Goal: Task Accomplishment & Management: Manage account settings

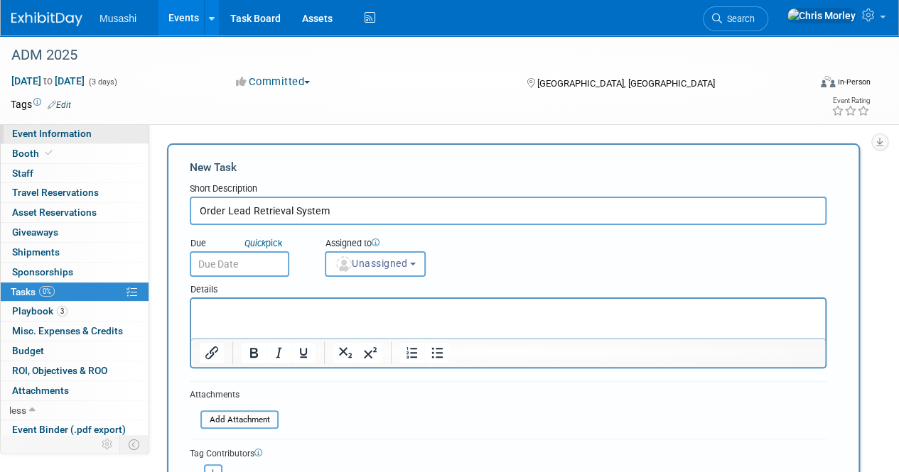
click at [68, 138] on span "Event Information" at bounding box center [52, 133] width 80 height 11
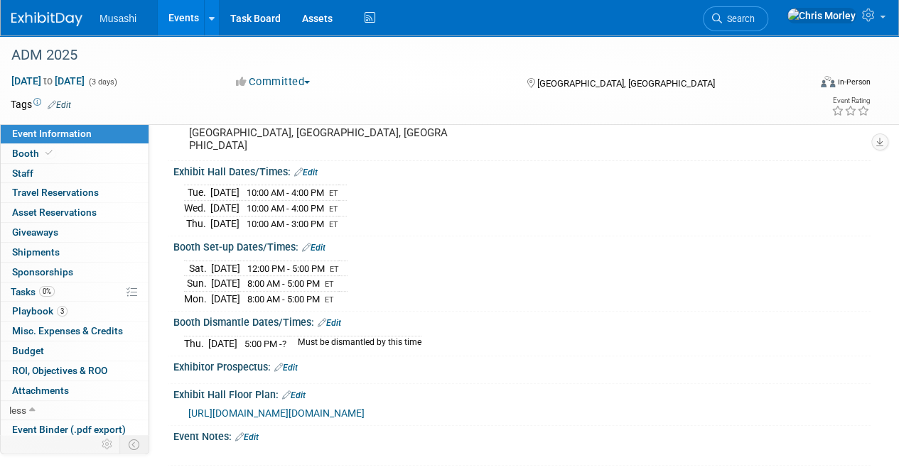
scroll to position [134, 0]
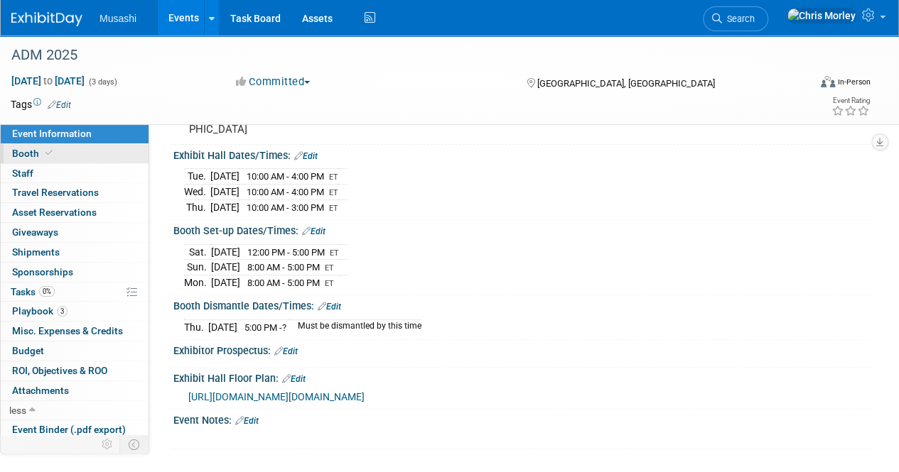
click at [48, 153] on icon at bounding box center [48, 153] width 7 height 8
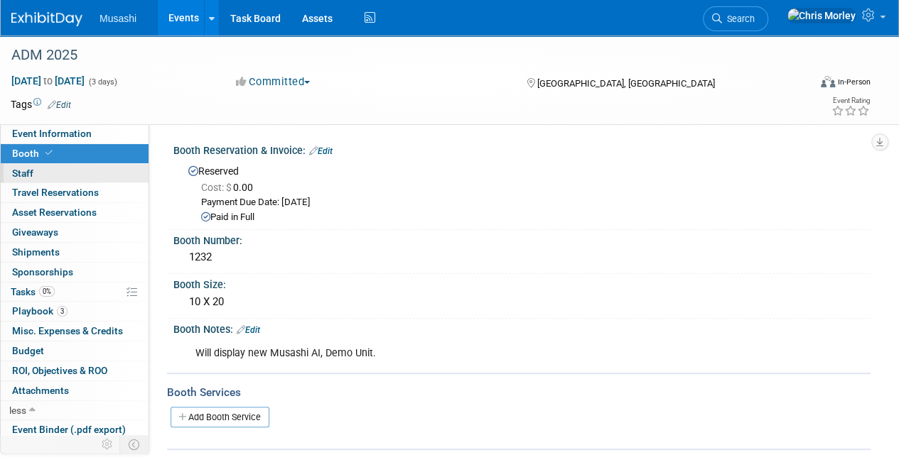
click at [43, 171] on link "0 Staff 0" at bounding box center [75, 173] width 148 height 19
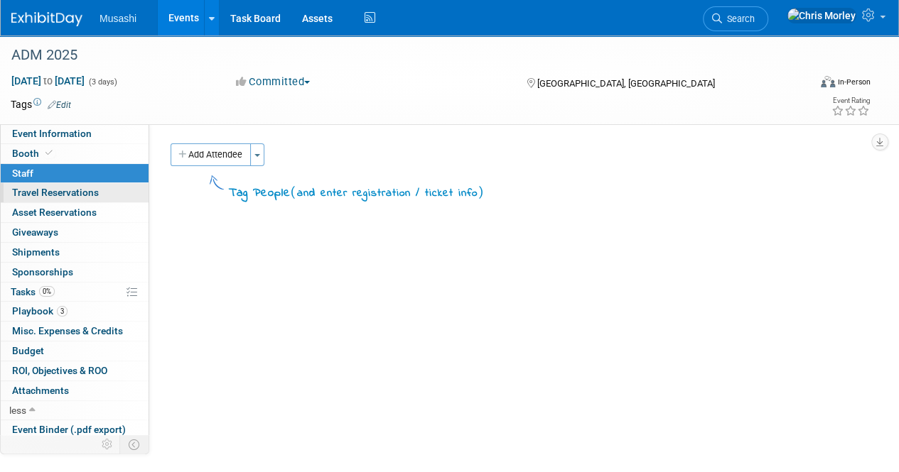
click at [51, 193] on span "Travel Reservations 0" at bounding box center [55, 192] width 87 height 11
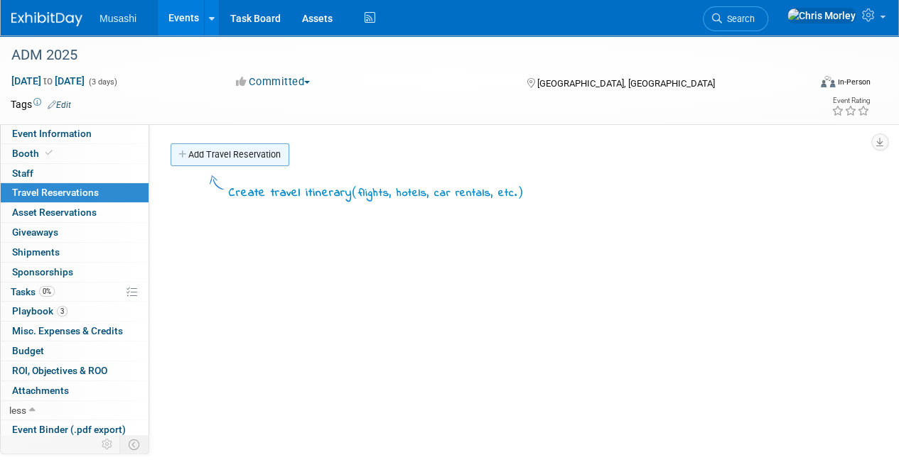
click at [217, 160] on link "Add Travel Reservation" at bounding box center [229, 154] width 119 height 23
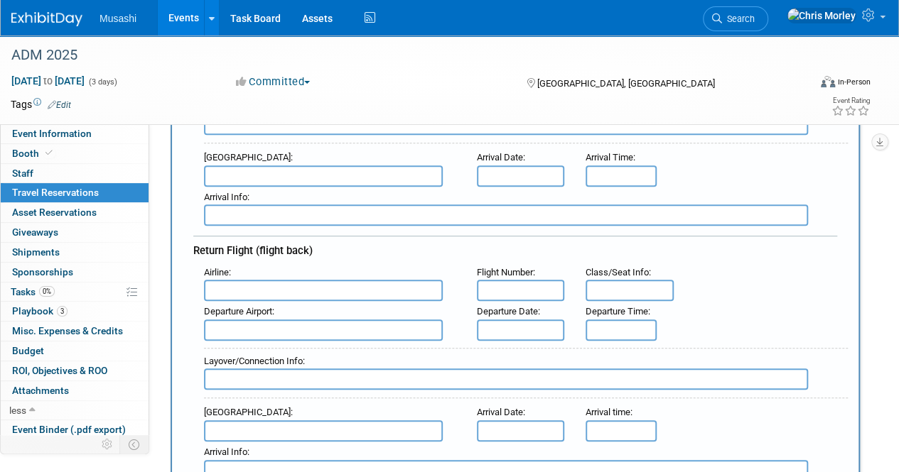
scroll to position [302, 0]
click at [80, 218] on link "0 Asset Reservations 0" at bounding box center [75, 212] width 148 height 19
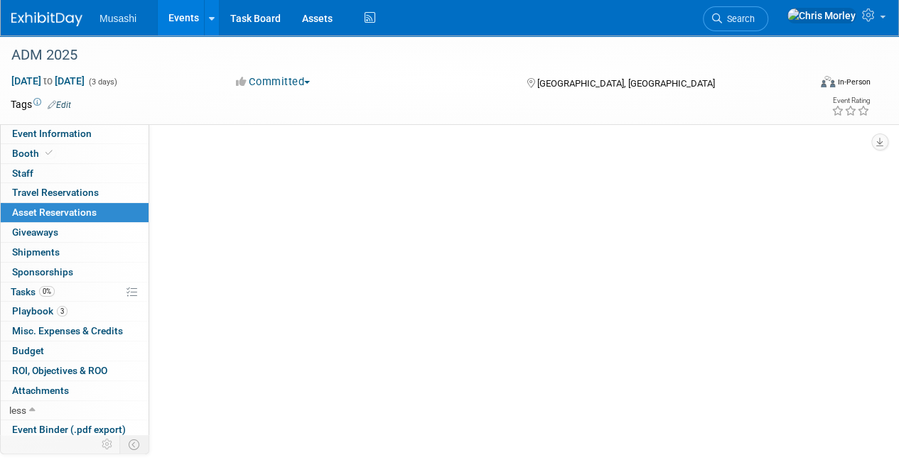
scroll to position [0, 0]
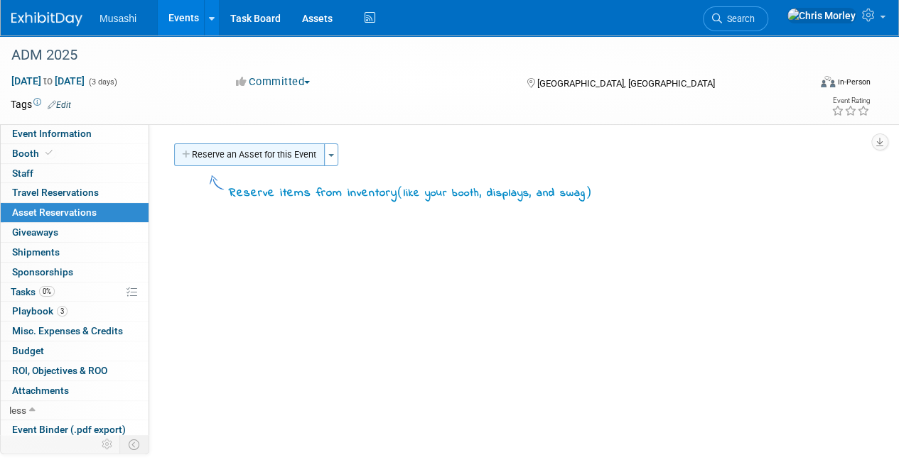
click at [264, 161] on button "Reserve an Asset for this Event" at bounding box center [249, 154] width 151 height 23
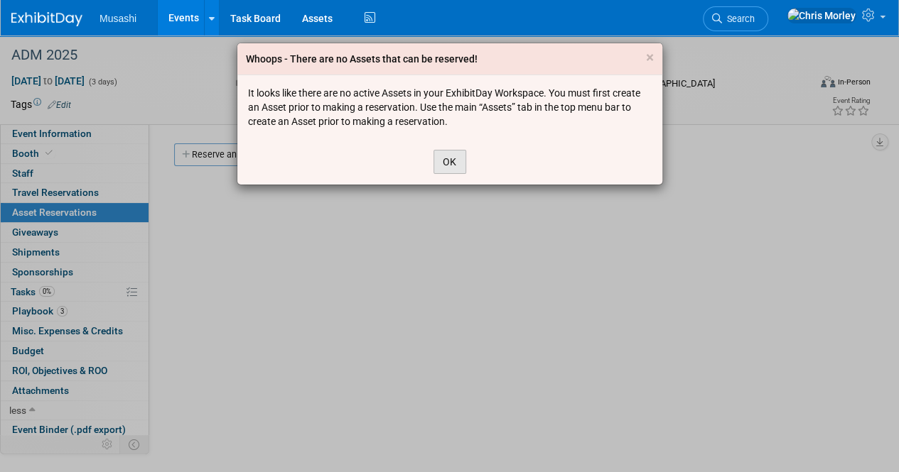
click at [463, 151] on button "OK" at bounding box center [449, 162] width 33 height 24
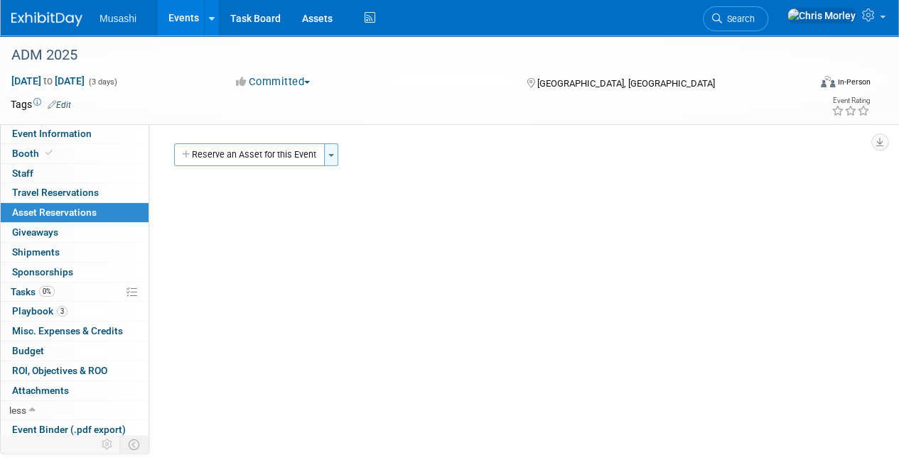
click at [330, 164] on button "Toggle Dropdown" at bounding box center [331, 154] width 14 height 23
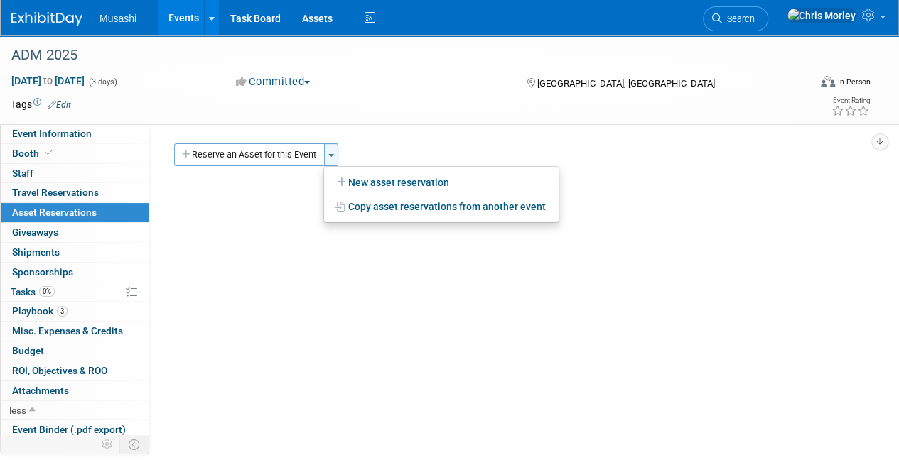
click at [330, 164] on button "Toggle Dropdown" at bounding box center [331, 154] width 14 height 23
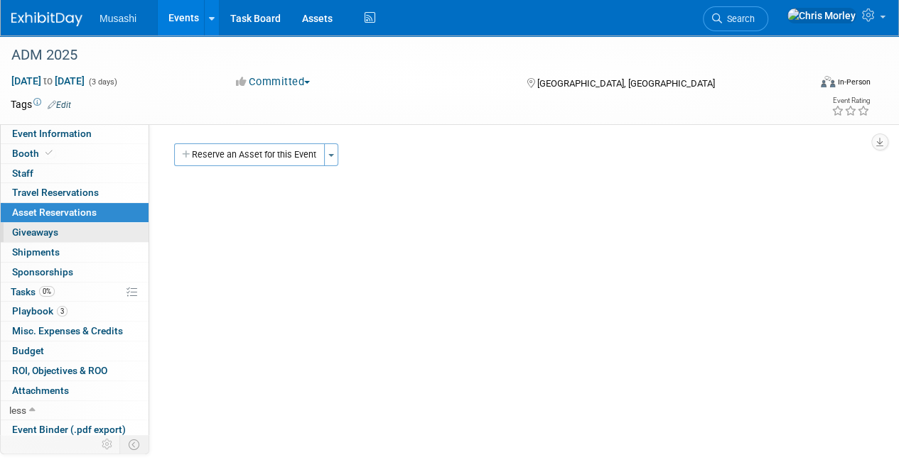
click at [82, 224] on link "0 Giveaways 0" at bounding box center [75, 232] width 148 height 19
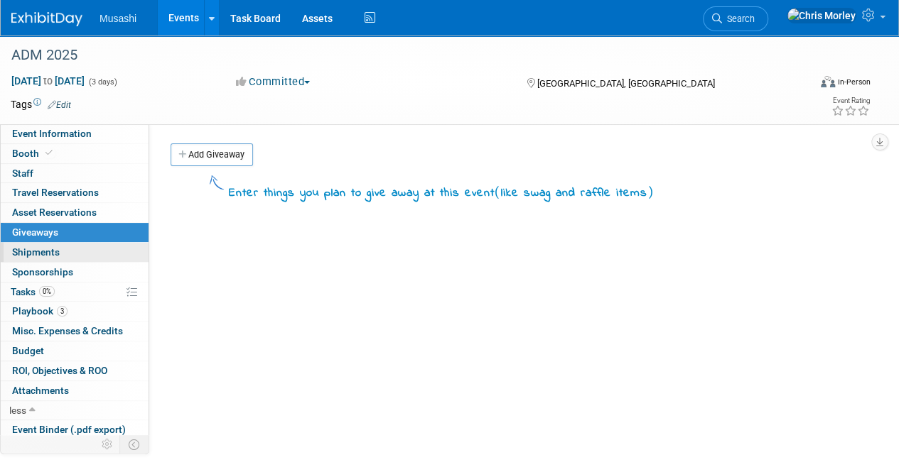
click at [74, 243] on link "0 Shipments 0" at bounding box center [75, 252] width 148 height 19
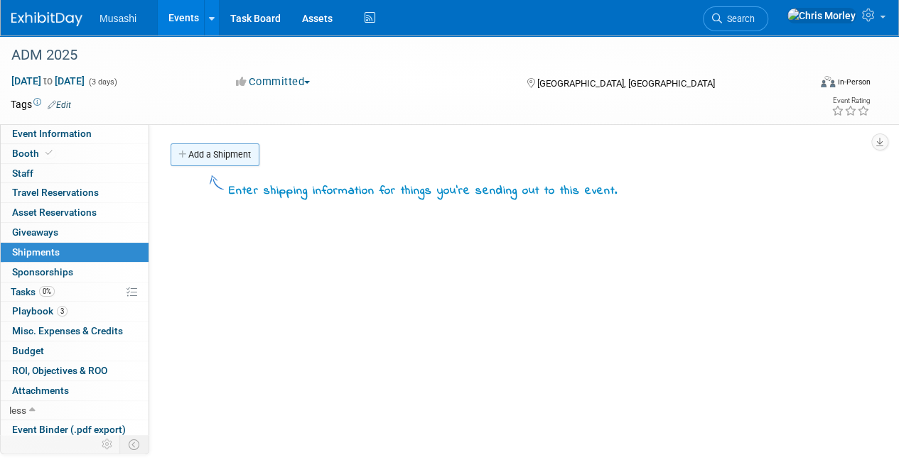
click at [212, 151] on link "Add a Shipment" at bounding box center [214, 154] width 89 height 23
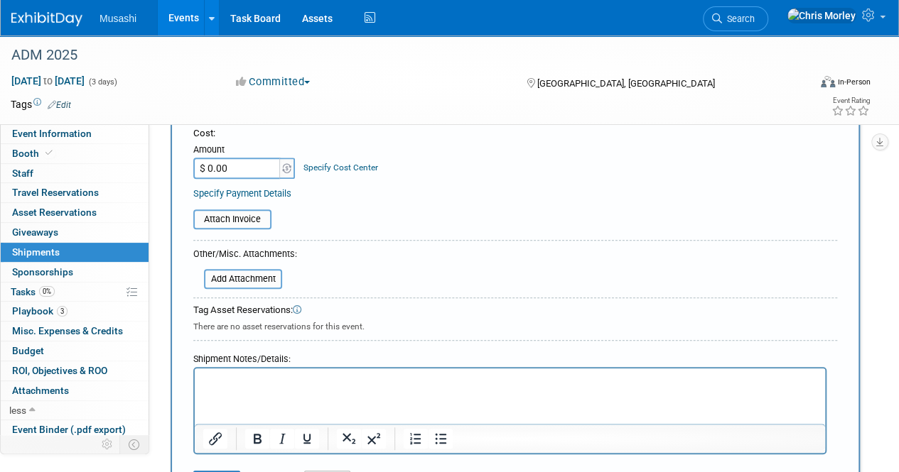
scroll to position [340, 0]
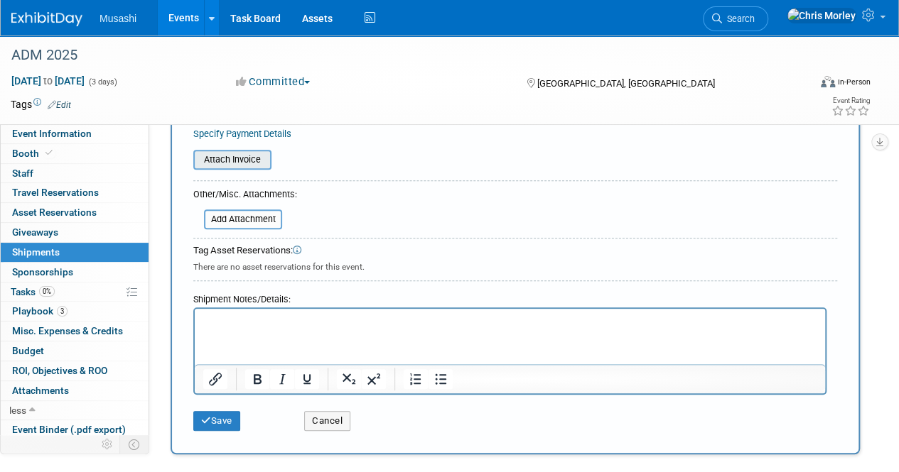
click at [245, 166] on input "file" at bounding box center [185, 159] width 169 height 17
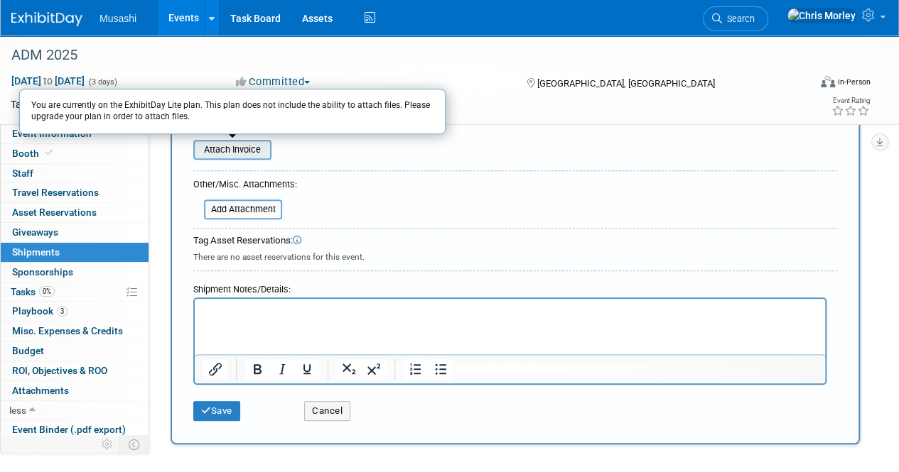
scroll to position [354, 0]
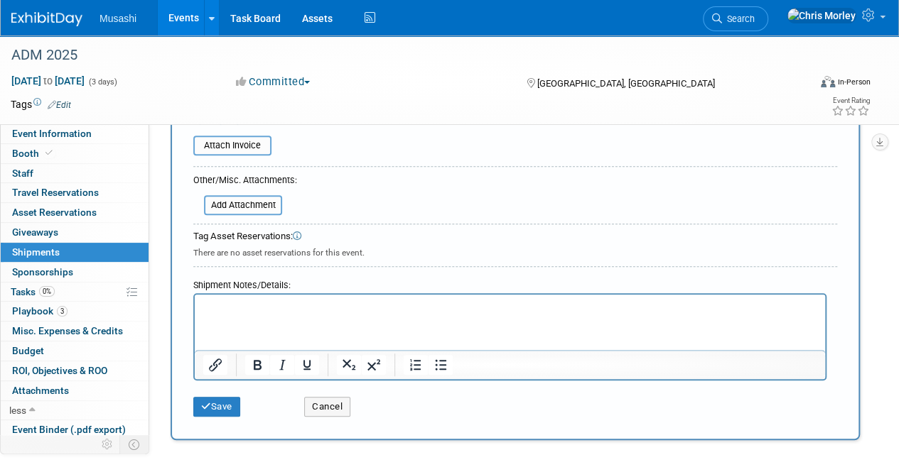
click at [434, 221] on form "Description (e.g. "Booth Furniture"): Courier: 007EX 17 Post Service (17PostSer…" at bounding box center [515, 125] width 644 height 597
click at [325, 399] on button "Cancel" at bounding box center [327, 407] width 46 height 20
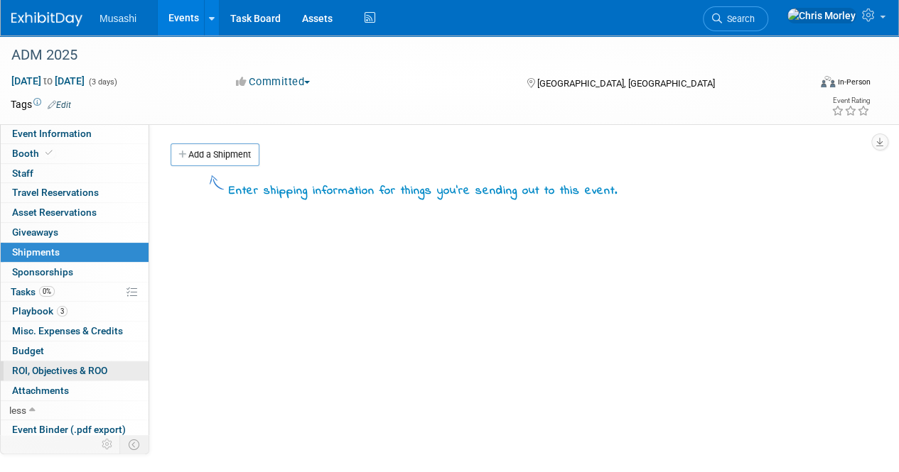
scroll to position [80, 0]
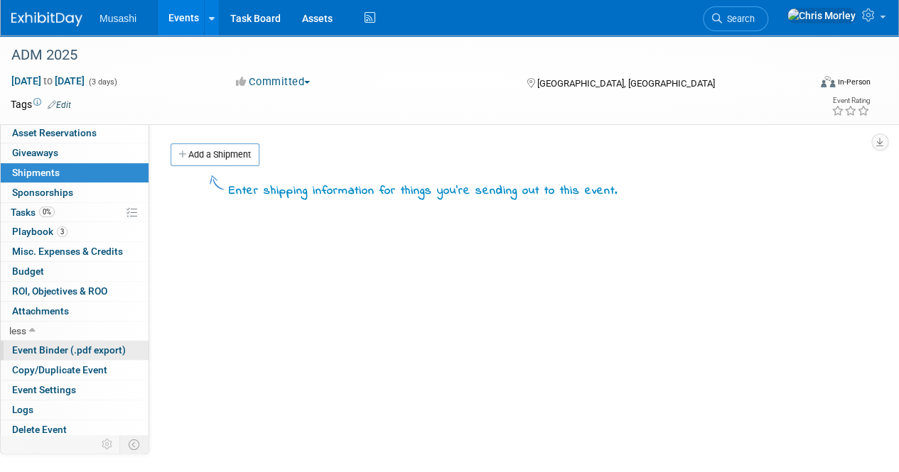
click at [46, 345] on span "Event Binder (.pdf export)" at bounding box center [69, 350] width 114 height 11
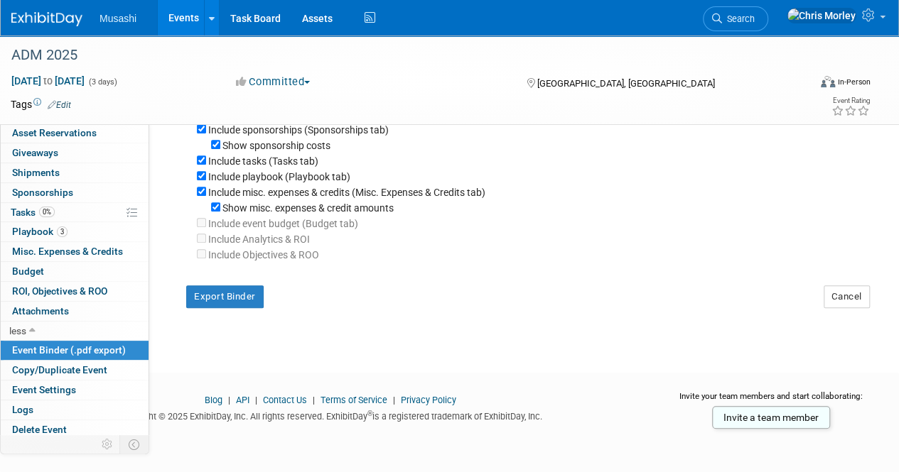
scroll to position [305, 0]
click at [223, 289] on button "Export Binder" at bounding box center [224, 297] width 77 height 23
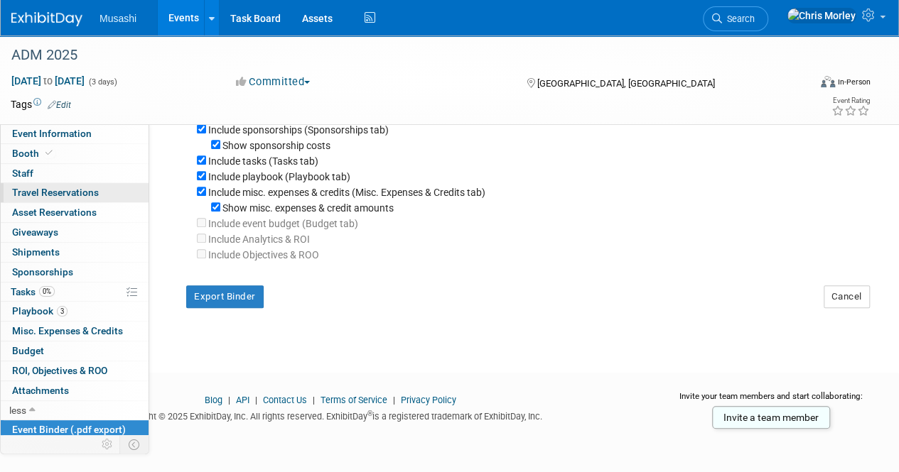
click at [67, 200] on link "0 Travel Reservations 0" at bounding box center [75, 192] width 148 height 19
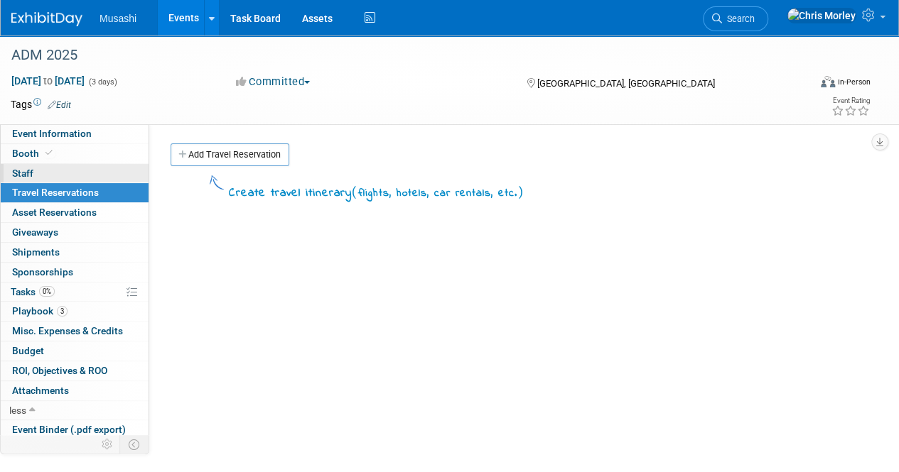
click at [45, 176] on link "0 Staff 0" at bounding box center [75, 173] width 148 height 19
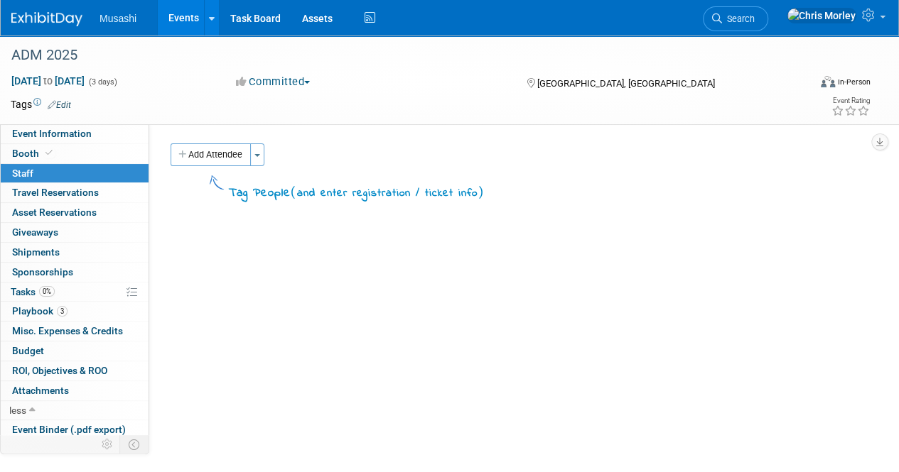
scroll to position [196, 0]
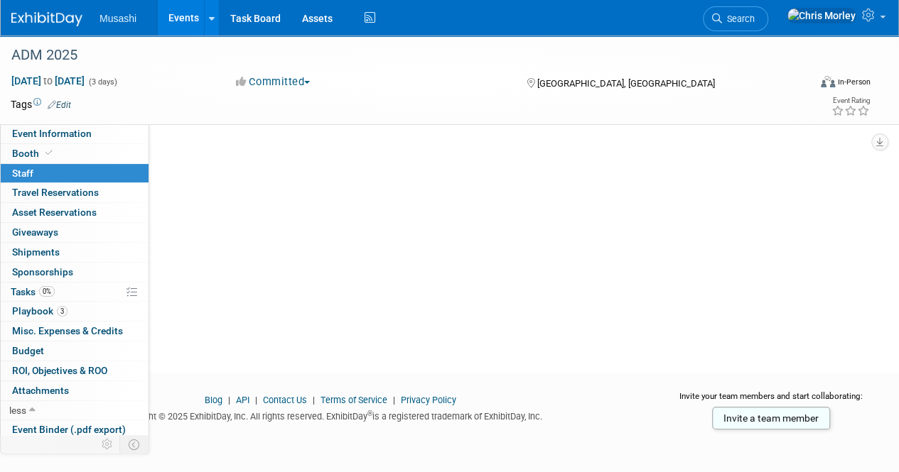
click at [131, 16] on span "Musashi" at bounding box center [117, 18] width 37 height 11
click at [180, 22] on link "Events" at bounding box center [184, 18] width 52 height 36
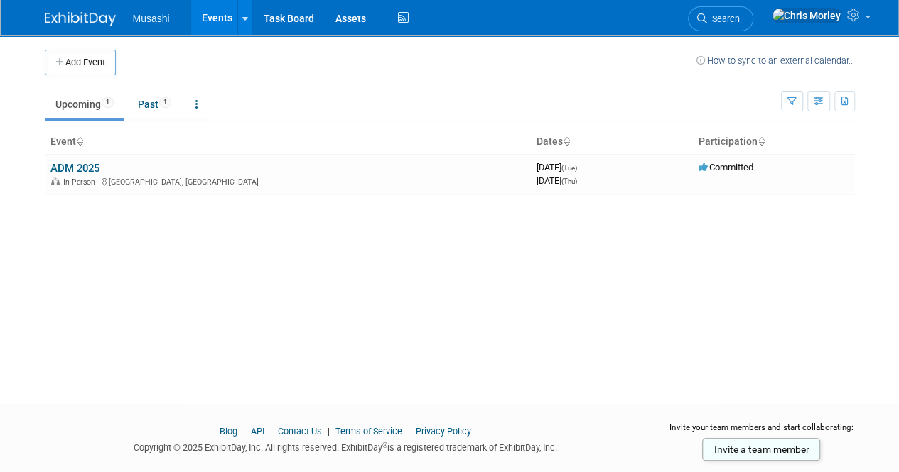
click at [150, 21] on span "Musashi" at bounding box center [151, 18] width 37 height 11
click at [78, 11] on link at bounding box center [89, 11] width 88 height 11
click at [836, 18] on img at bounding box center [806, 16] width 70 height 16
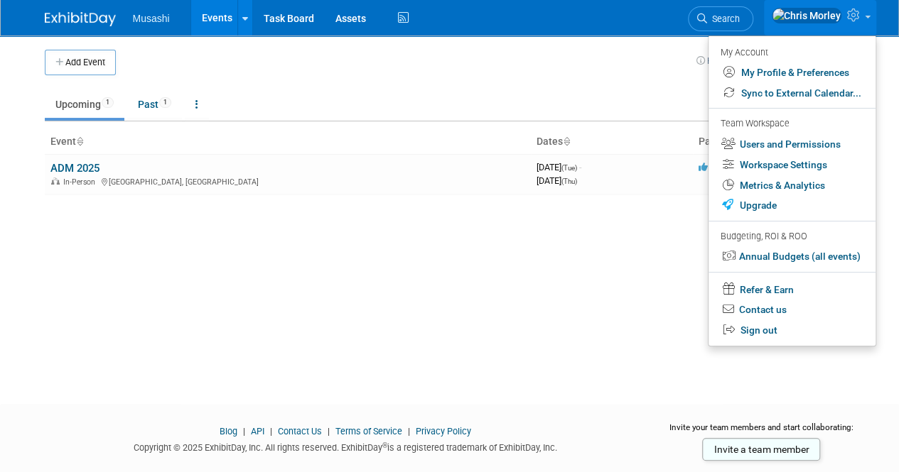
click at [475, 292] on div "Add Event How to sync to an external calendar... New Event Duplicate Event Warn…" at bounding box center [449, 207] width 831 height 343
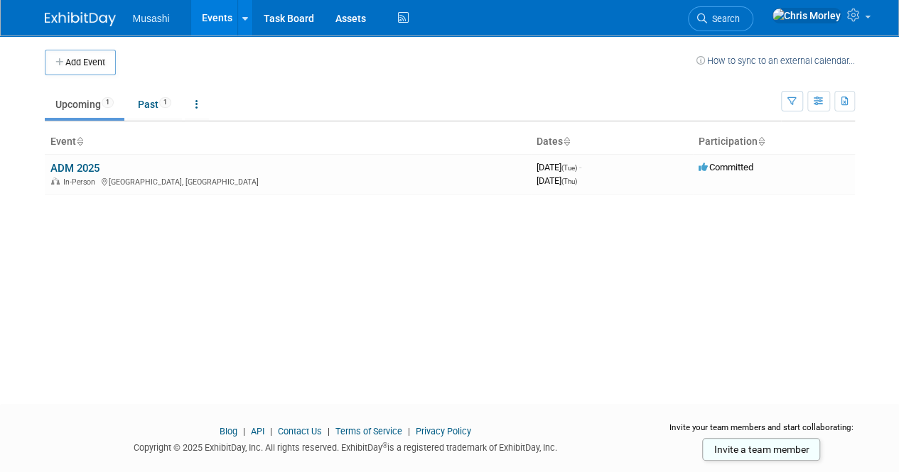
click at [77, 22] on img at bounding box center [80, 19] width 71 height 14
click at [847, 13] on icon at bounding box center [855, 15] width 16 height 13
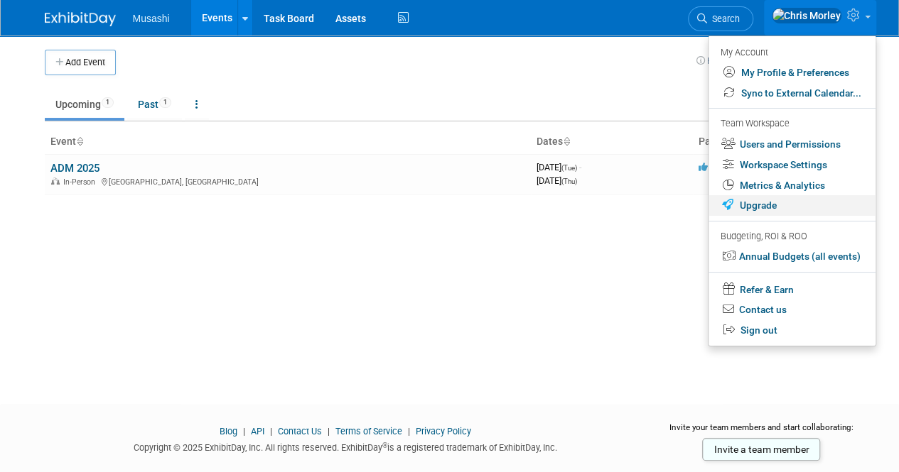
click at [793, 205] on link "Upgrade" at bounding box center [791, 205] width 167 height 21
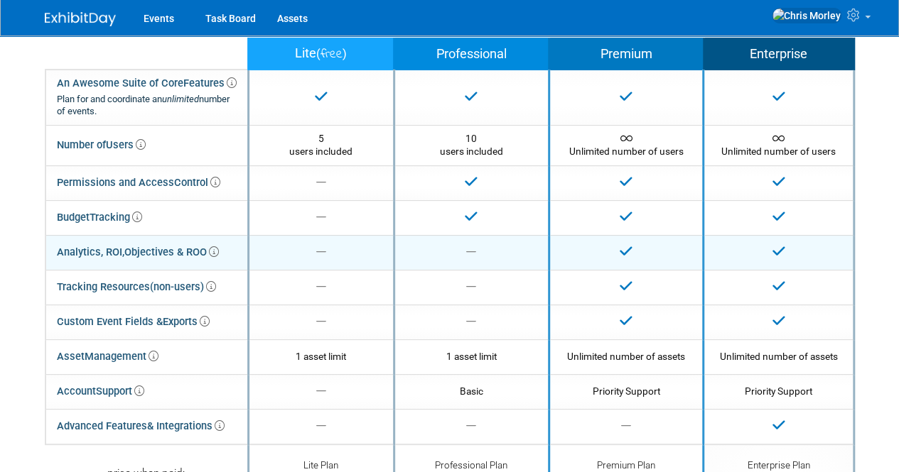
scroll to position [48, 0]
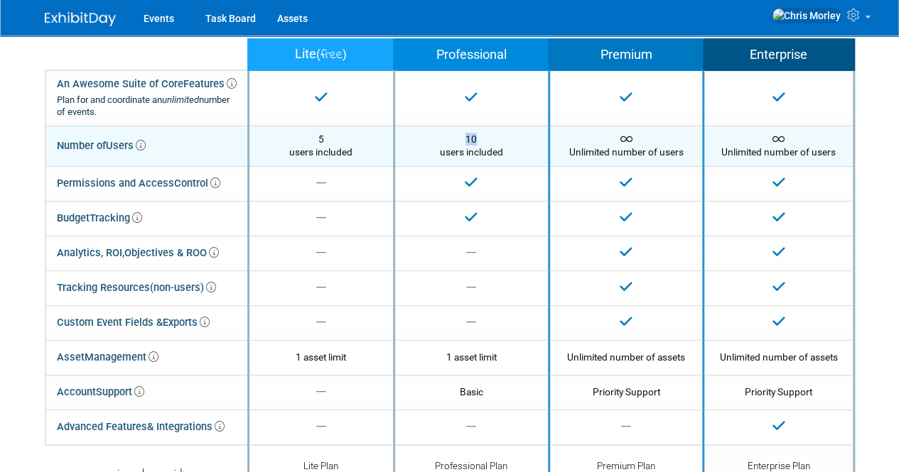
drag, startPoint x: 468, startPoint y: 136, endPoint x: 507, endPoint y: 144, distance: 40.0
click at [507, 144] on div "10 users included" at bounding box center [471, 146] width 131 height 26
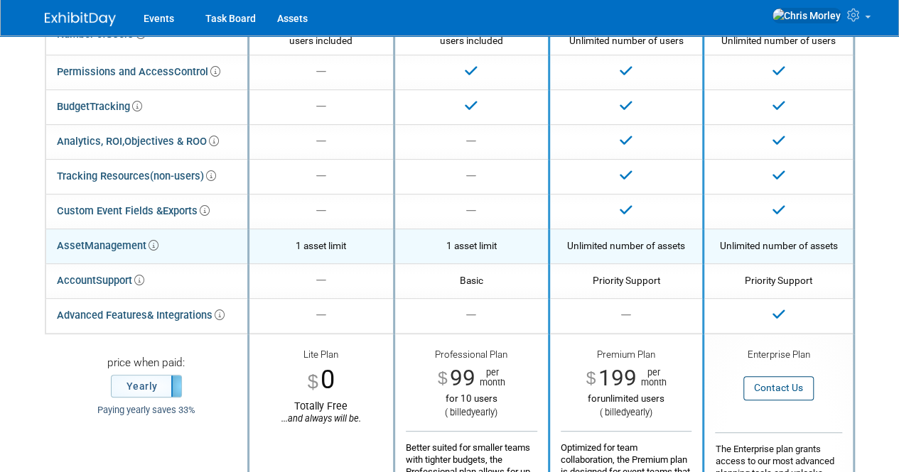
scroll to position [0, 0]
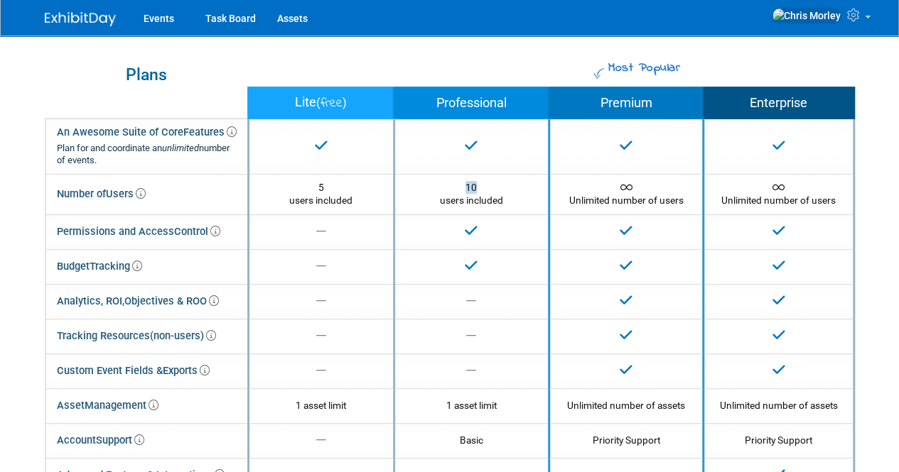
click at [60, 23] on img at bounding box center [80, 19] width 71 height 14
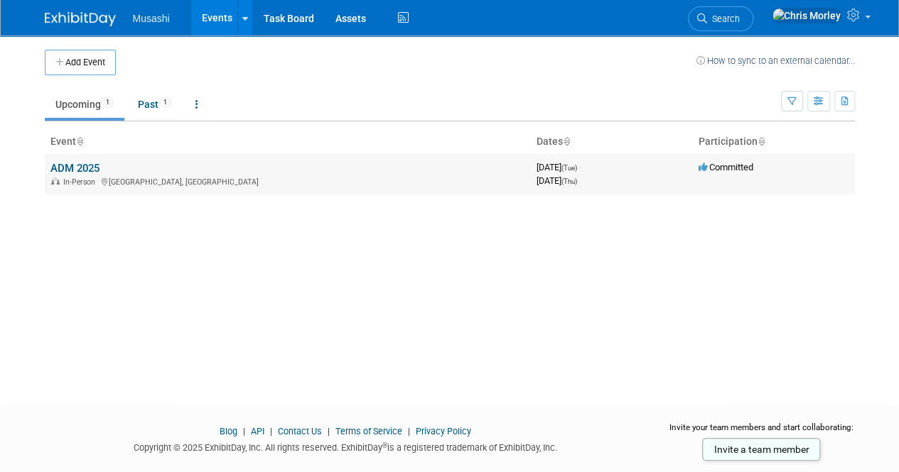
click at [114, 173] on td "ADM 2025 In-Person Toronto, Canada" at bounding box center [288, 174] width 486 height 40
click at [75, 166] on link "ADM 2025" at bounding box center [74, 168] width 49 height 13
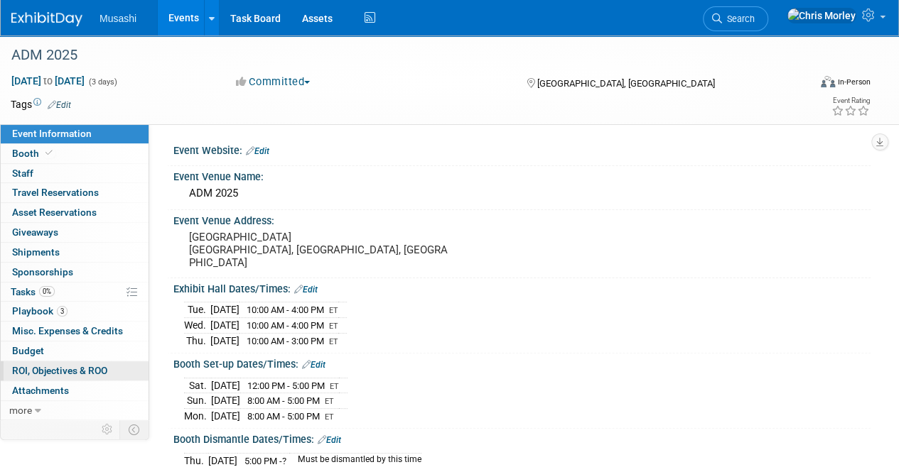
click at [46, 374] on link "0 ROI, Objectives & ROO 0" at bounding box center [75, 371] width 148 height 19
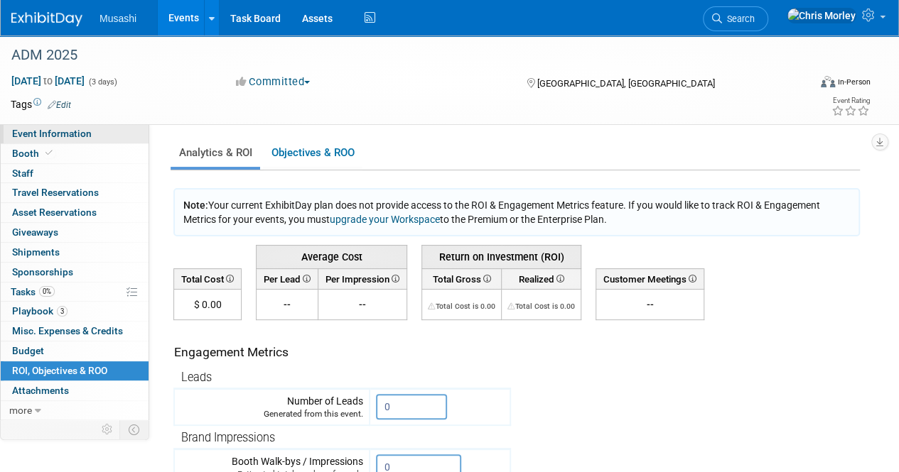
click at [33, 129] on span "Event Information" at bounding box center [52, 133] width 80 height 11
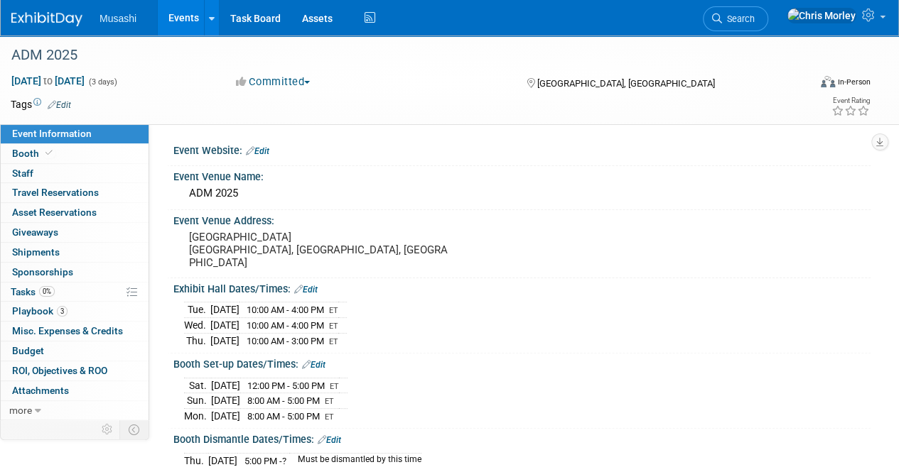
click at [37, 23] on img at bounding box center [46, 19] width 71 height 14
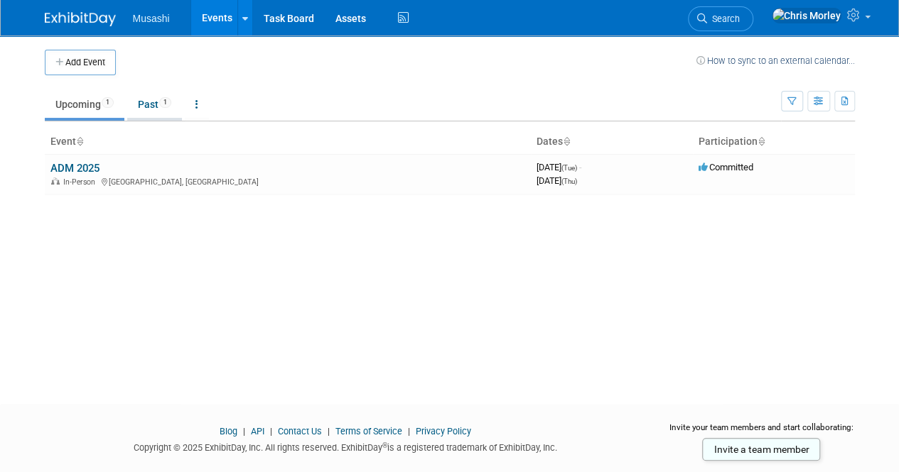
click at [143, 97] on link "Past 1" at bounding box center [154, 104] width 55 height 27
click at [72, 104] on link "Upcoming 1" at bounding box center [85, 104] width 80 height 27
click at [850, 5] on link at bounding box center [820, 18] width 112 height 36
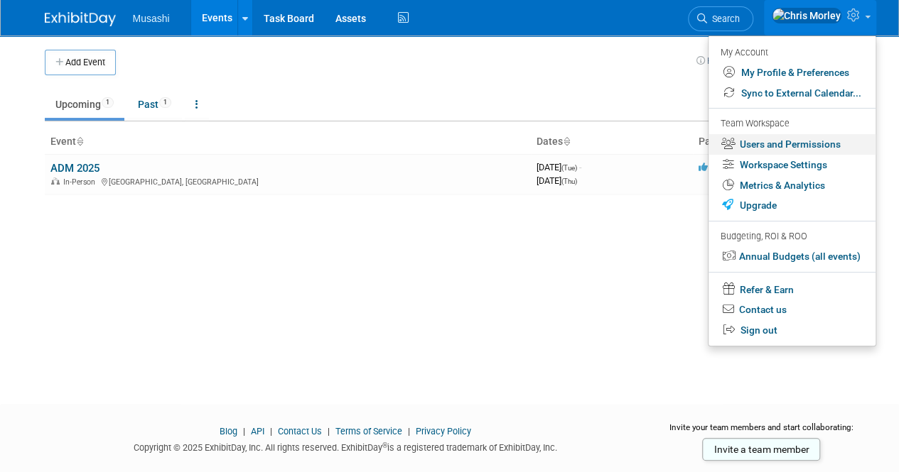
click at [790, 146] on link "Users and Permissions" at bounding box center [791, 144] width 167 height 21
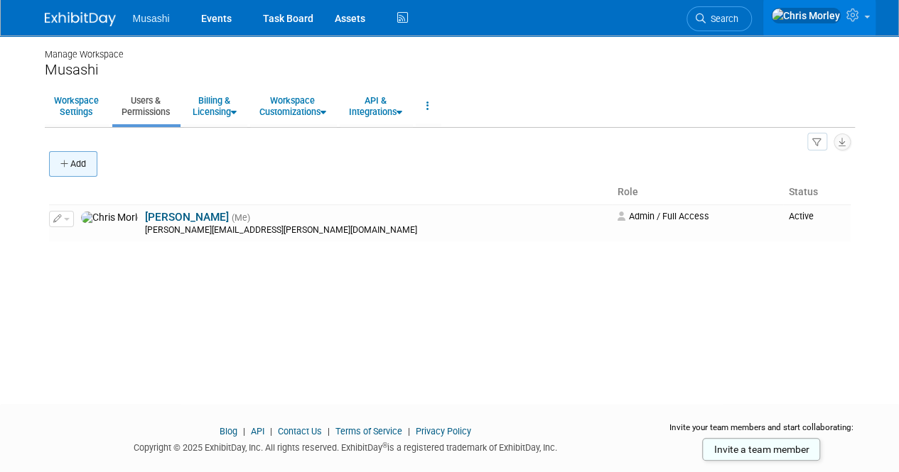
click at [84, 160] on button "Add" at bounding box center [73, 164] width 48 height 26
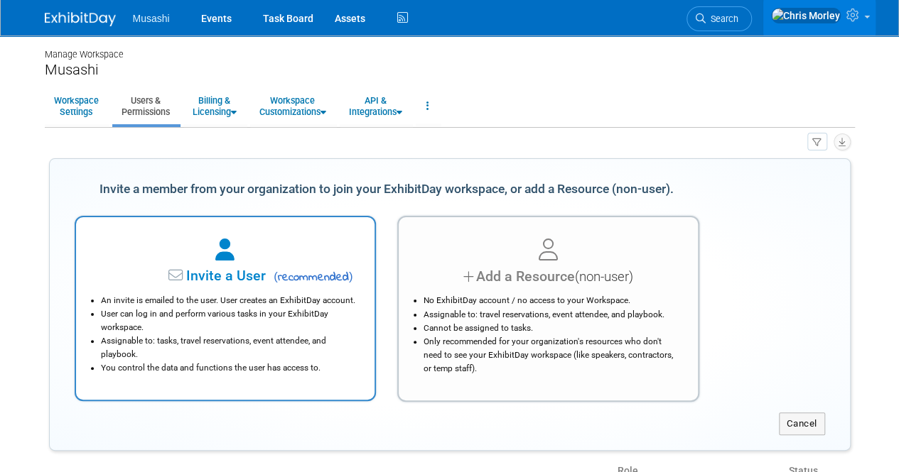
click at [273, 324] on li "User can log in and perform various tasks in your ExhibitDay workspace." at bounding box center [229, 321] width 256 height 27
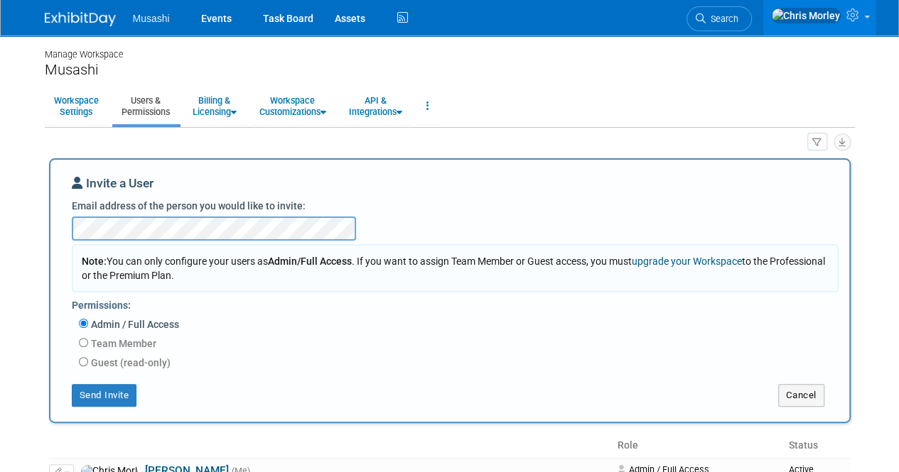
scroll to position [38, 0]
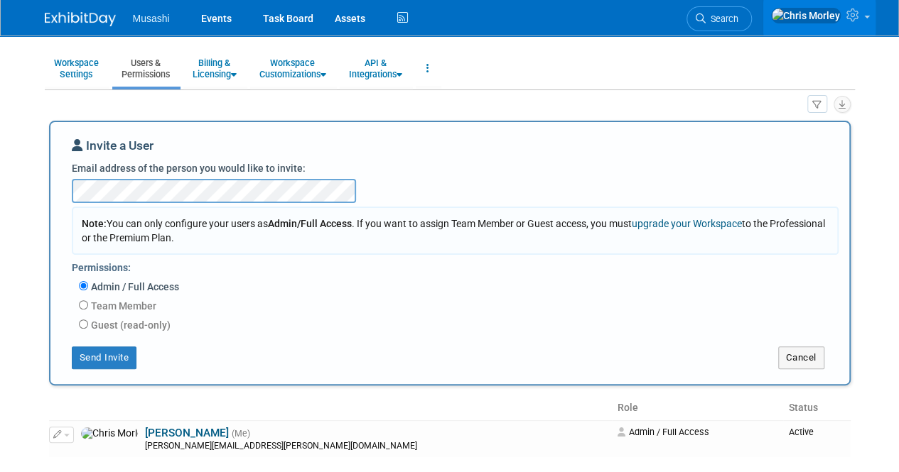
click at [77, 304] on div "Admin / Full Access Team Member Event Management General Can add and remove eve…" at bounding box center [455, 307] width 766 height 58
click at [85, 307] on input "Team Member" at bounding box center [83, 304] width 9 height 9
radio input "true"
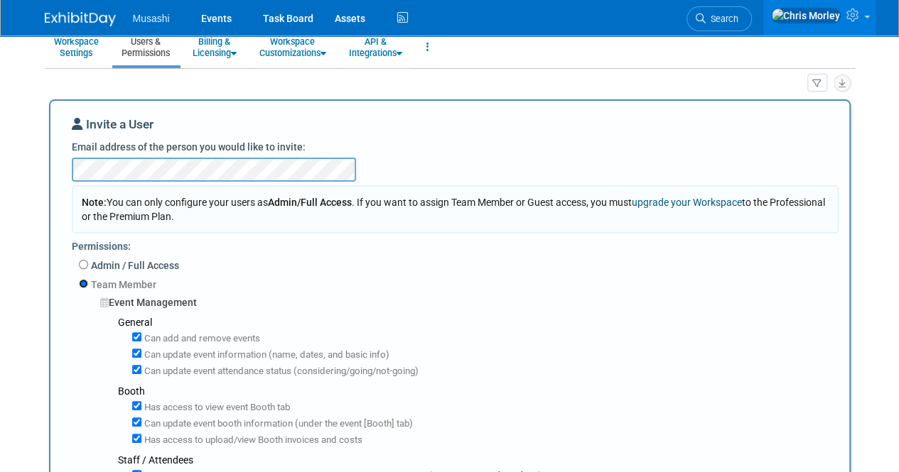
scroll to position [55, 0]
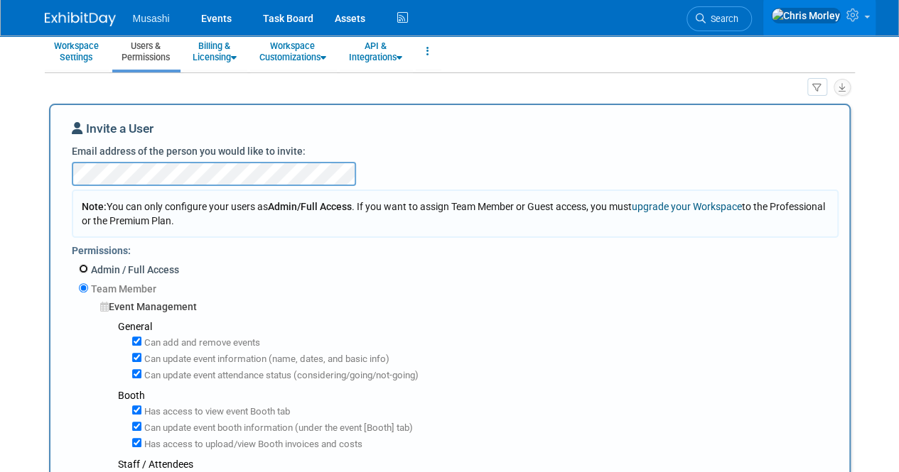
click at [82, 268] on input "Admin / Full Access" at bounding box center [83, 268] width 9 height 9
radio input "true"
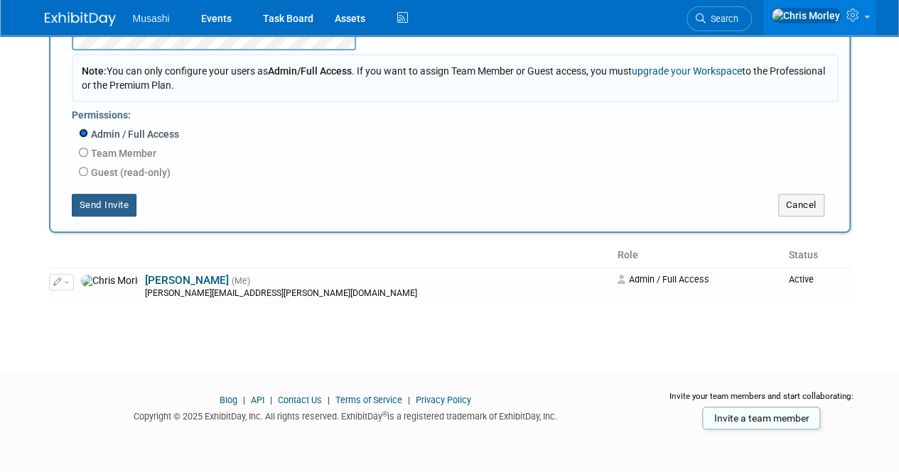
scroll to position [99, 0]
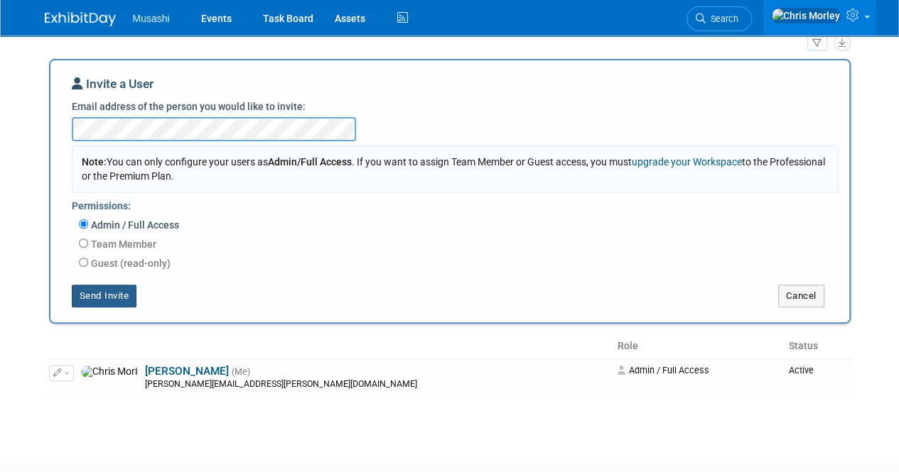
click at [122, 292] on button "Send Invite" at bounding box center [104, 296] width 65 height 23
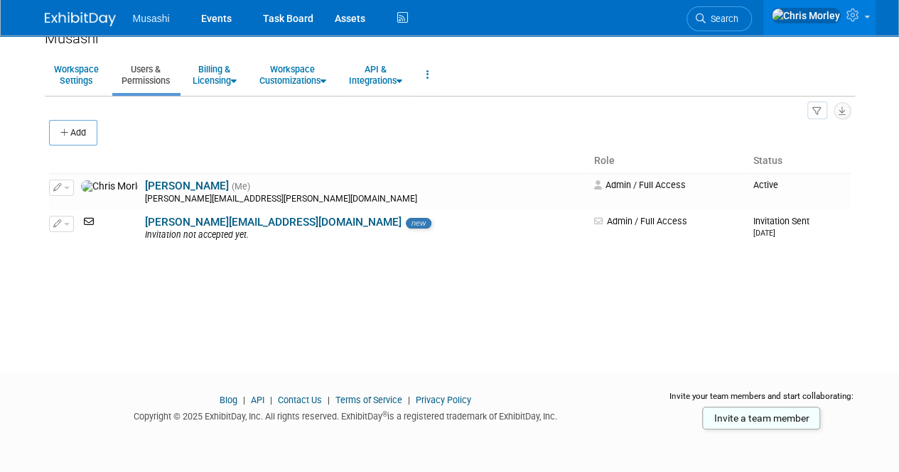
scroll to position [0, 0]
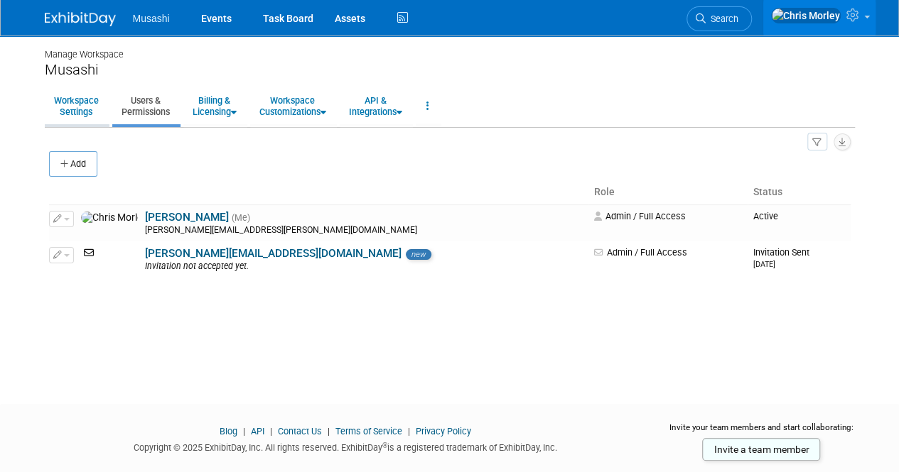
click at [91, 116] on link "Workspace Settings" at bounding box center [76, 106] width 63 height 35
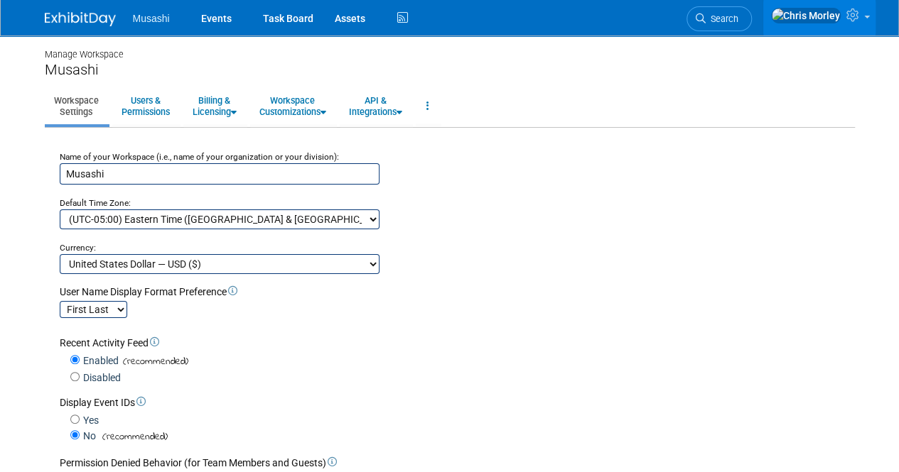
click at [90, 8] on link at bounding box center [89, 11] width 88 height 11
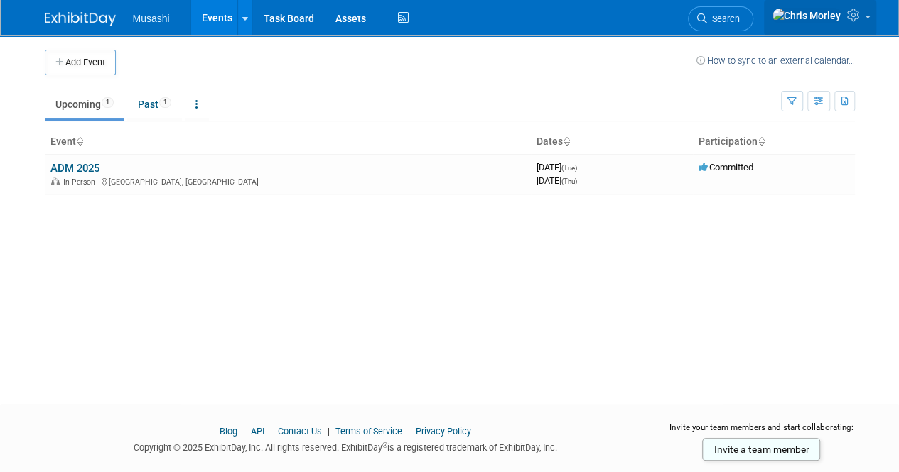
click at [845, 18] on link at bounding box center [820, 18] width 112 height 36
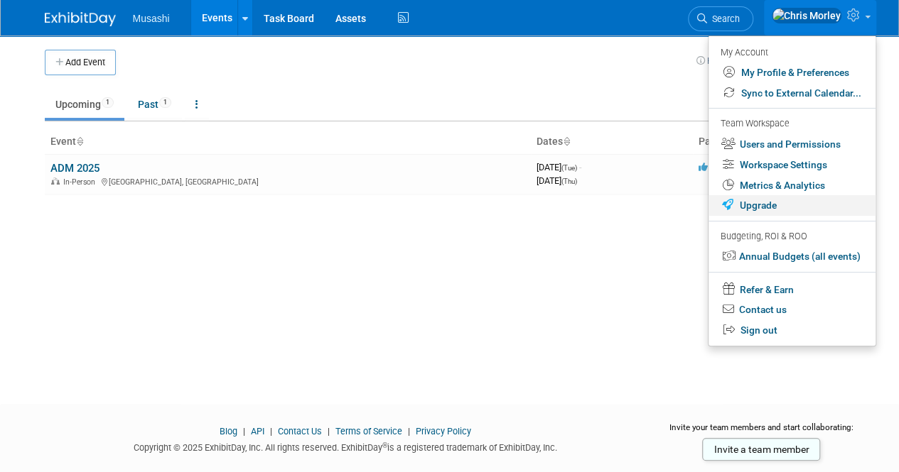
click at [766, 206] on link "Upgrade" at bounding box center [791, 205] width 167 height 21
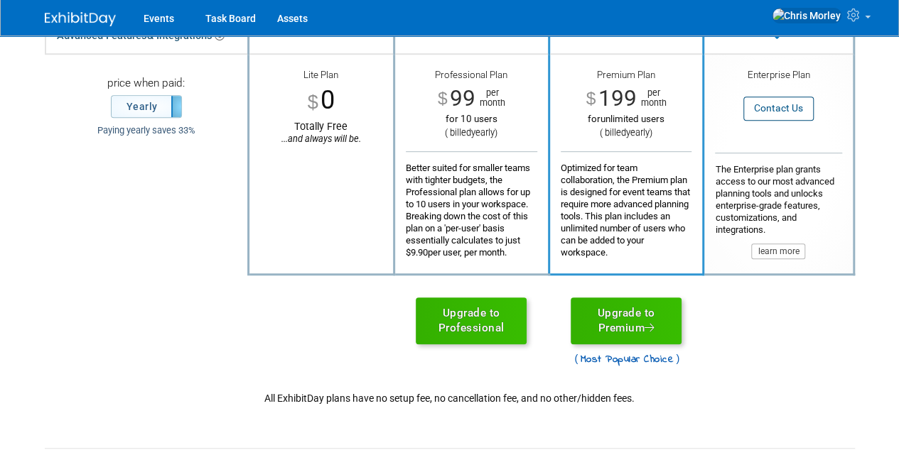
scroll to position [443, 0]
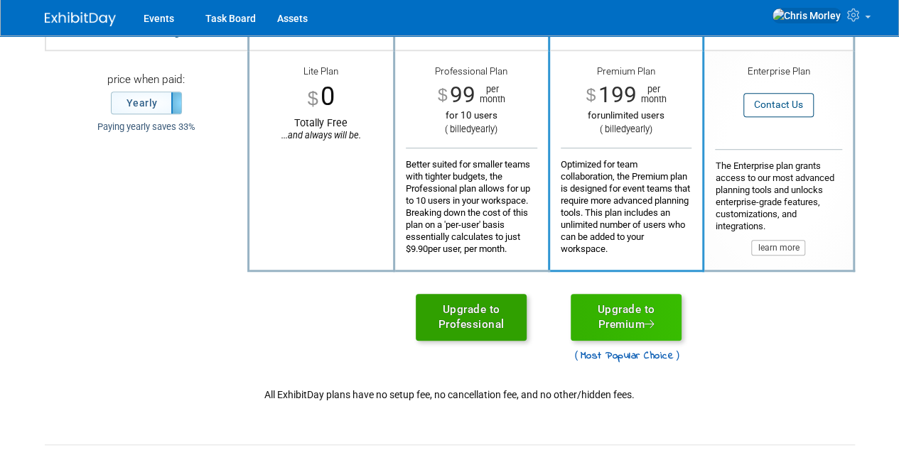
click at [467, 313] on link "Upgrade to Professional" at bounding box center [471, 317] width 111 height 47
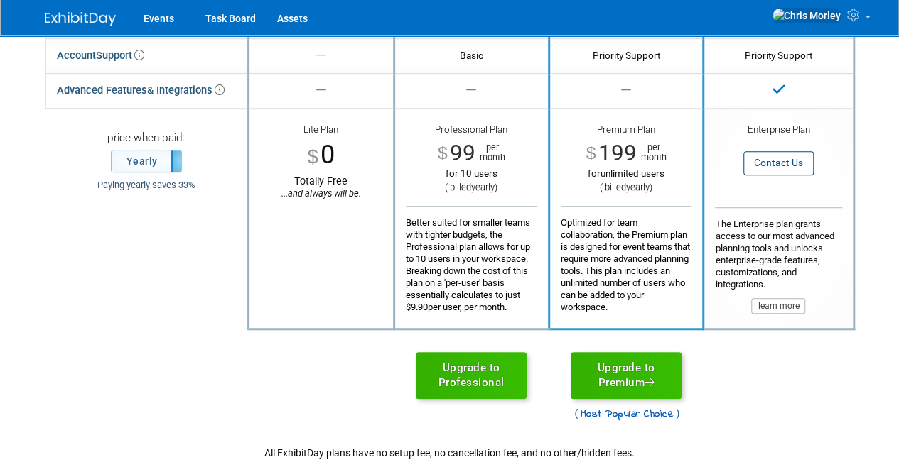
scroll to position [384, 0]
click at [480, 185] on span "yearly" at bounding box center [482, 188] width 23 height 11
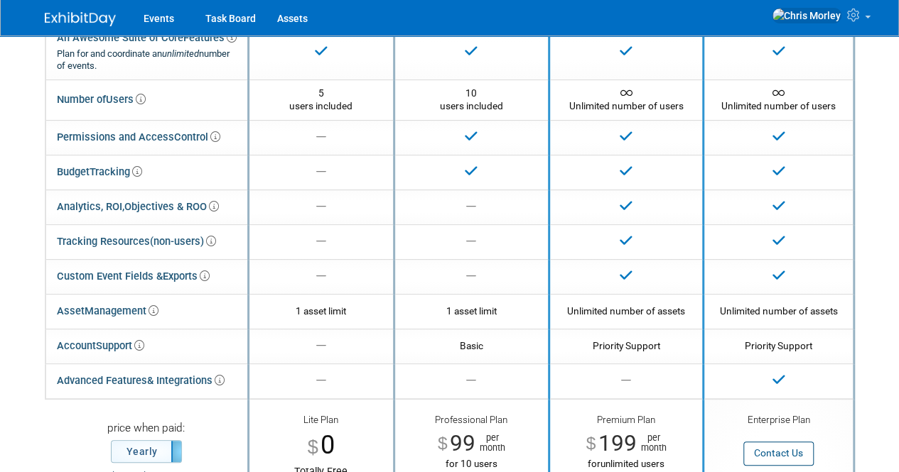
scroll to position [0, 0]
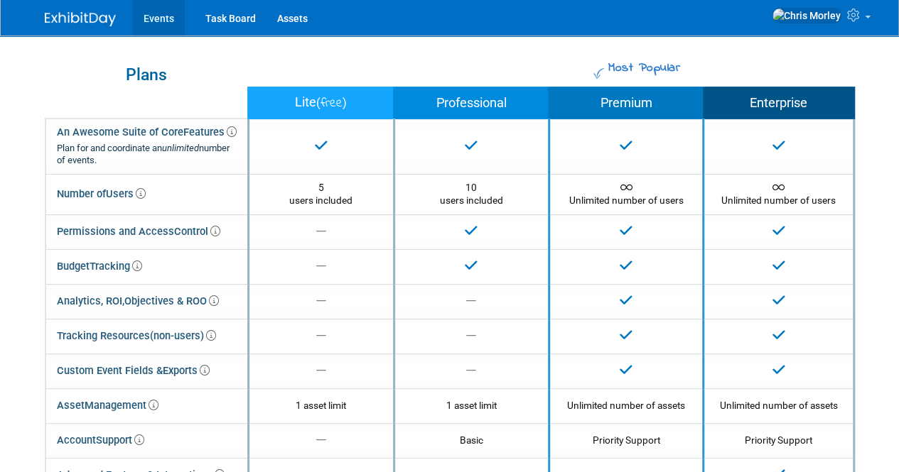
click at [163, 12] on link "Events" at bounding box center [159, 18] width 52 height 36
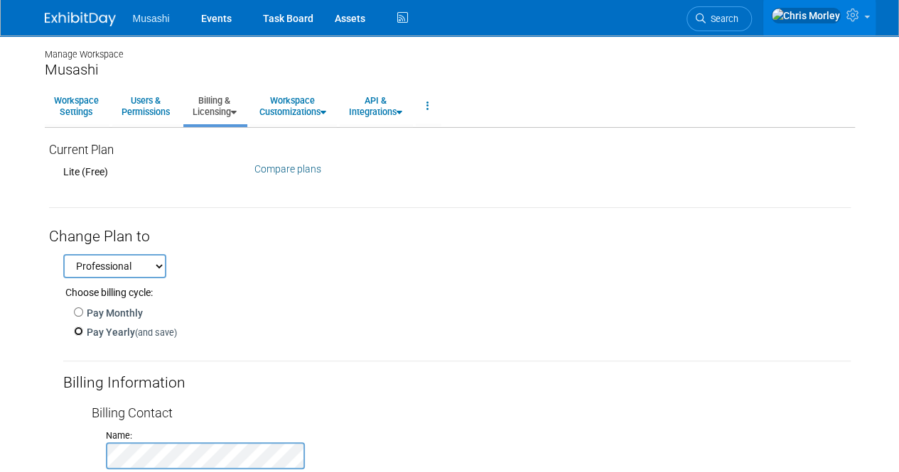
click at [75, 330] on input "Pay Yearly (and save)" at bounding box center [78, 331] width 9 height 9
radio input "true"
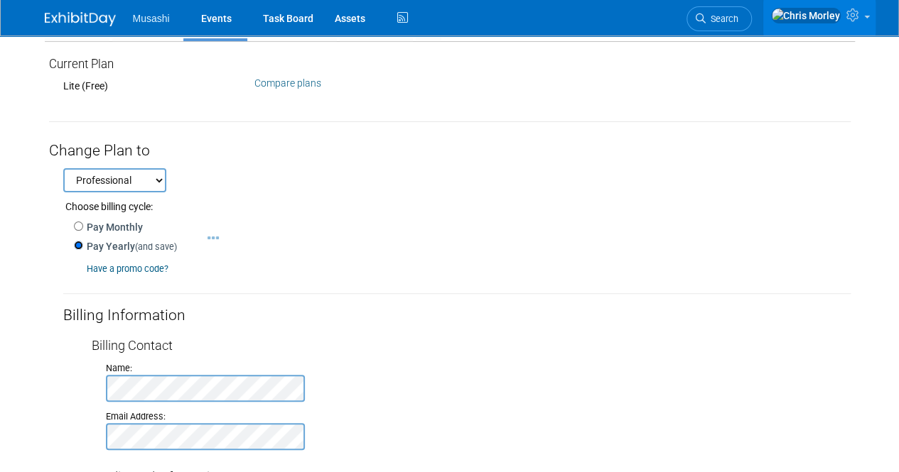
scroll to position [87, 0]
click at [135, 174] on select "Professional Premium" at bounding box center [114, 180] width 103 height 24
select select "3"
click at [63, 168] on select "Professional Premium" at bounding box center [114, 180] width 103 height 24
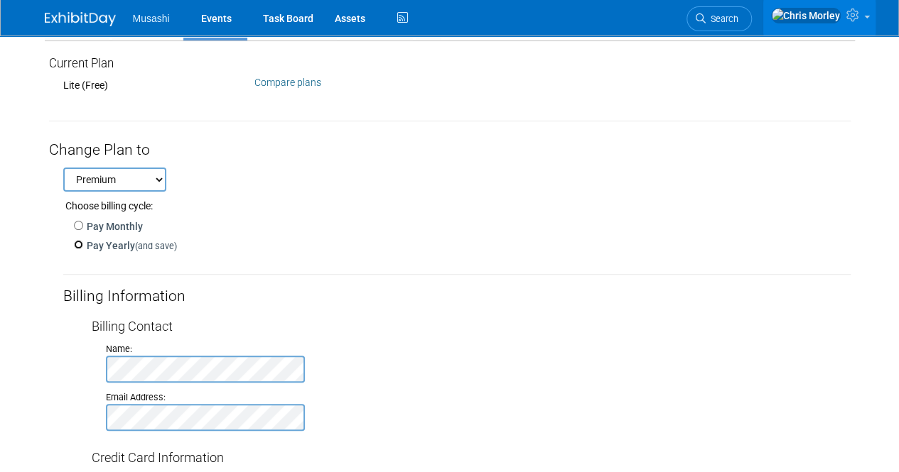
click at [81, 245] on input "Pay Yearly (and save)" at bounding box center [78, 244] width 9 height 9
radio input "true"
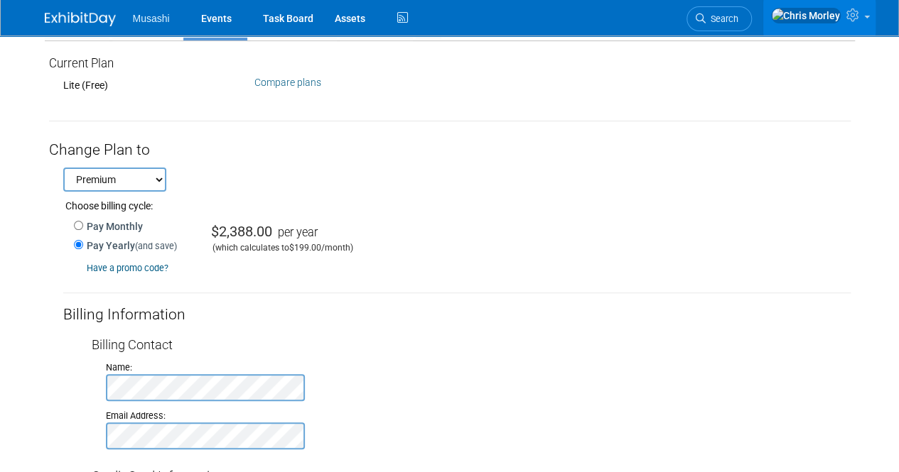
click at [131, 190] on select "Professional Premium" at bounding box center [114, 180] width 103 height 24
select select "2"
click at [63, 168] on select "Professional Premium" at bounding box center [114, 180] width 103 height 24
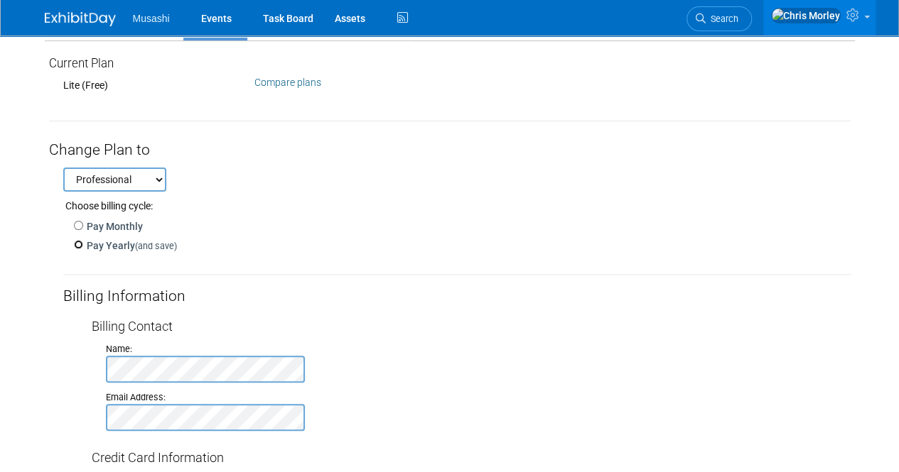
click at [75, 242] on input "Pay Yearly (and save)" at bounding box center [78, 244] width 9 height 9
radio input "true"
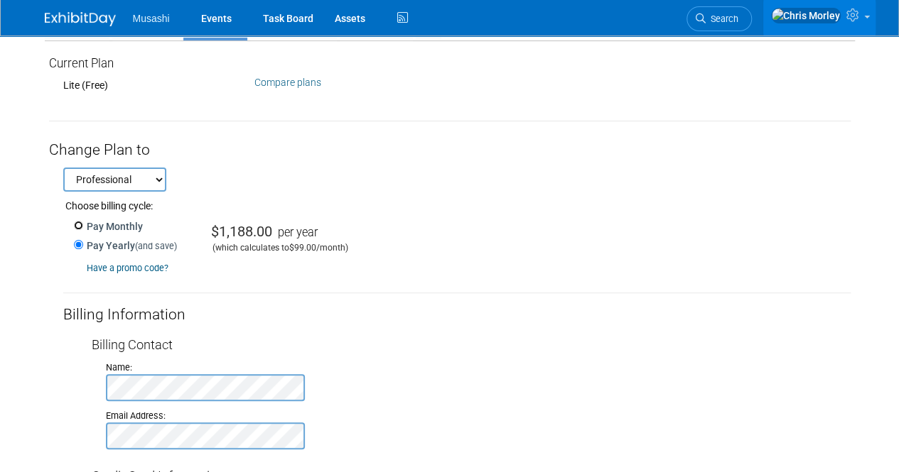
click at [79, 222] on input "Pay Monthly" at bounding box center [78, 225] width 9 height 9
radio input "true"
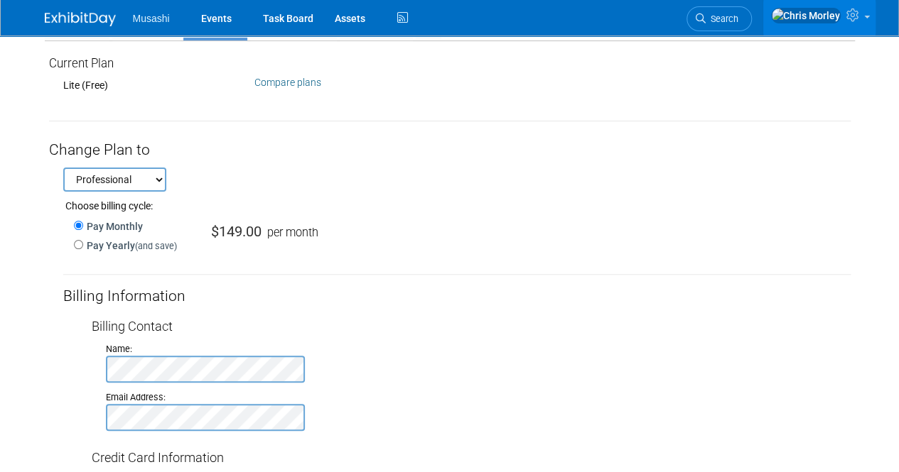
click at [139, 181] on select "Professional Premium" at bounding box center [114, 180] width 103 height 24
click at [63, 168] on select "Professional Premium" at bounding box center [114, 180] width 103 height 24
click at [145, 175] on select "Professional Premium" at bounding box center [114, 180] width 103 height 24
select select "3"
click at [63, 168] on select "Professional Premium" at bounding box center [114, 180] width 103 height 24
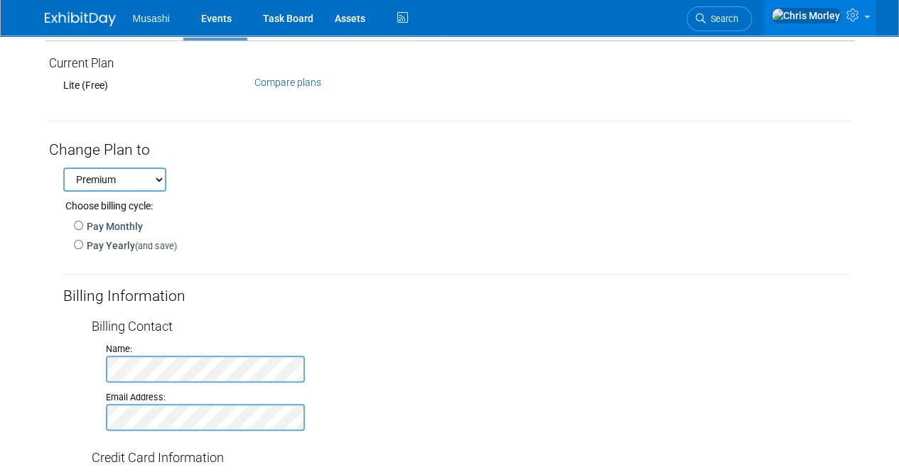
click at [83, 222] on label "Pay Monthly" at bounding box center [113, 227] width 60 height 14
click at [83, 222] on input "Pay Monthly" at bounding box center [78, 225] width 9 height 9
radio input "true"
click at [117, 185] on select "Professional Premium" at bounding box center [114, 180] width 103 height 24
select select "2"
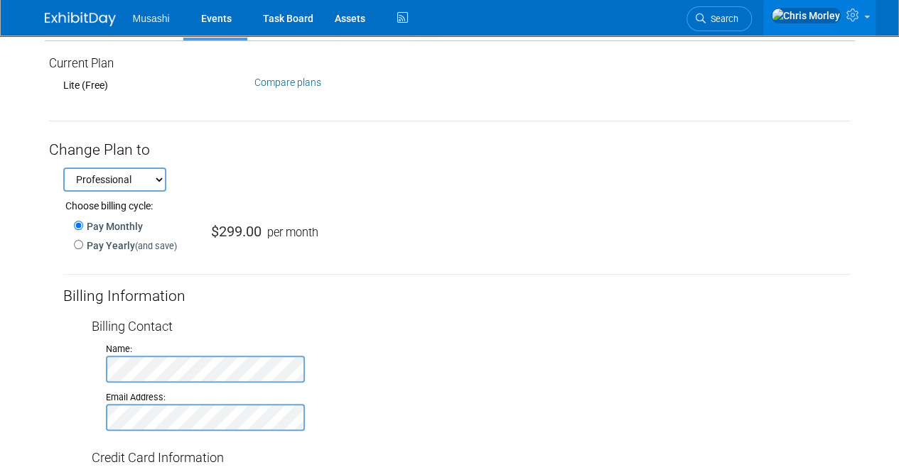
click at [63, 168] on select "Professional Premium" at bounding box center [114, 180] width 103 height 24
click at [77, 227] on input "Pay Monthly" at bounding box center [78, 225] width 9 height 9
radio input "true"
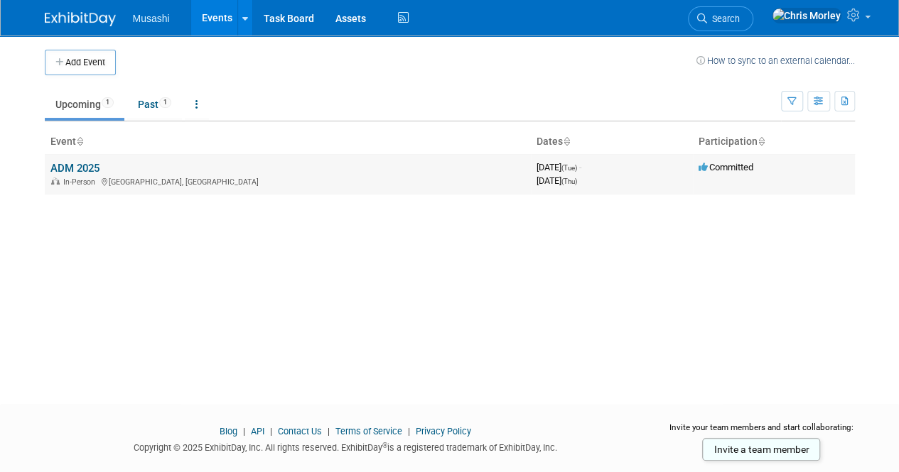
click at [70, 173] on link "ADM 2025" at bounding box center [74, 168] width 49 height 13
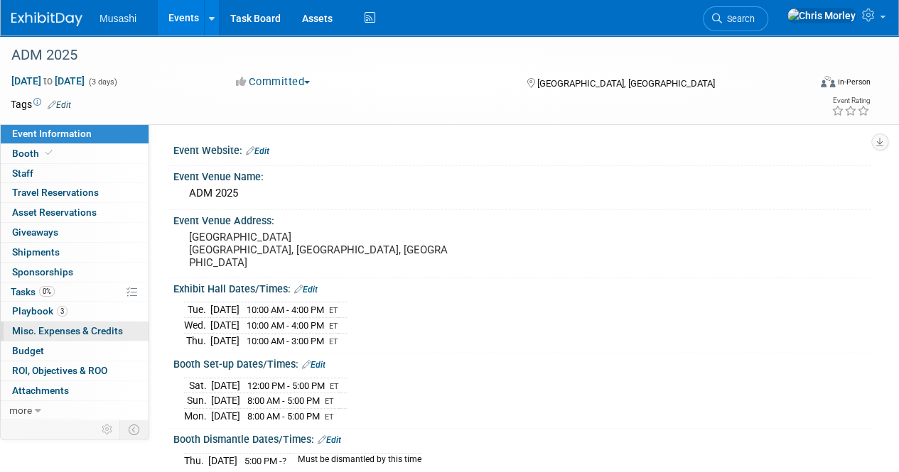
click at [53, 327] on span "Misc. Expenses & Credits 0" at bounding box center [67, 330] width 111 height 11
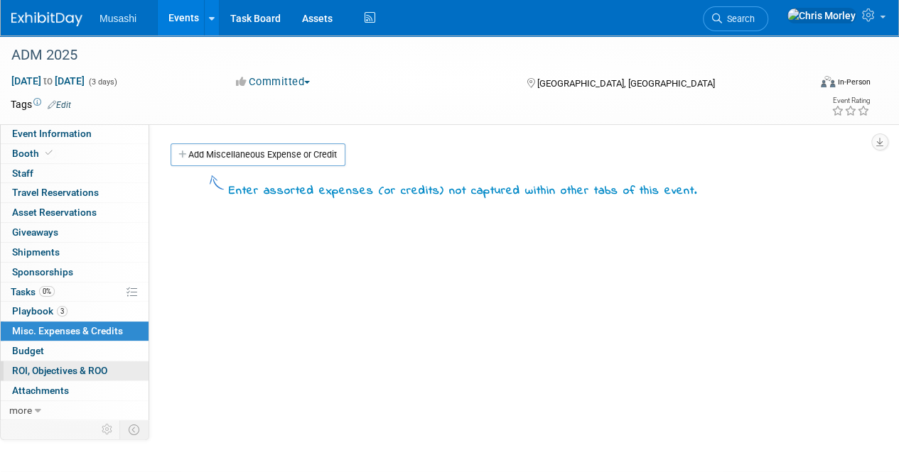
click at [58, 367] on span "ROI, Objectives & ROO 0" at bounding box center [59, 370] width 95 height 11
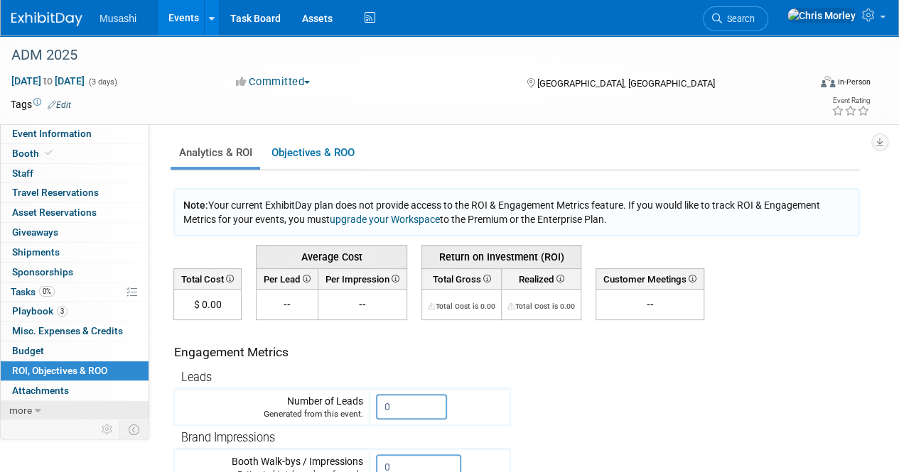
click at [41, 408] on link "more" at bounding box center [75, 410] width 148 height 19
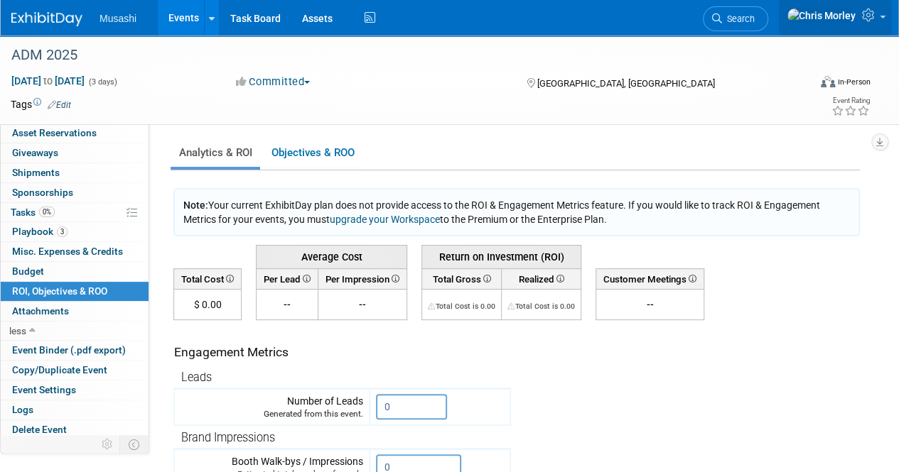
click at [847, 13] on img at bounding box center [821, 16] width 70 height 16
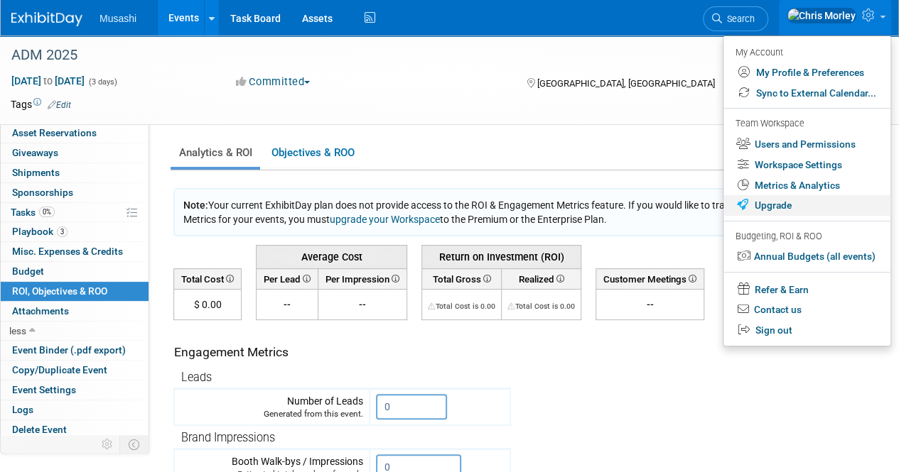
click at [769, 198] on link "Upgrade" at bounding box center [806, 205] width 167 height 21
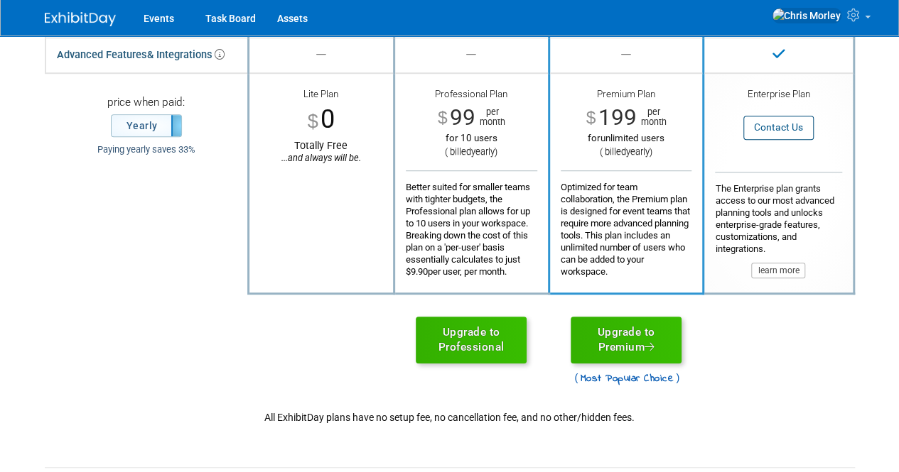
scroll to position [421, 0]
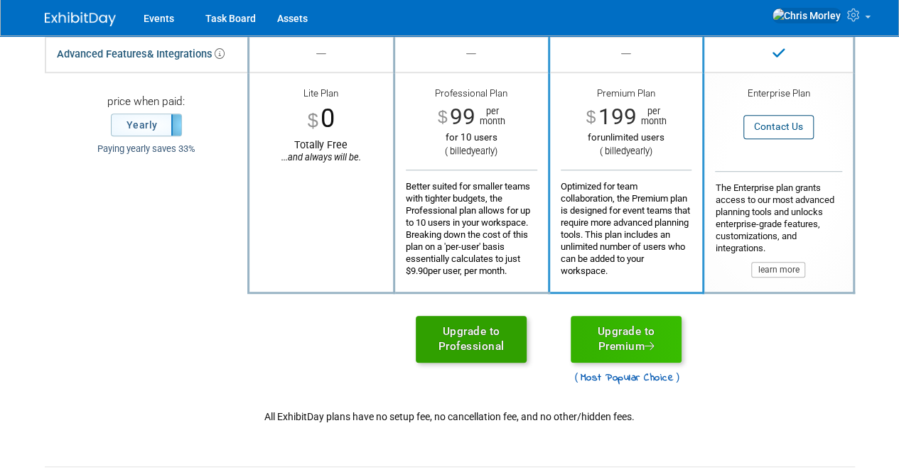
click at [457, 344] on link "Upgrade to Professional" at bounding box center [471, 339] width 111 height 47
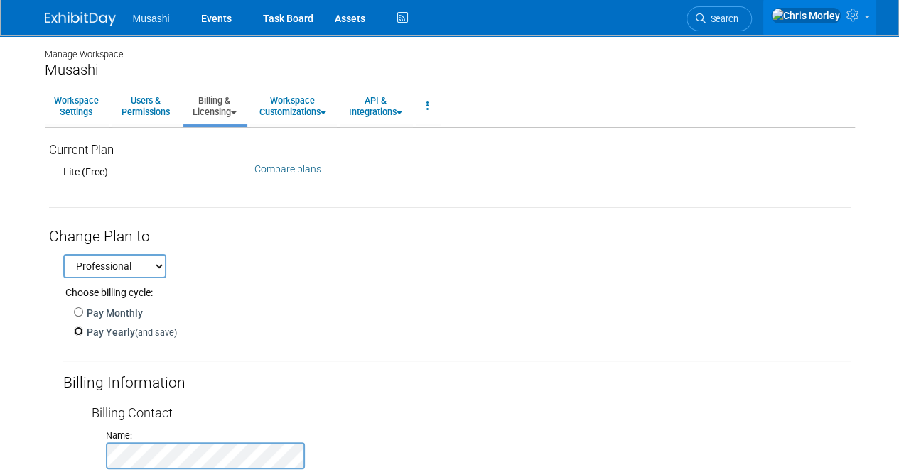
click at [77, 331] on input "Pay Yearly (and save)" at bounding box center [78, 331] width 9 height 9
radio input "true"
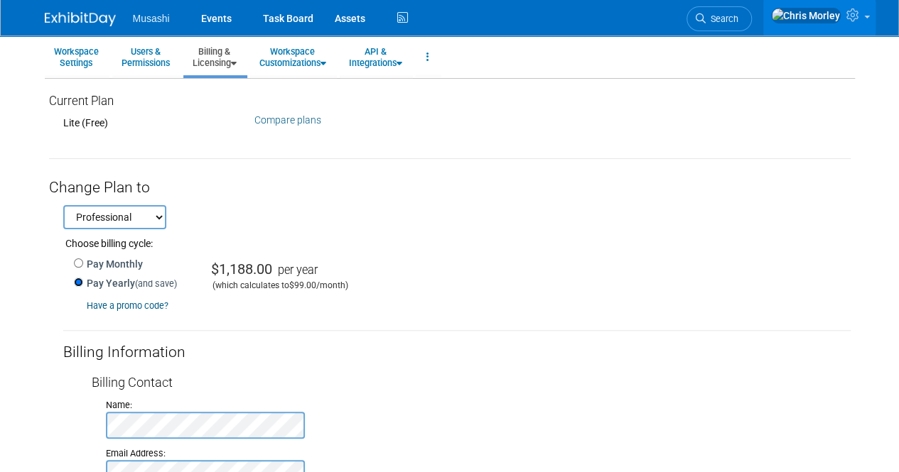
scroll to position [40, 0]
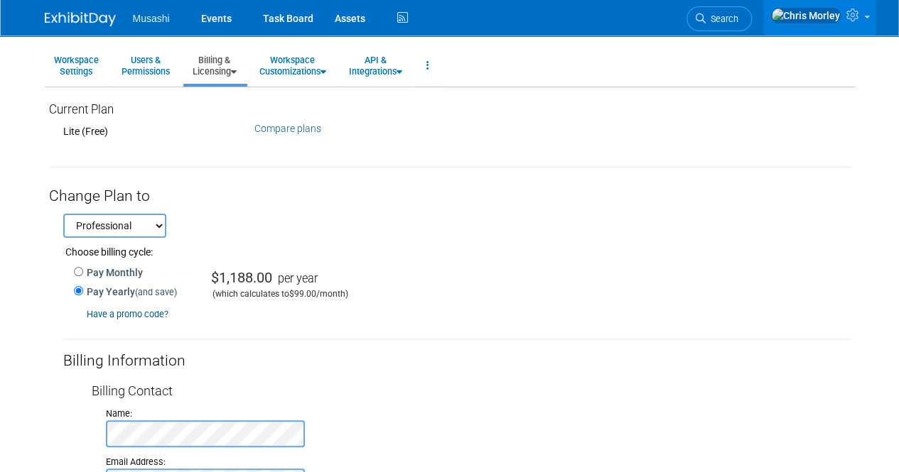
click at [848, 342] on div "Billing Information" at bounding box center [456, 361] width 787 height 43
click at [771, 401] on div "Name: Email Address:" at bounding box center [471, 448] width 759 height 95
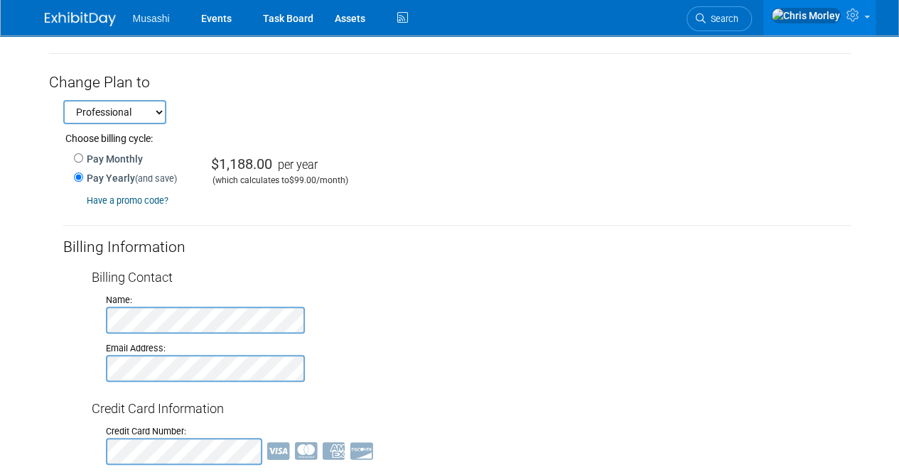
scroll to position [153, 0]
click at [119, 101] on select "Professional Premium" at bounding box center [114, 113] width 103 height 24
select select "3"
click at [63, 101] on select "Professional Premium" at bounding box center [114, 113] width 103 height 24
radio input "false"
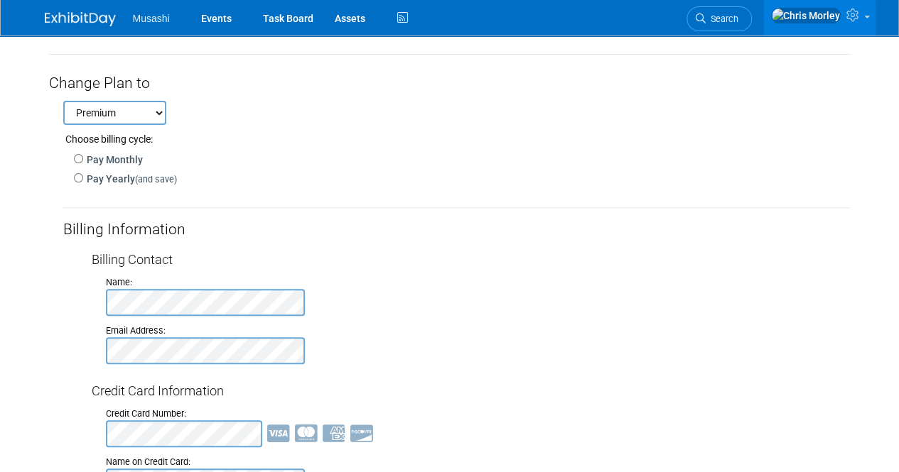
click at [114, 112] on select "Professional Premium" at bounding box center [114, 113] width 103 height 24
select select "2"
click at [63, 101] on select "Professional Premium" at bounding box center [114, 113] width 103 height 24
click at [88, 155] on label "Pay Monthly" at bounding box center [113, 160] width 60 height 14
click at [83, 155] on input "Pay Monthly" at bounding box center [78, 158] width 9 height 9
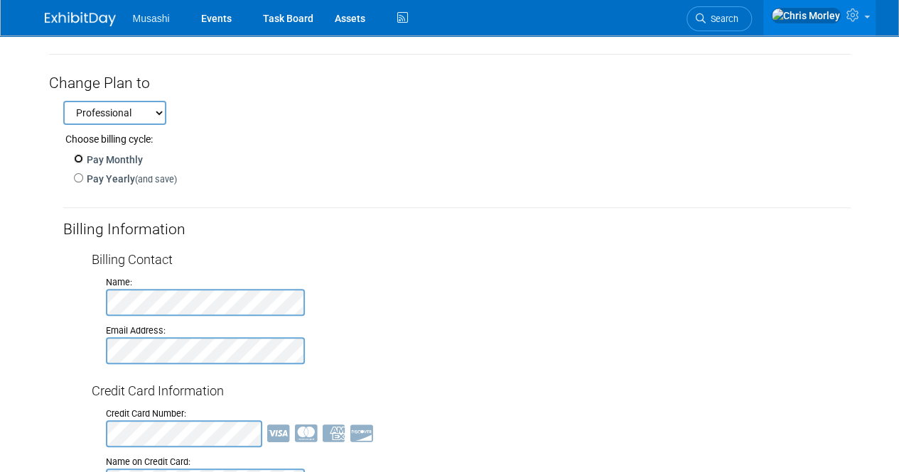
radio input "true"
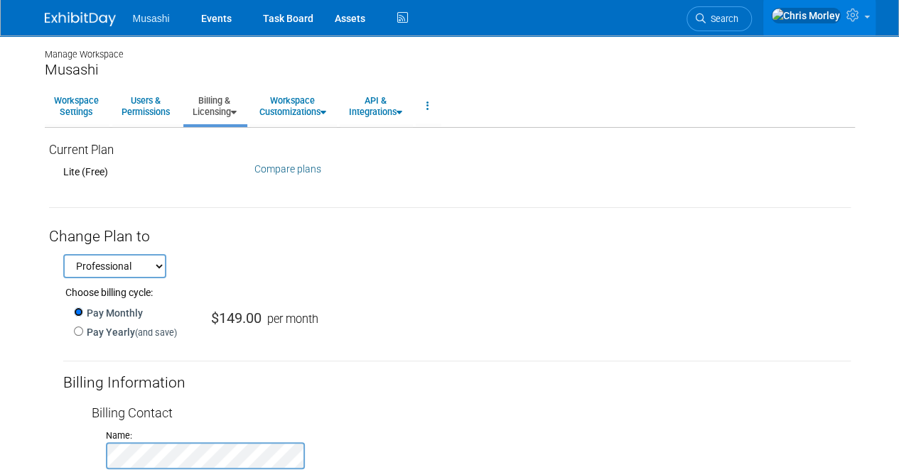
scroll to position [476, 0]
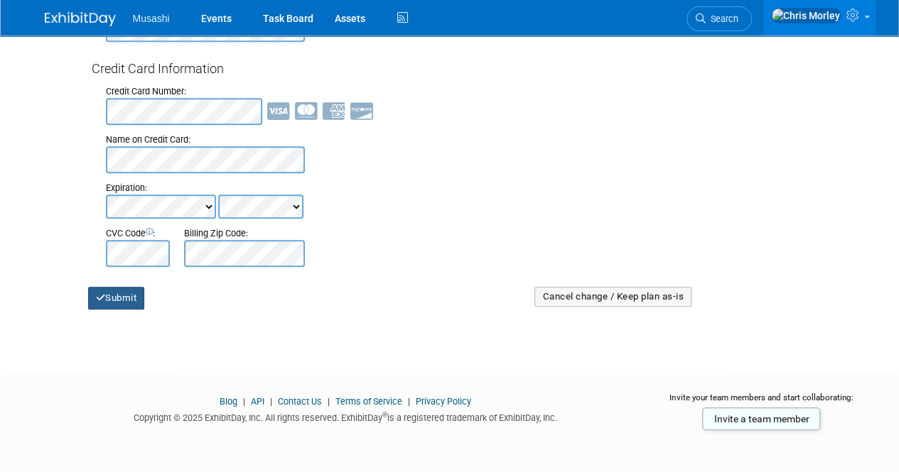
click at [115, 293] on button "Submit" at bounding box center [116, 298] width 57 height 23
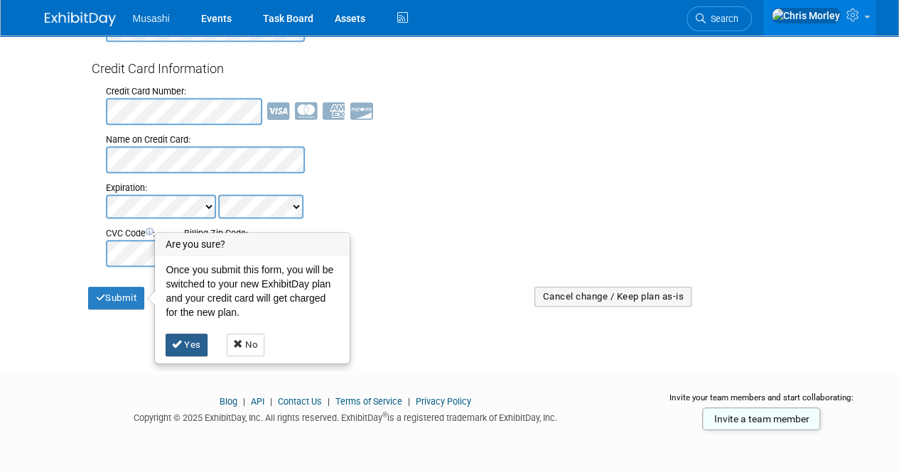
click at [182, 348] on link "Yes" at bounding box center [187, 345] width 42 height 23
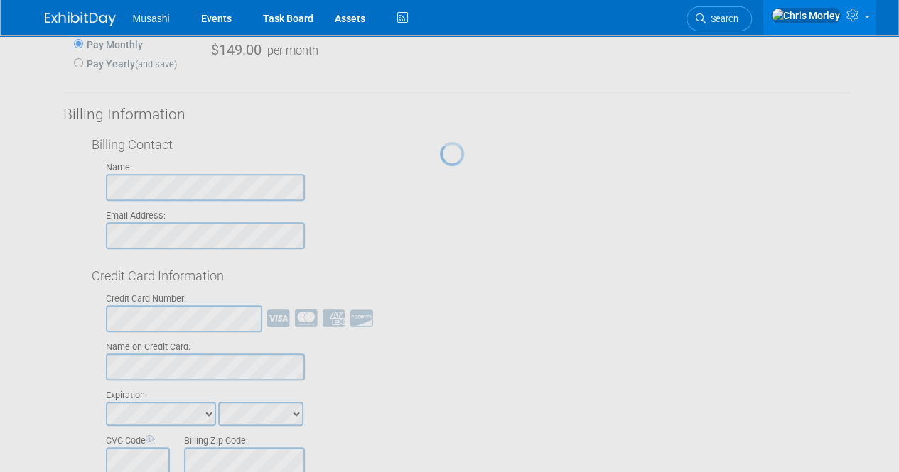
scroll to position [314, 0]
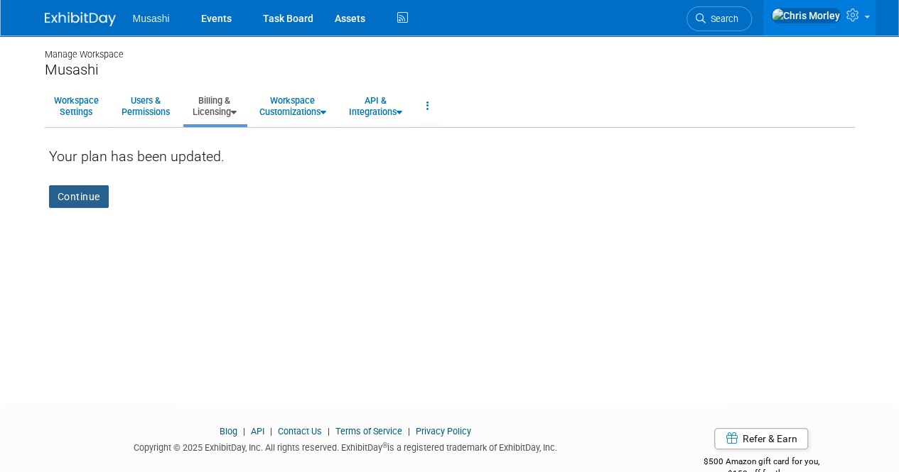
click at [82, 202] on link "Continue" at bounding box center [79, 196] width 60 height 23
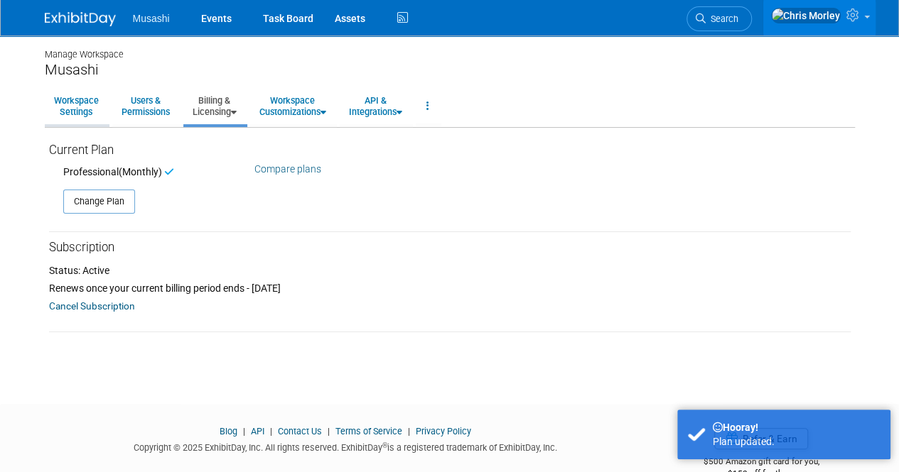
click at [71, 107] on link "Workspace Settings" at bounding box center [76, 106] width 63 height 35
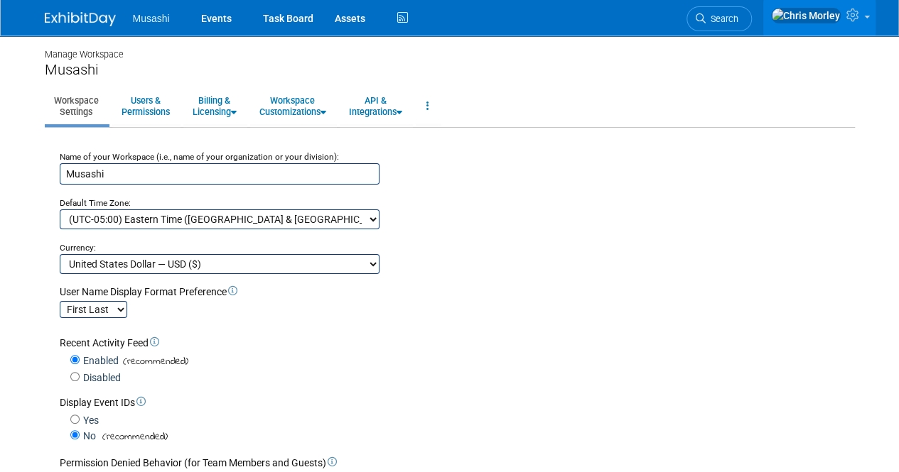
click at [162, 11] on li "Musashi" at bounding box center [162, 13] width 58 height 21
click at [223, 12] on link "Events" at bounding box center [216, 18] width 52 height 36
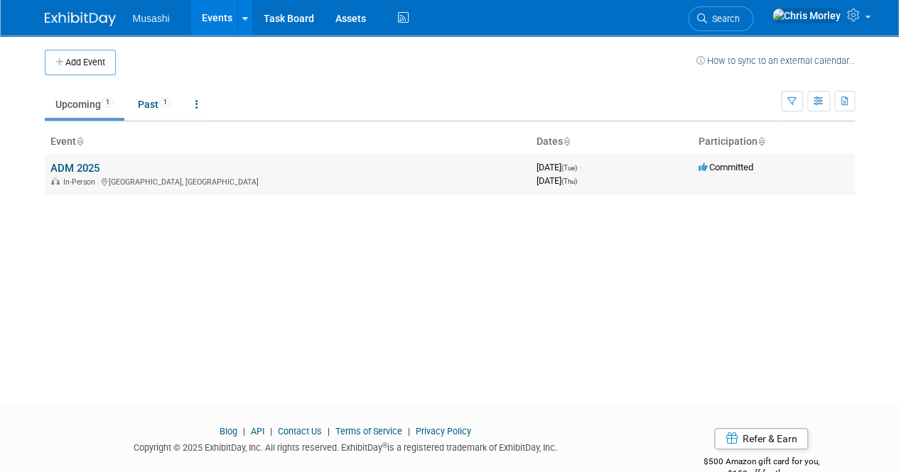
click at [79, 164] on link "ADM 2025" at bounding box center [74, 168] width 49 height 13
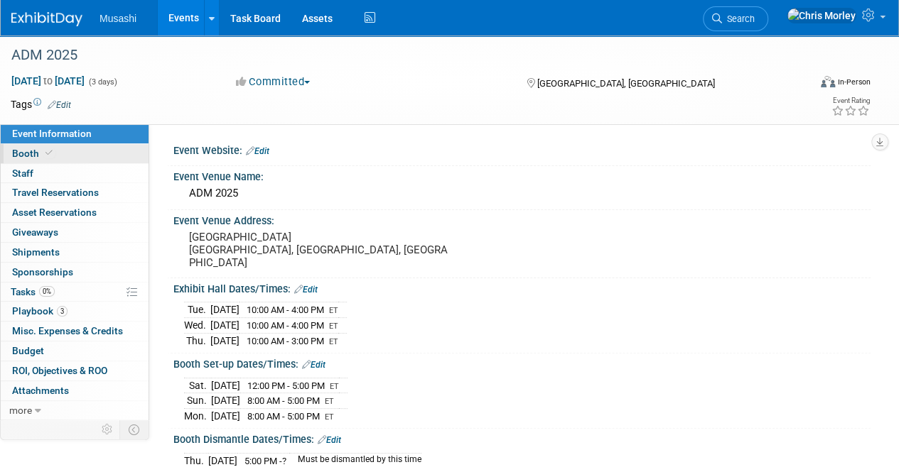
click at [59, 156] on link "Booth" at bounding box center [75, 153] width 148 height 19
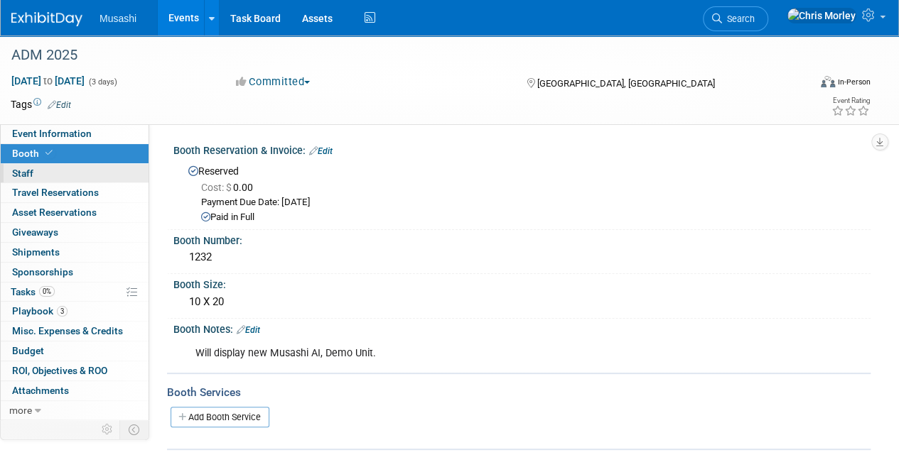
click at [85, 171] on link "0 Staff 0" at bounding box center [75, 173] width 148 height 19
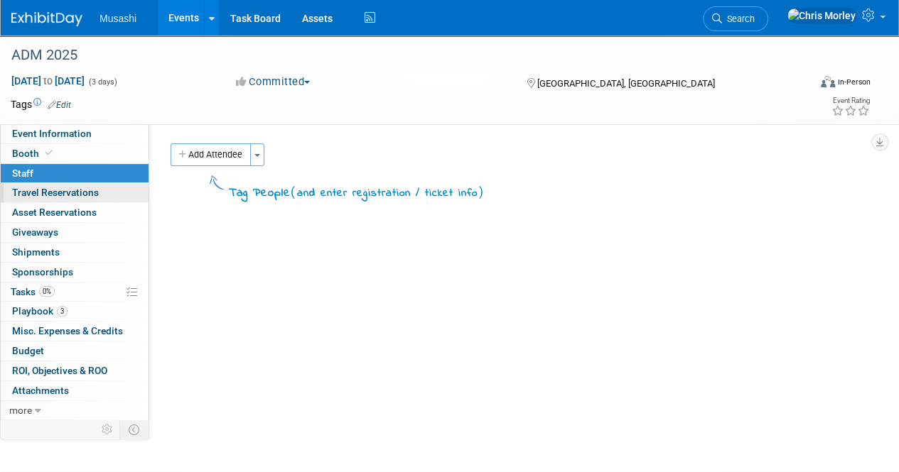
click at [53, 190] on span "Travel Reservations 0" at bounding box center [55, 192] width 87 height 11
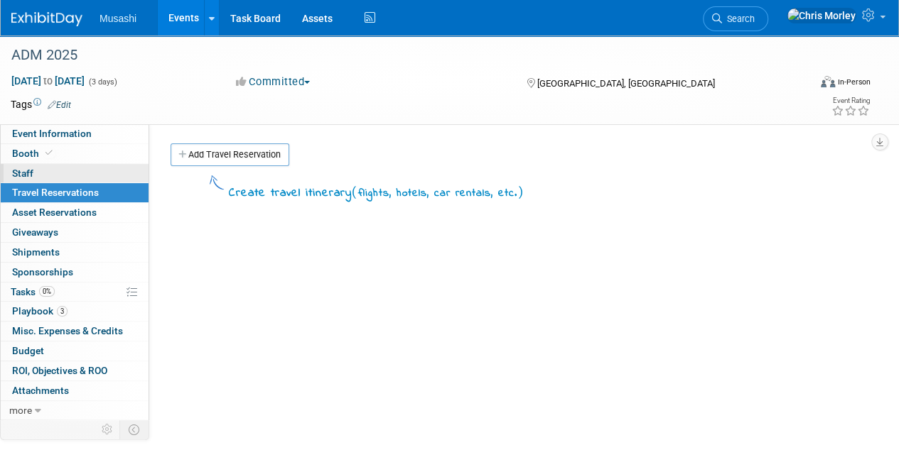
click at [67, 178] on link "0 Staff 0" at bounding box center [75, 173] width 148 height 19
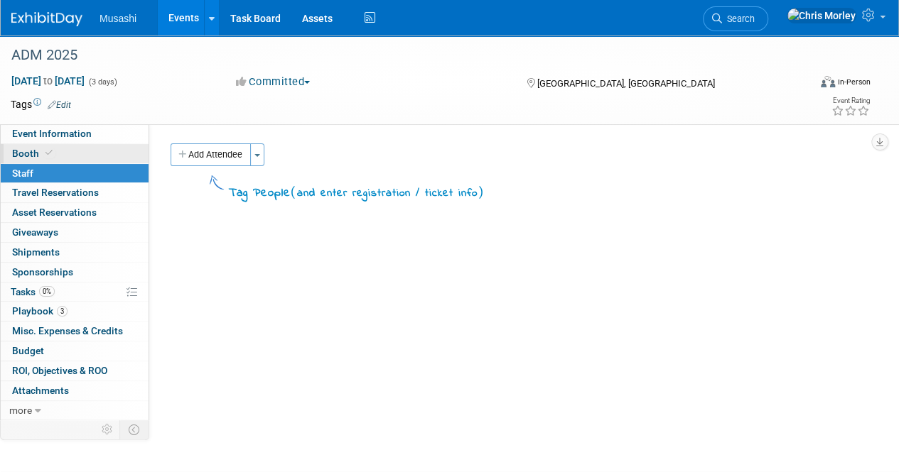
click at [70, 150] on link "Booth" at bounding box center [75, 153] width 148 height 19
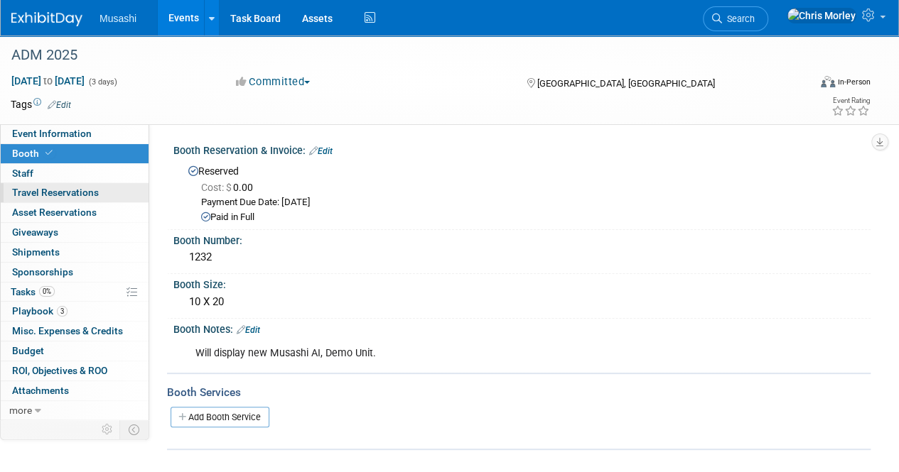
click at [63, 198] on link "0 Travel Reservations 0" at bounding box center [75, 192] width 148 height 19
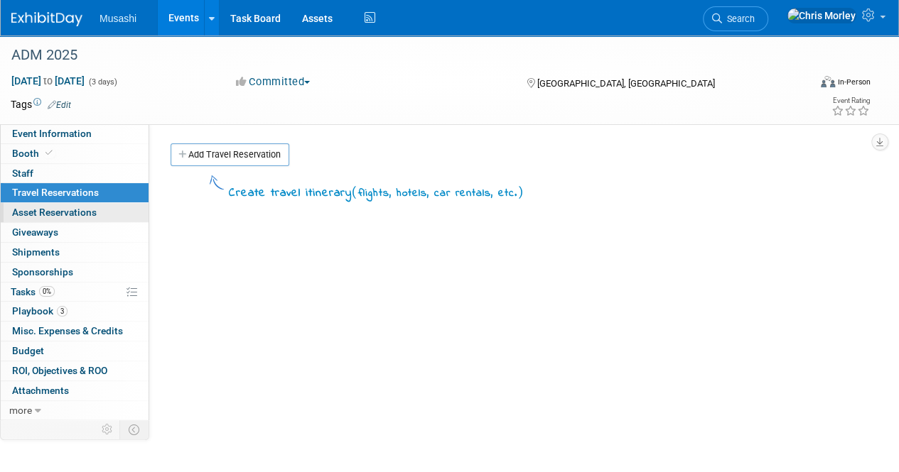
click at [66, 208] on span "Asset Reservations 0" at bounding box center [54, 212] width 85 height 11
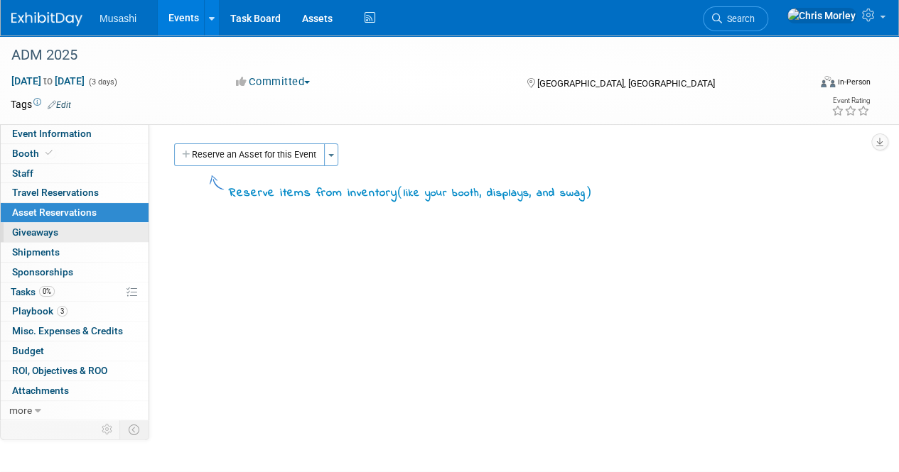
click at [67, 227] on link "0 Giveaways 0" at bounding box center [75, 232] width 148 height 19
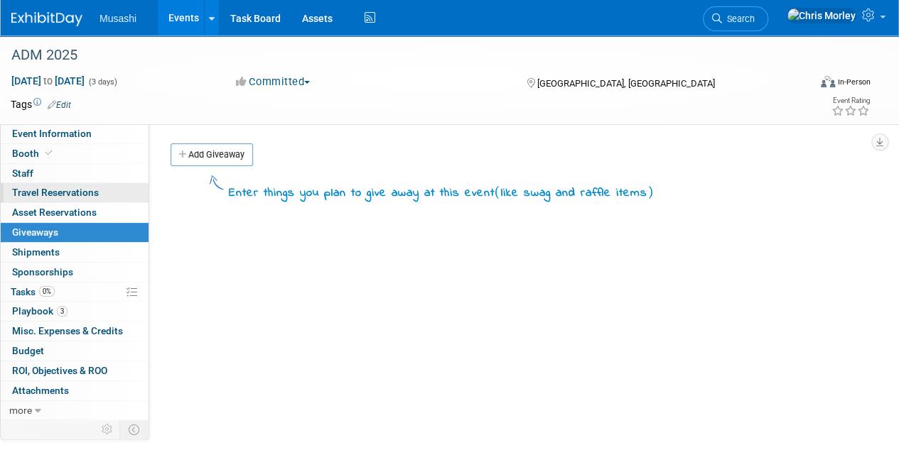
click at [70, 183] on link "0 Travel Reservations 0" at bounding box center [75, 192] width 148 height 19
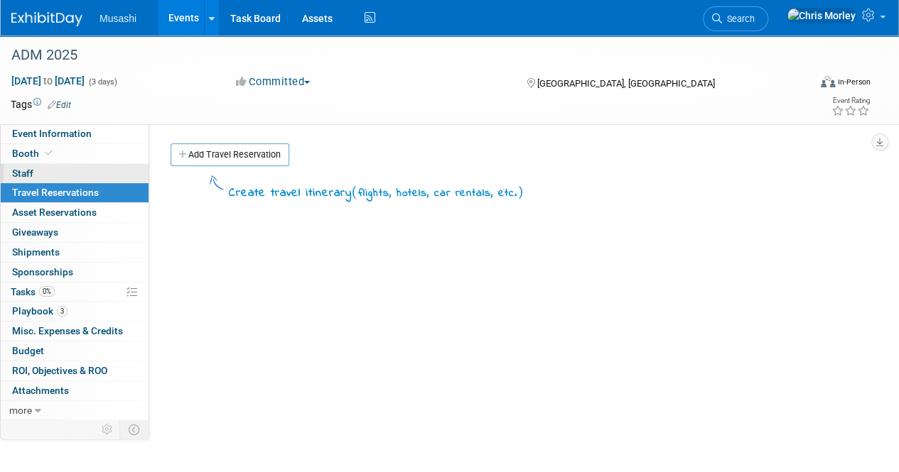
click at [53, 164] on link "0 Staff 0" at bounding box center [75, 173] width 148 height 19
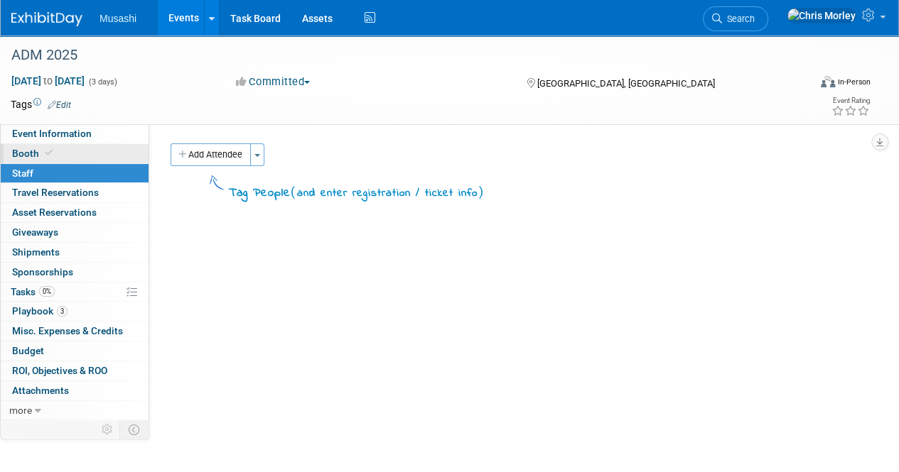
click at [53, 146] on link "Booth" at bounding box center [75, 153] width 148 height 19
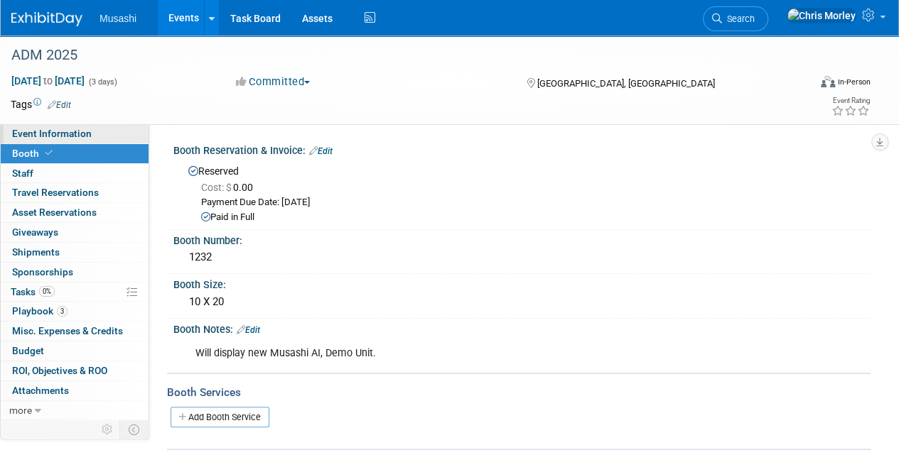
click at [57, 132] on span "Event Information" at bounding box center [52, 133] width 80 height 11
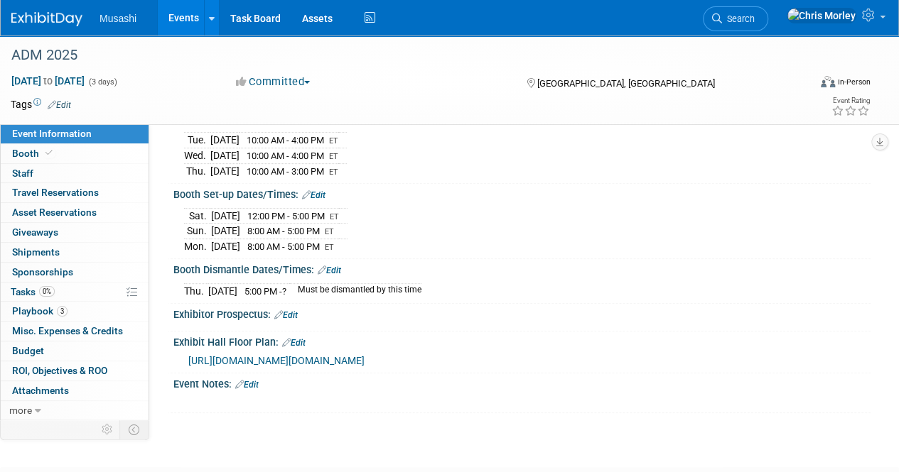
scroll to position [170, 0]
click at [40, 170] on link "0 Staff 0" at bounding box center [75, 173] width 148 height 19
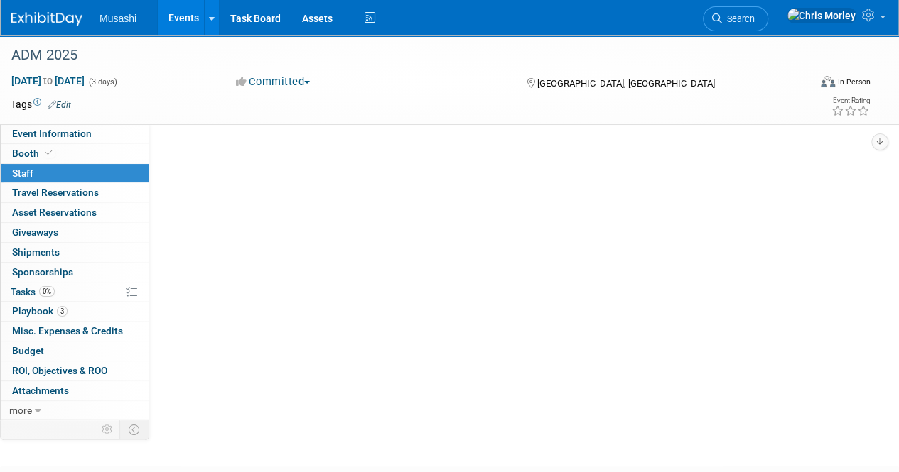
scroll to position [0, 0]
click at [48, 182] on link "0 Staff 0" at bounding box center [75, 173] width 148 height 19
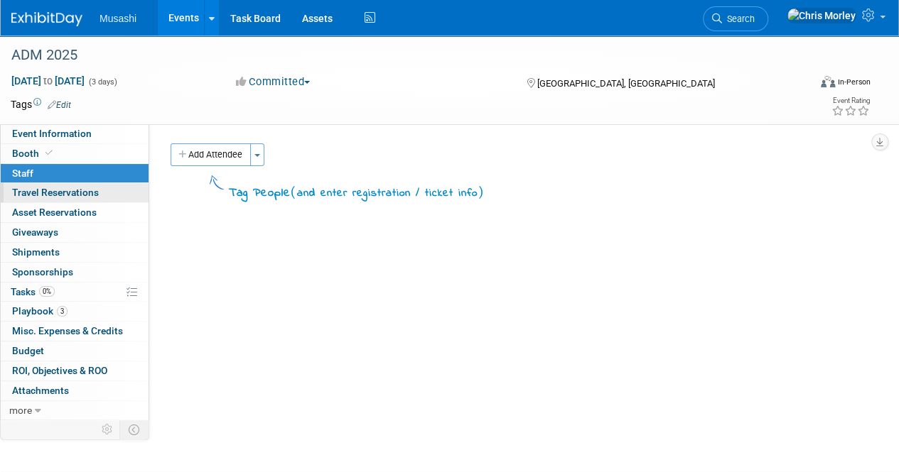
click at [54, 190] on span "Travel Reservations 0" at bounding box center [55, 192] width 87 height 11
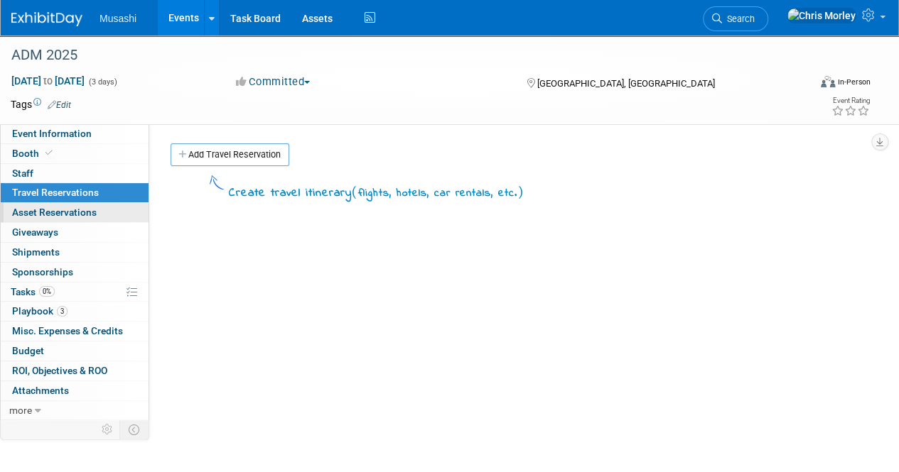
click at [57, 205] on link "0 Asset Reservations 0" at bounding box center [75, 212] width 148 height 19
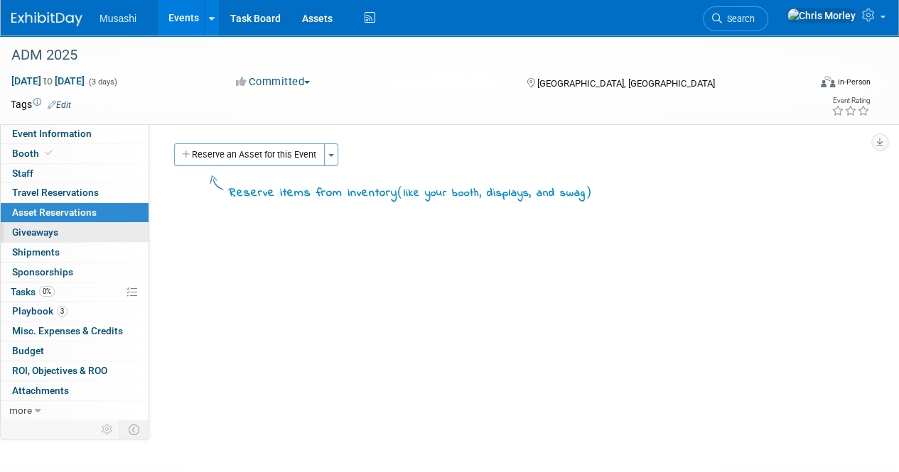
click at [59, 232] on link "0 Giveaways 0" at bounding box center [75, 232] width 148 height 19
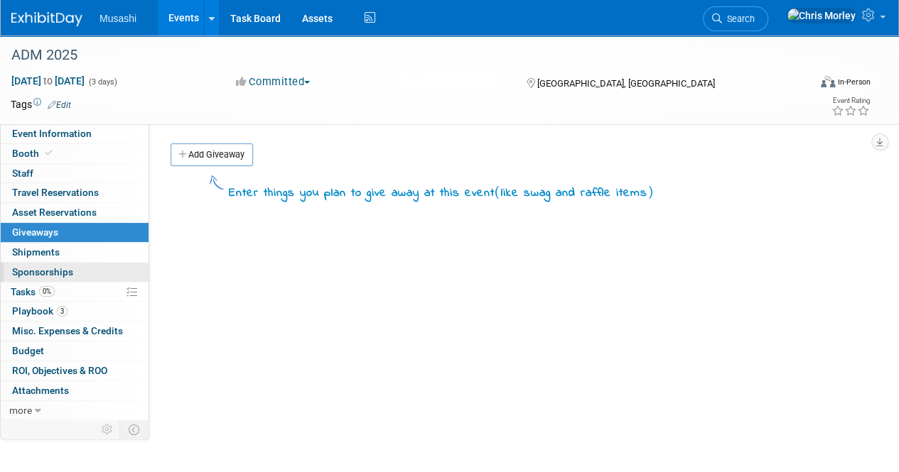
click at [60, 266] on span "Sponsorships 0" at bounding box center [42, 271] width 61 height 11
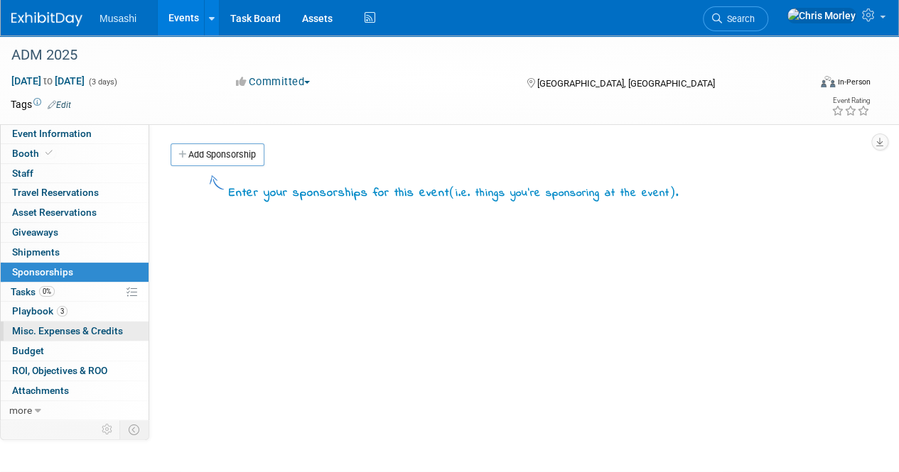
click at [81, 332] on span "Misc. Expenses & Credits 0" at bounding box center [67, 330] width 111 height 11
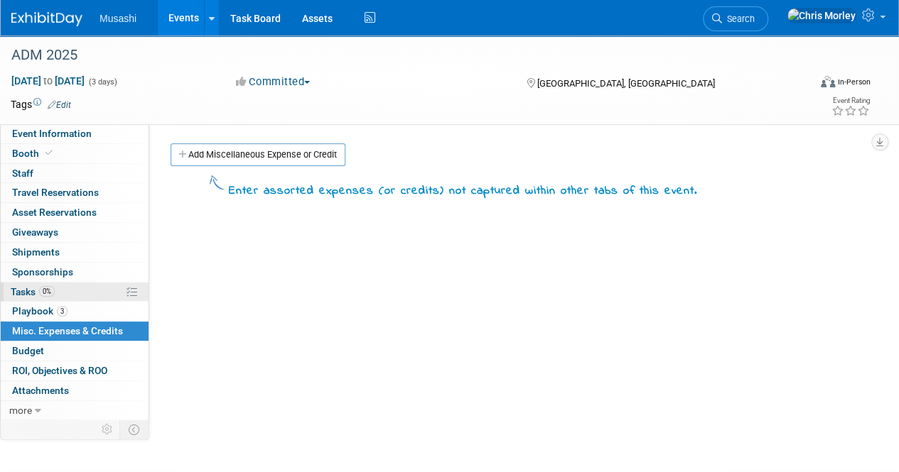
click at [85, 283] on link "0% Tasks 0%" at bounding box center [75, 292] width 148 height 19
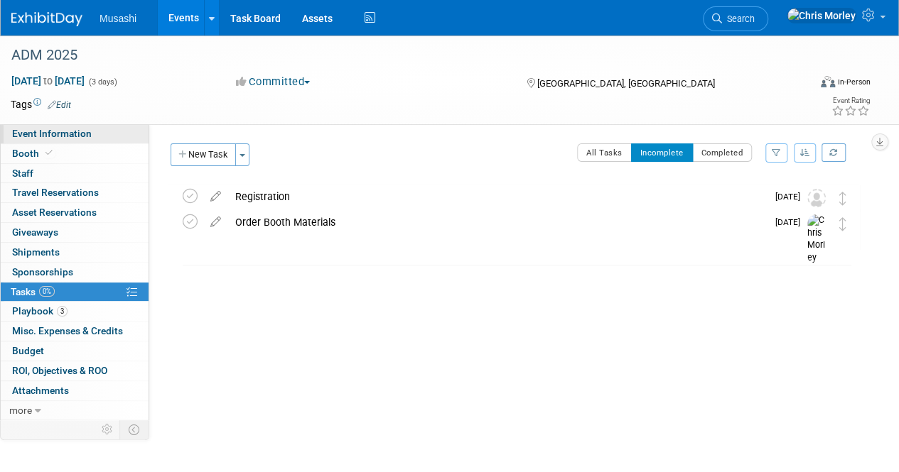
click at [80, 130] on span "Event Information" at bounding box center [52, 133] width 80 height 11
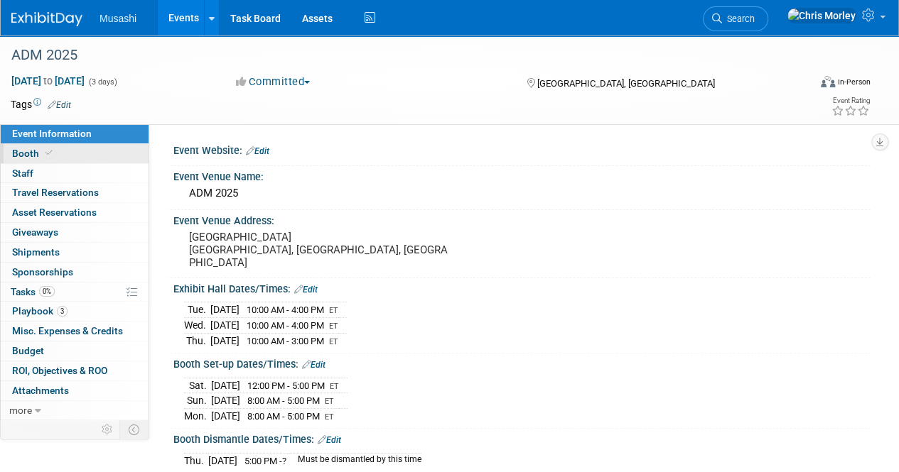
click at [80, 153] on link "Booth" at bounding box center [75, 153] width 148 height 19
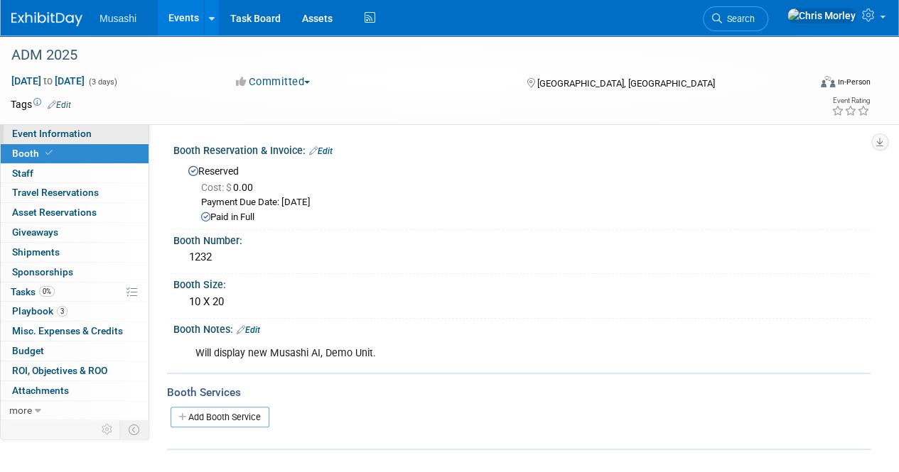
click at [92, 130] on link "Event Information" at bounding box center [75, 133] width 148 height 19
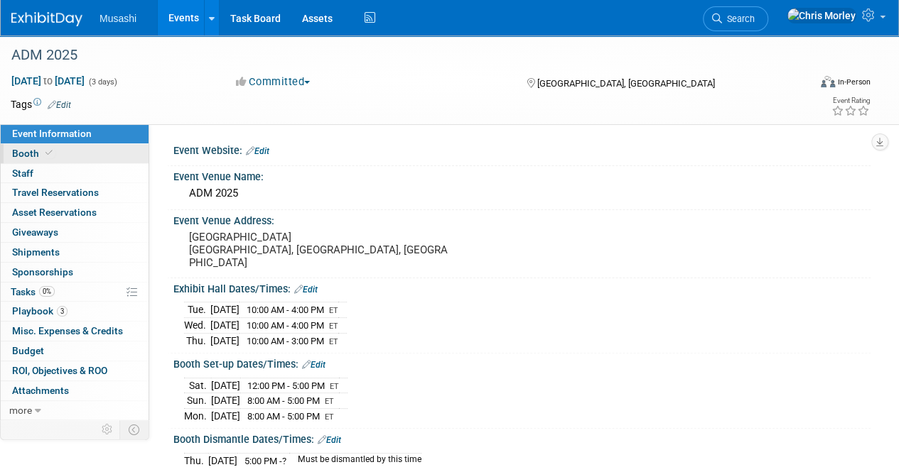
click at [65, 149] on link "Booth" at bounding box center [75, 153] width 148 height 19
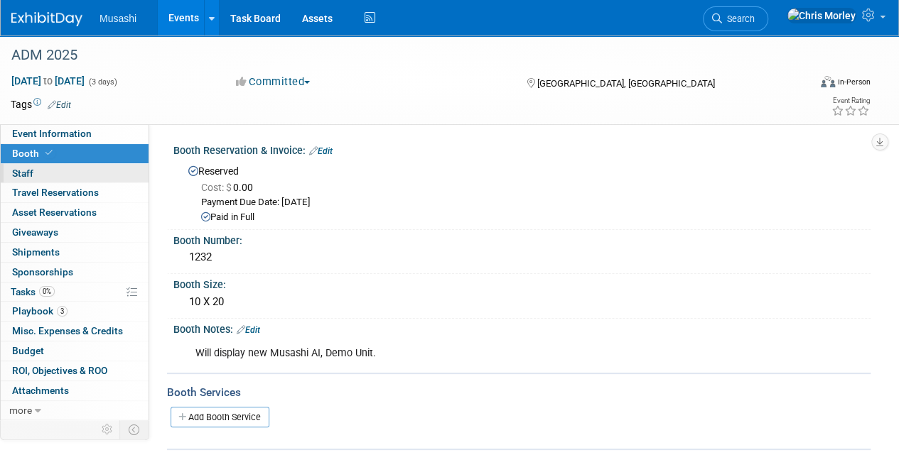
click at [91, 172] on link "0 Staff 0" at bounding box center [75, 173] width 148 height 19
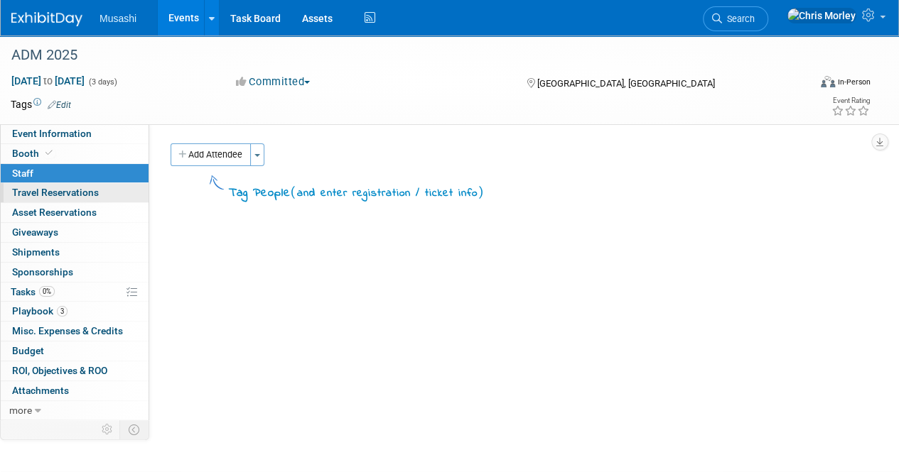
click at [73, 190] on span "Travel Reservations 0" at bounding box center [55, 192] width 87 height 11
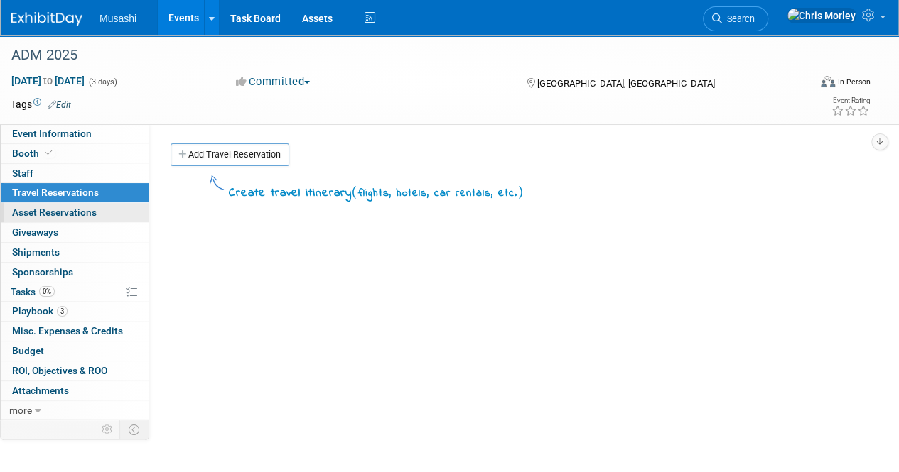
click at [90, 208] on span "Asset Reservations 0" at bounding box center [54, 212] width 85 height 11
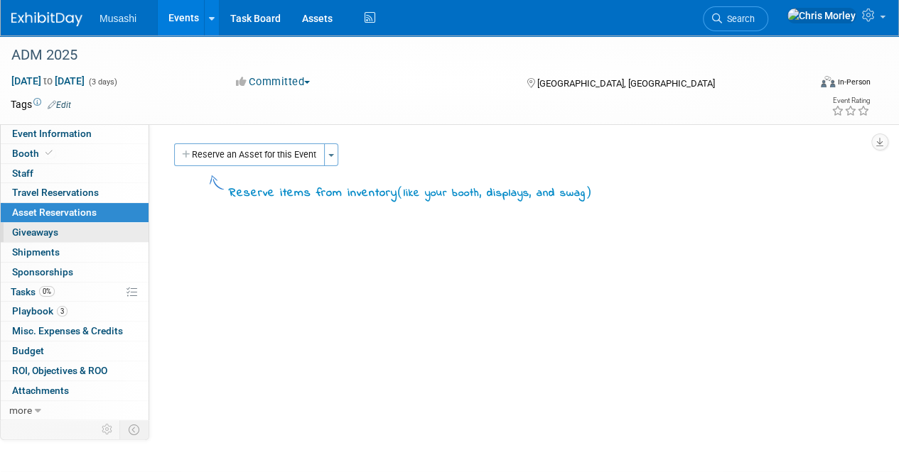
click at [67, 229] on link "0 Giveaways 0" at bounding box center [75, 232] width 148 height 19
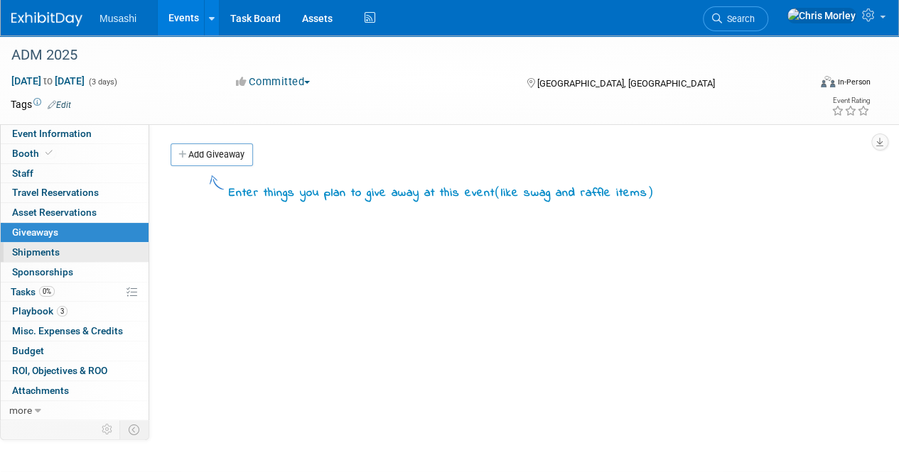
click at [102, 252] on link "0 Shipments 0" at bounding box center [75, 252] width 148 height 19
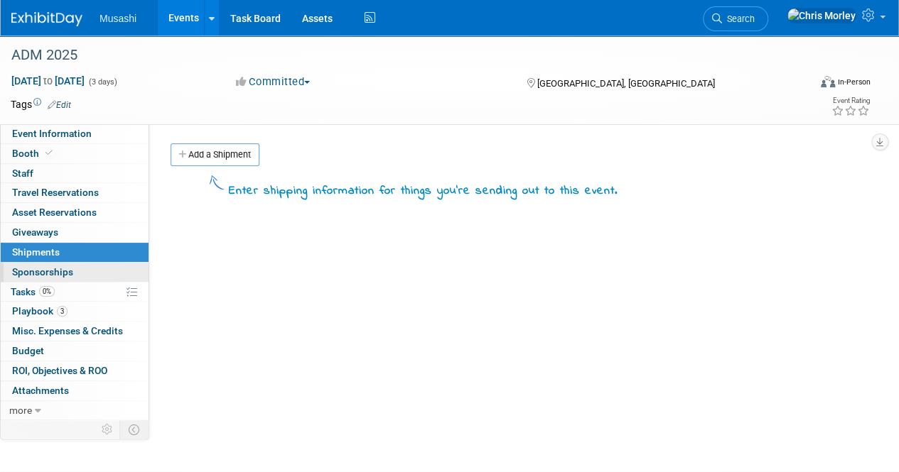
click at [78, 273] on link "0 Sponsorships 0" at bounding box center [75, 272] width 148 height 19
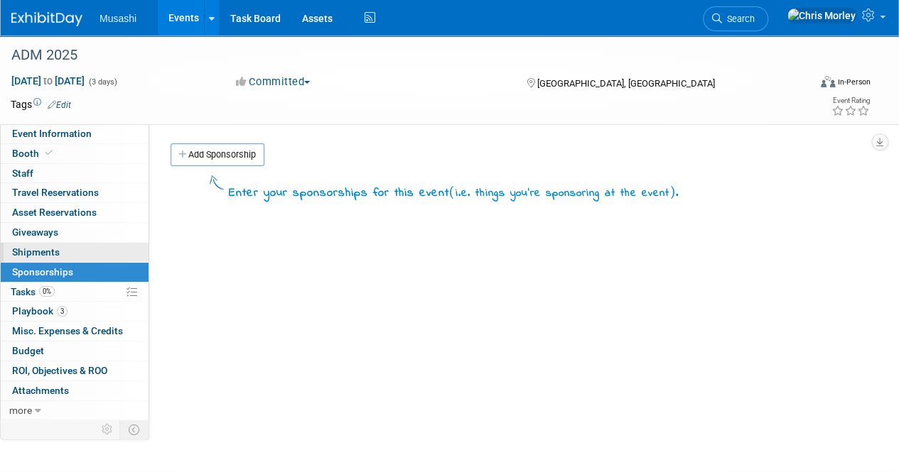
click at [82, 259] on link "0 Shipments 0" at bounding box center [75, 252] width 148 height 19
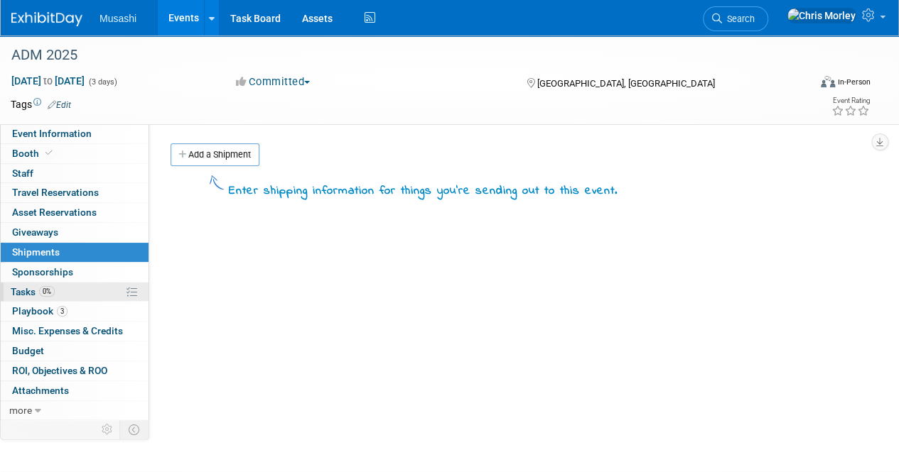
click at [81, 283] on link "0% Tasks 0%" at bounding box center [75, 292] width 148 height 19
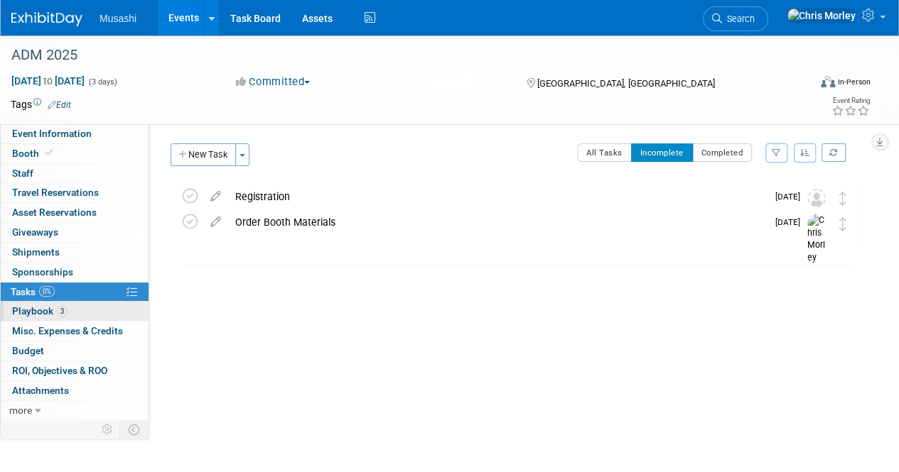
click at [88, 307] on link "3 Playbook 3" at bounding box center [75, 311] width 148 height 19
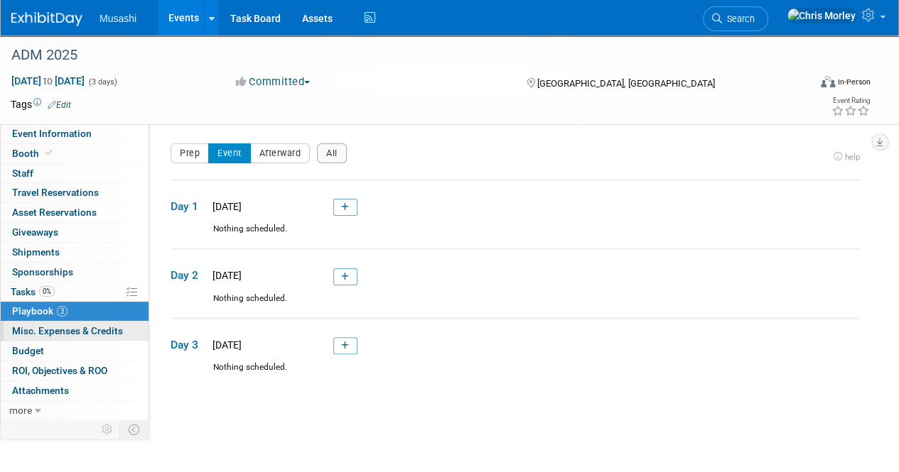
click at [88, 336] on link "0 Misc. Expenses & Credits 0" at bounding box center [75, 331] width 148 height 19
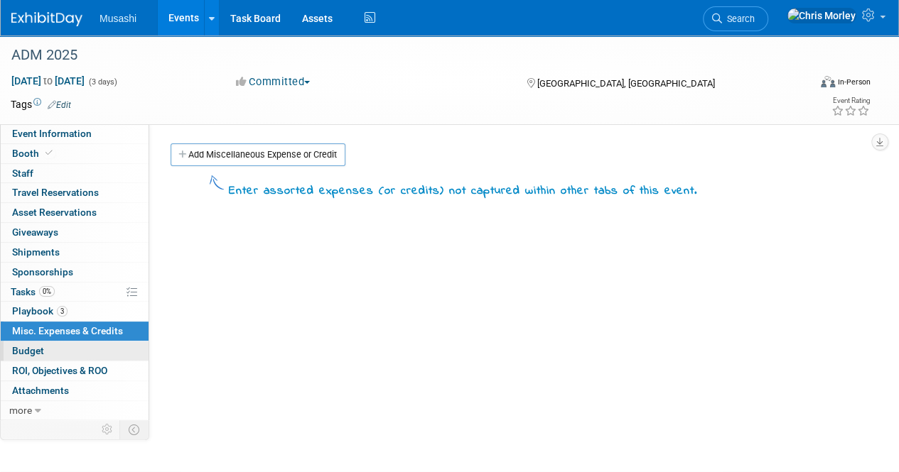
click at [79, 346] on link "Budget" at bounding box center [75, 351] width 148 height 19
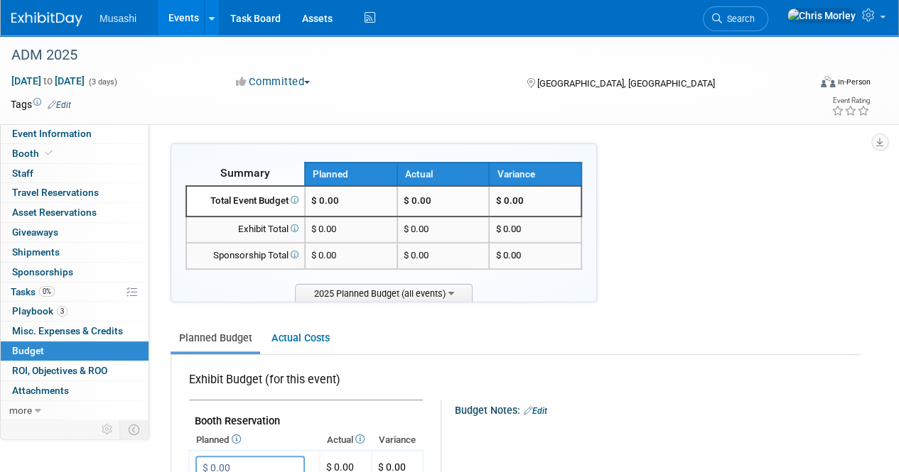
click at [358, 212] on td "$ 0.00" at bounding box center [351, 201] width 92 height 31
click at [339, 201] on span "$ 0.00" at bounding box center [325, 200] width 28 height 11
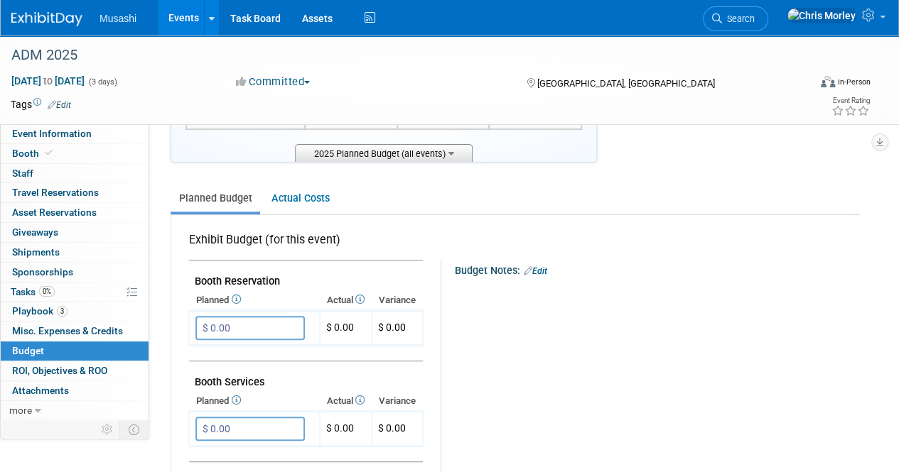
scroll to position [141, 0]
click at [242, 320] on input "$ 0.00" at bounding box center [249, 327] width 109 height 24
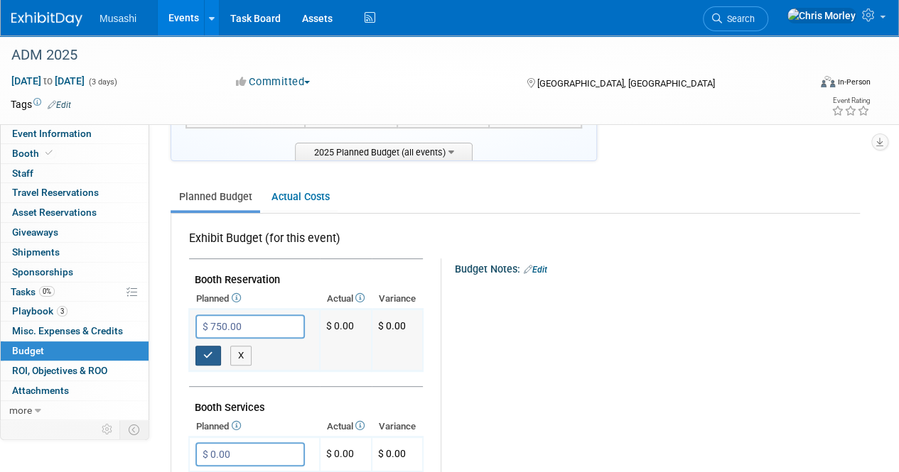
click at [205, 351] on icon "button" at bounding box center [208, 355] width 10 height 9
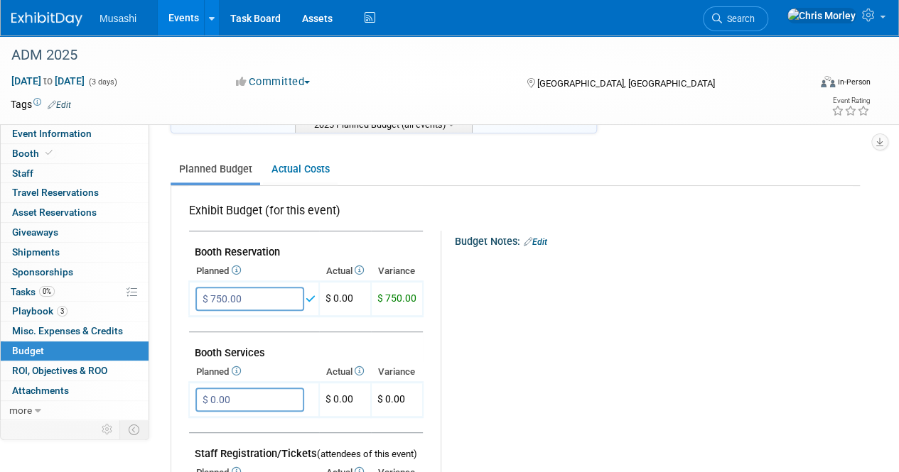
scroll to position [171, 0]
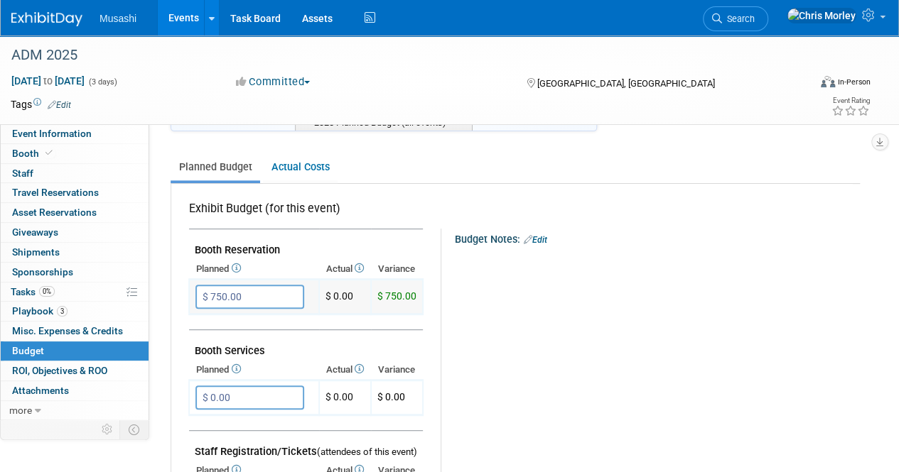
click at [338, 294] on span "$ 0.00" at bounding box center [339, 296] width 28 height 11
click at [531, 272] on div "X" at bounding box center [655, 269] width 386 height 46
click at [264, 291] on input "$ 750.00" at bounding box center [249, 297] width 109 height 24
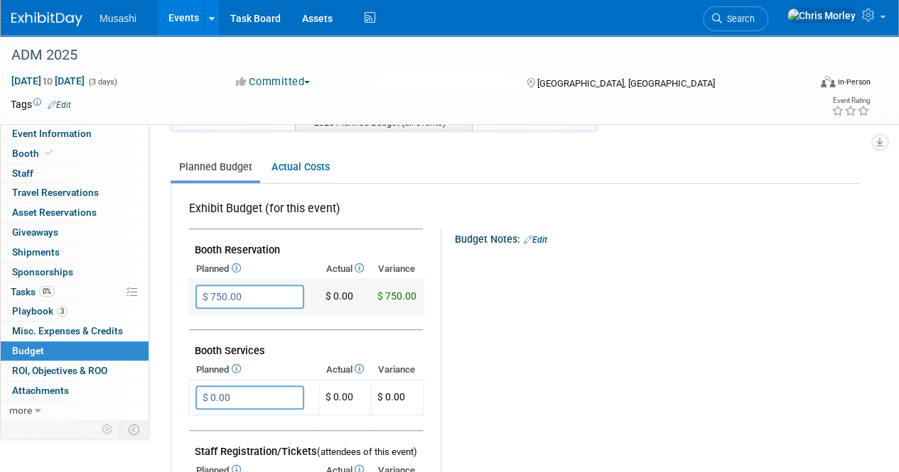
type input "$"
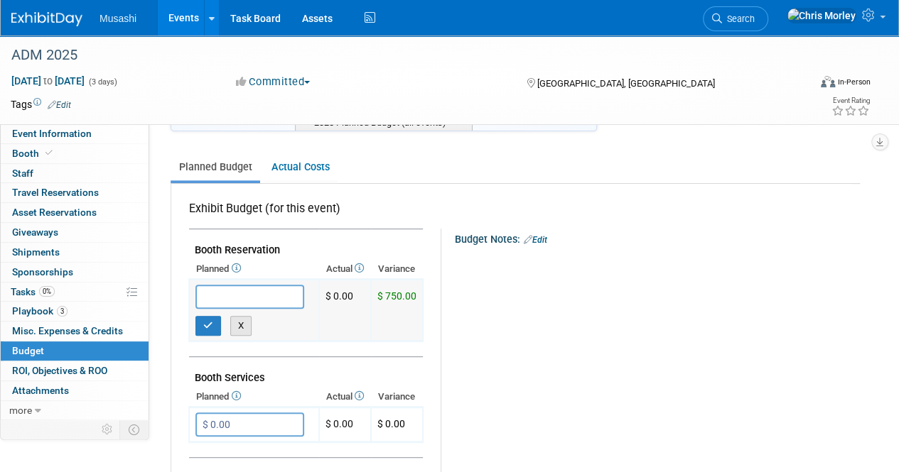
click at [244, 325] on button "X" at bounding box center [241, 326] width 22 height 20
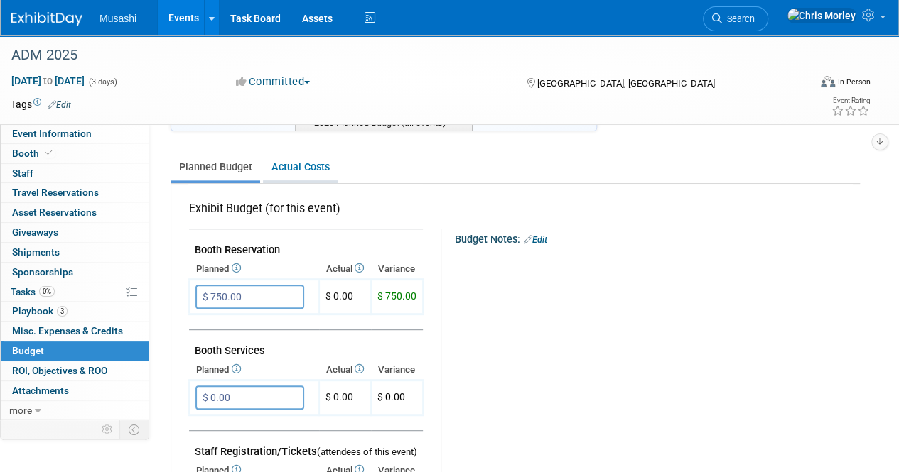
click at [320, 166] on link "Actual Costs" at bounding box center [300, 167] width 75 height 26
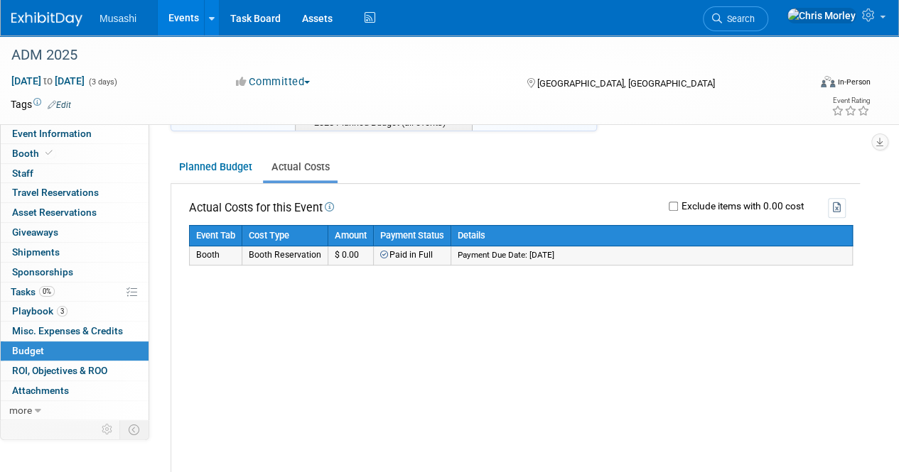
click at [394, 250] on td "Paid in Full" at bounding box center [412, 255] width 77 height 18
click at [328, 247] on td "$ 0.00" at bounding box center [350, 255] width 45 height 18
click at [205, 246] on td "Booth" at bounding box center [216, 255] width 53 height 18
click at [416, 254] on td "Paid in Full" at bounding box center [412, 255] width 77 height 18
click at [234, 155] on link "Planned Budget" at bounding box center [215, 167] width 90 height 26
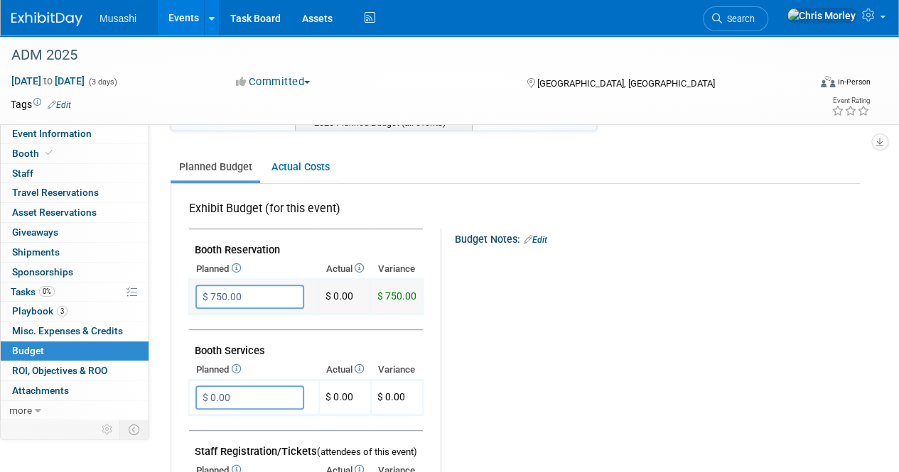
click at [259, 304] on input "$ 750.00" at bounding box center [249, 297] width 109 height 24
type input "$"
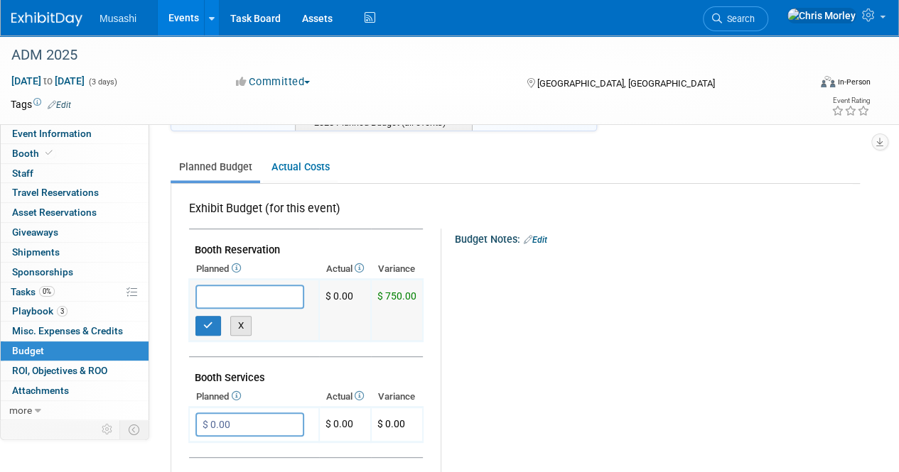
click at [243, 317] on button "X" at bounding box center [241, 326] width 22 height 20
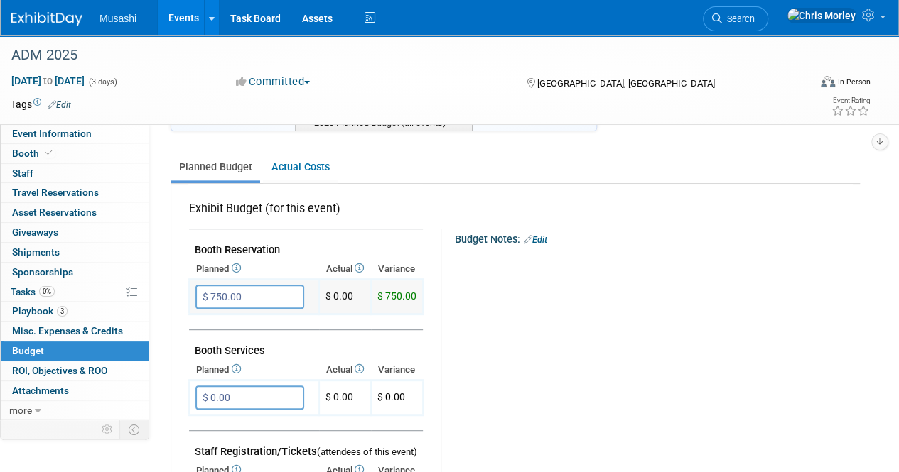
click at [266, 285] on input "$ 750.00" at bounding box center [249, 297] width 109 height 24
type input "$"
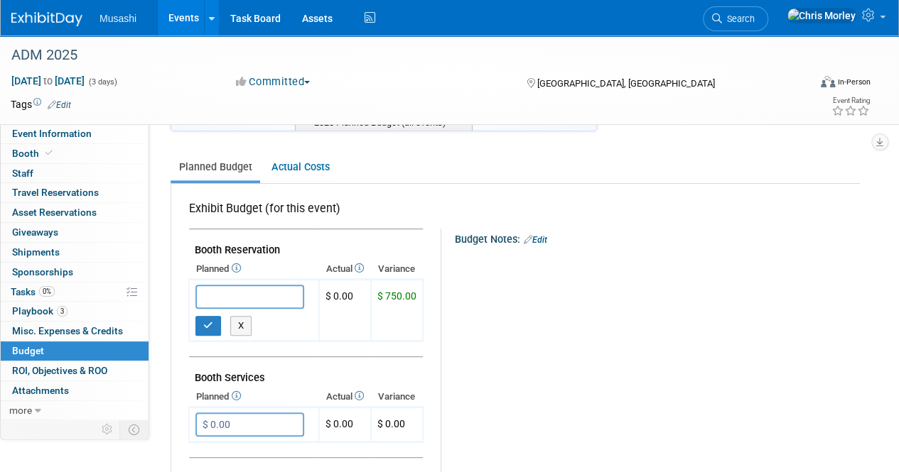
type input "$"
click at [236, 323] on button "X" at bounding box center [241, 326] width 22 height 20
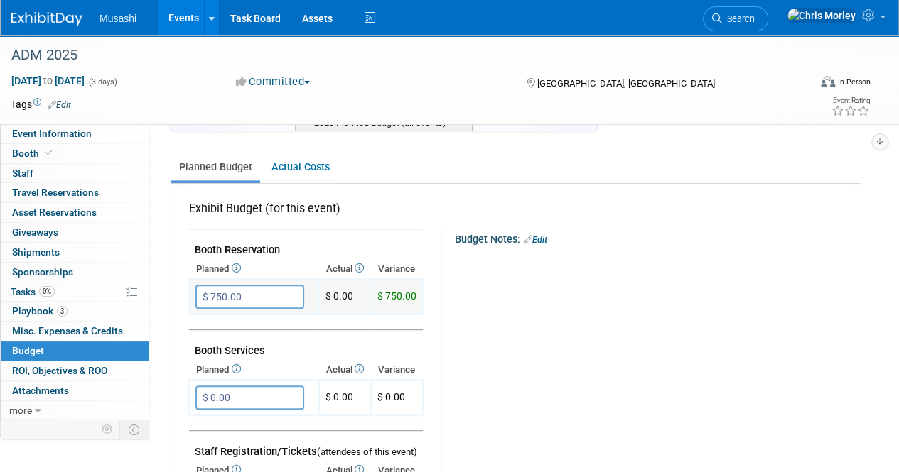
click at [261, 295] on input "$ 750.00" at bounding box center [249, 297] width 109 height 24
type input "$"
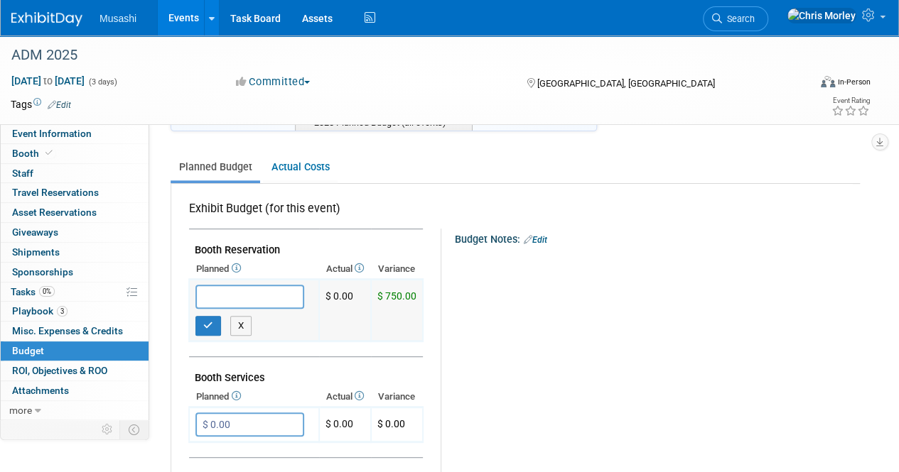
click at [222, 330] on div "X" at bounding box center [256, 326] width 123 height 20
click at [215, 326] on button "button" at bounding box center [208, 326] width 26 height 20
type input "$ 0.00"
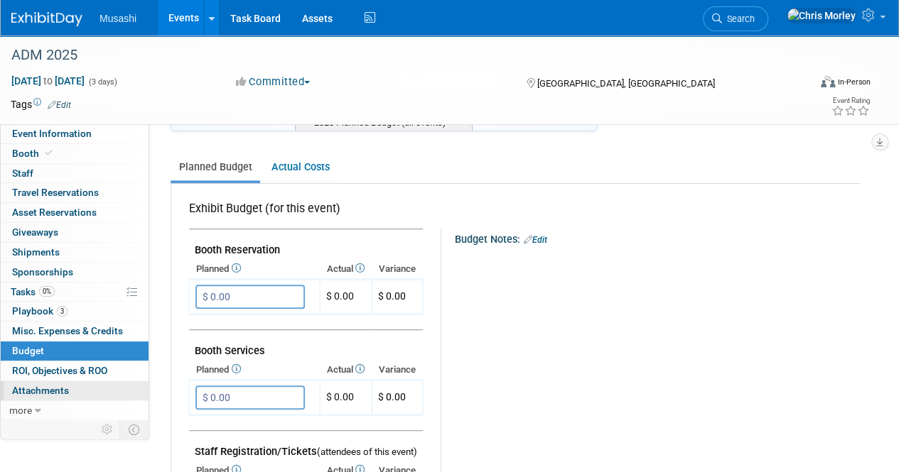
click at [48, 385] on span "Attachments 0" at bounding box center [40, 390] width 57 height 11
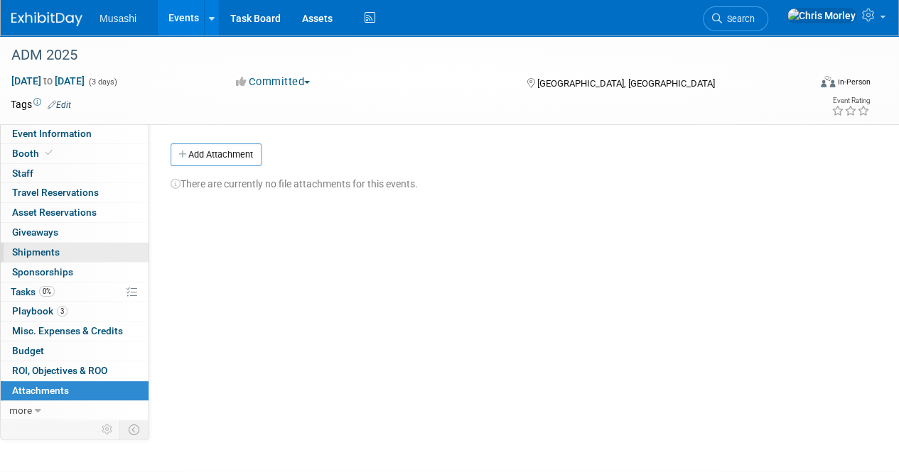
click at [70, 259] on link "0 Shipments 0" at bounding box center [75, 252] width 148 height 19
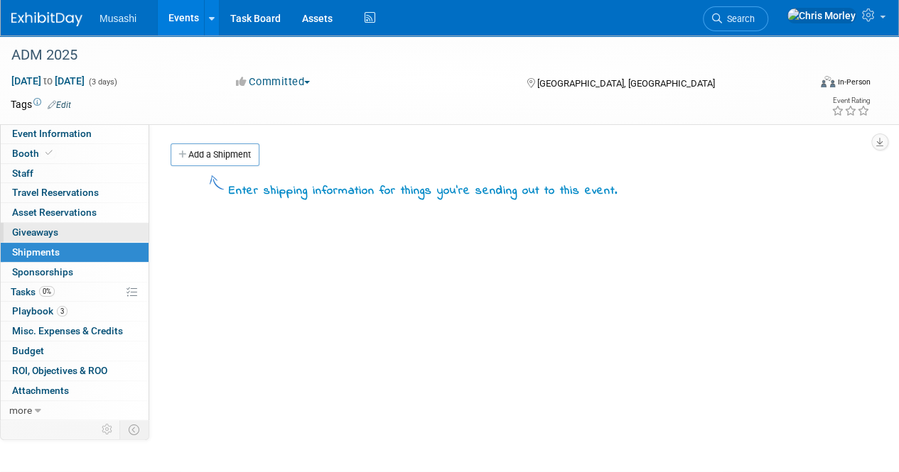
click at [70, 236] on link "0 Giveaways 0" at bounding box center [75, 232] width 148 height 19
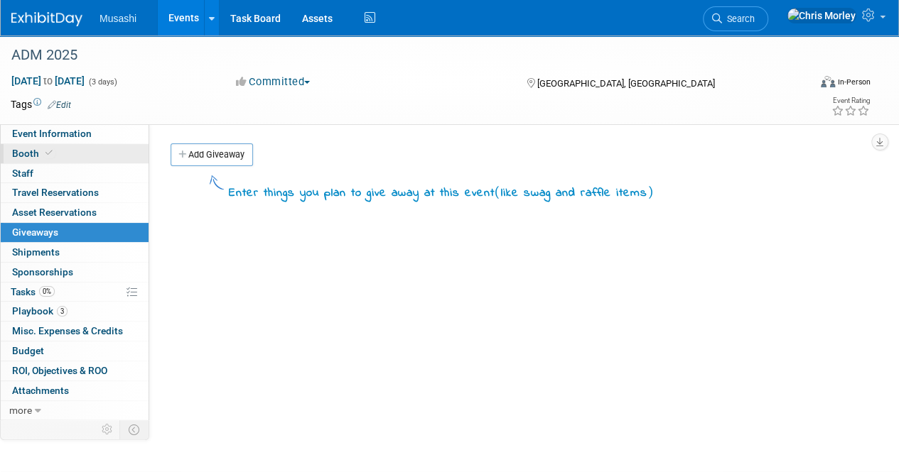
click at [55, 145] on link "Booth" at bounding box center [75, 153] width 148 height 19
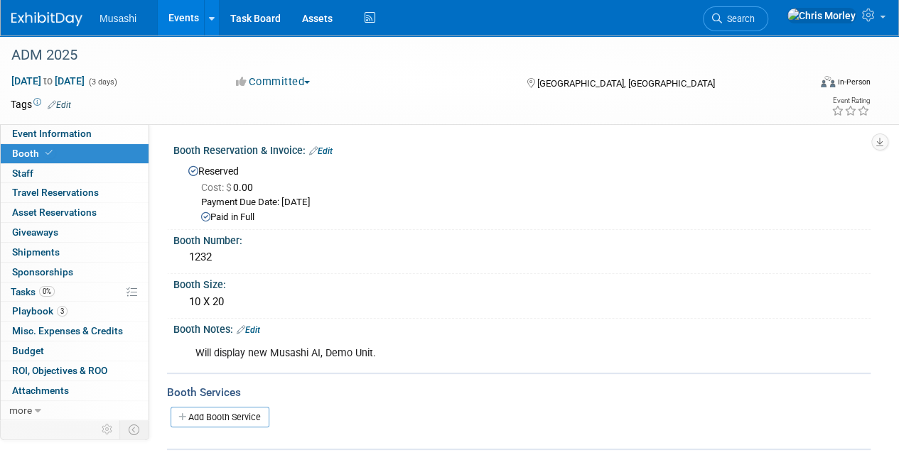
click at [324, 151] on link "Edit" at bounding box center [320, 151] width 23 height 10
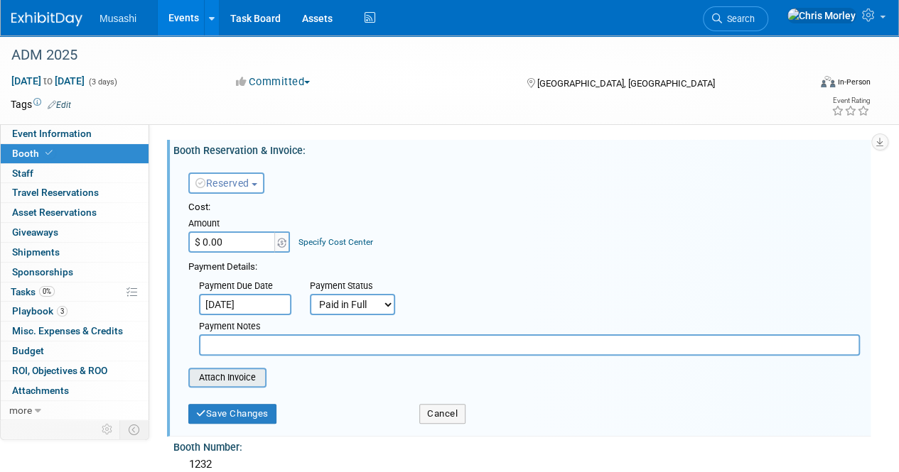
click at [245, 373] on input "file" at bounding box center [180, 377] width 169 height 17
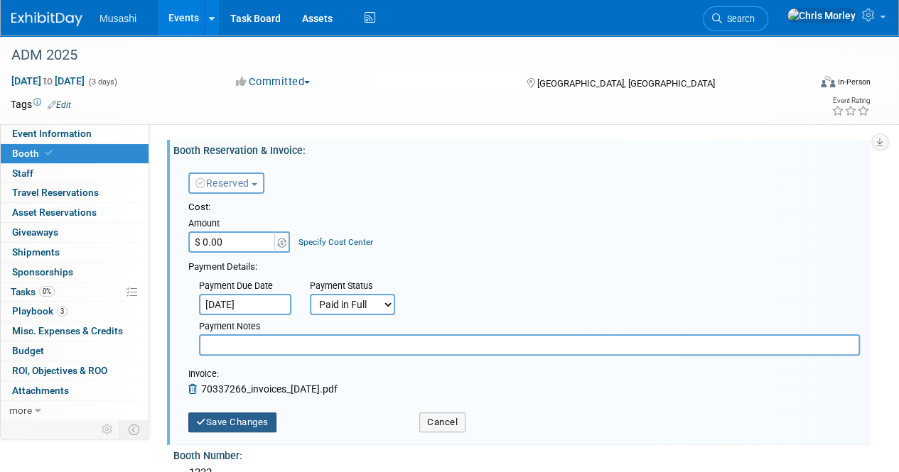
click at [237, 419] on button "Save Changes" at bounding box center [232, 423] width 88 height 20
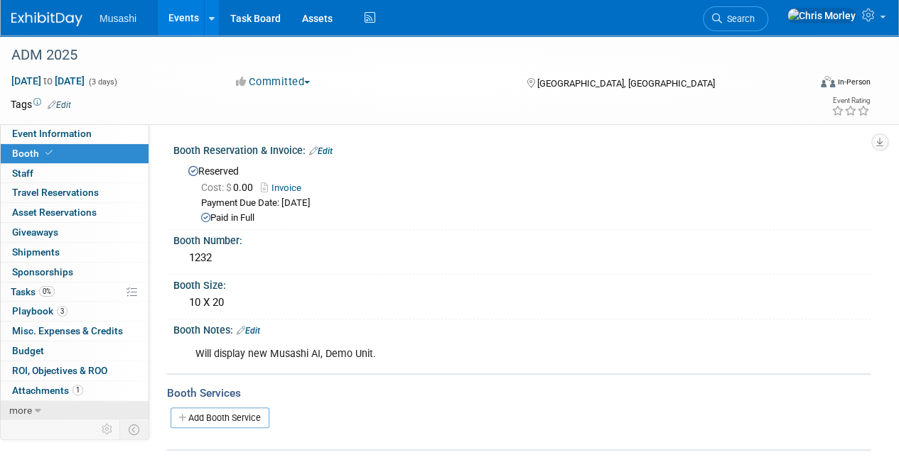
click at [61, 404] on link "more" at bounding box center [75, 410] width 148 height 19
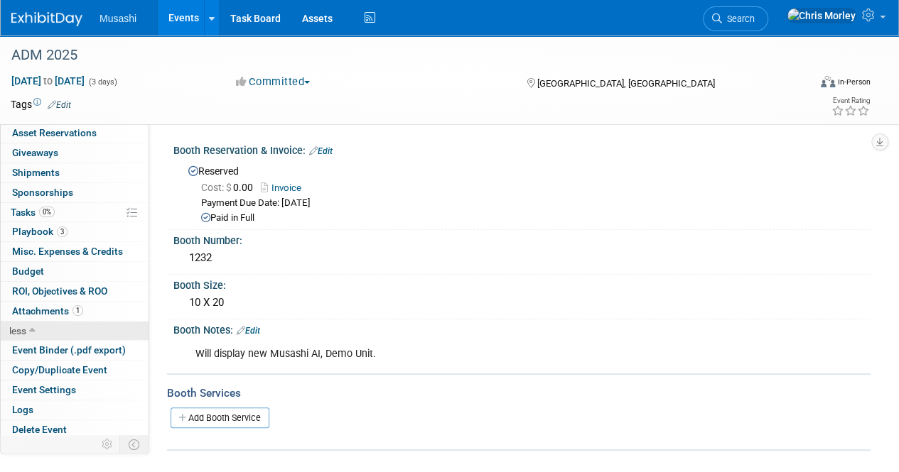
scroll to position [196, 0]
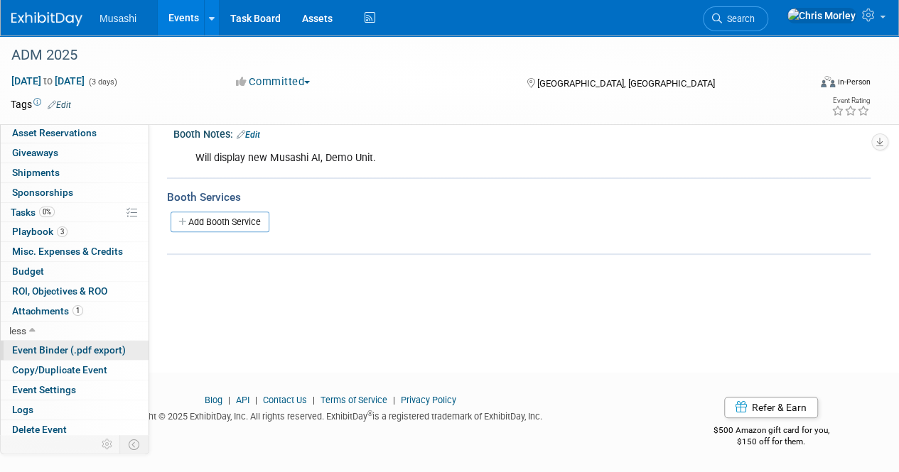
click at [97, 353] on span "Event Binder (.pdf export)" at bounding box center [69, 350] width 114 height 11
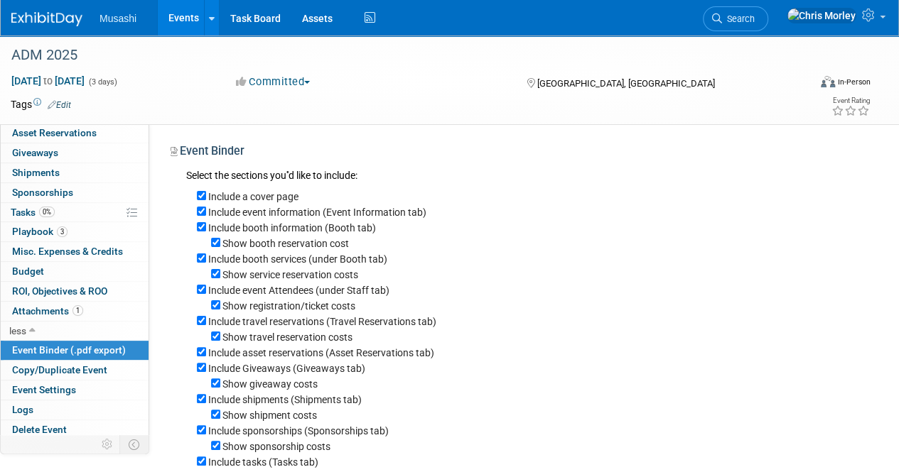
scroll to position [357, 0]
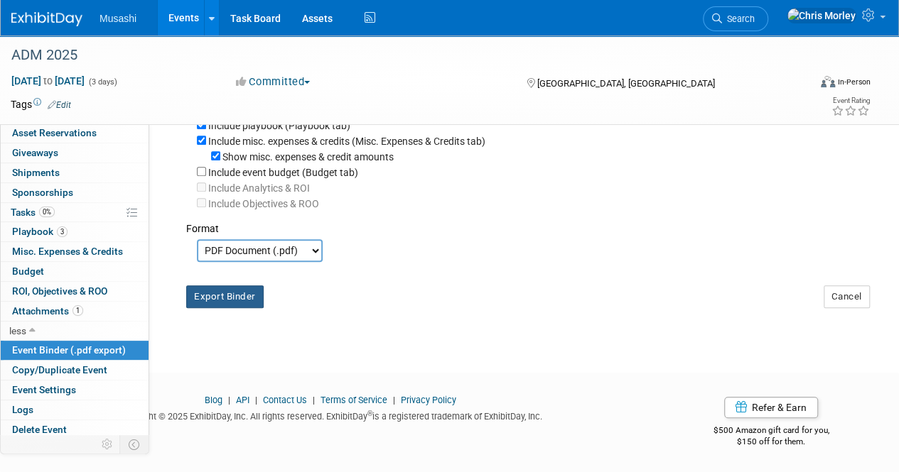
click at [237, 293] on button "Export Binder" at bounding box center [224, 297] width 77 height 23
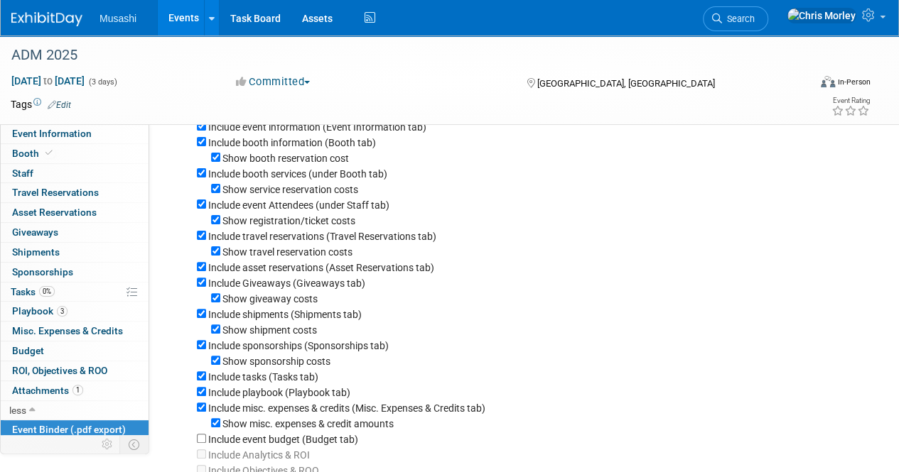
scroll to position [0, 0]
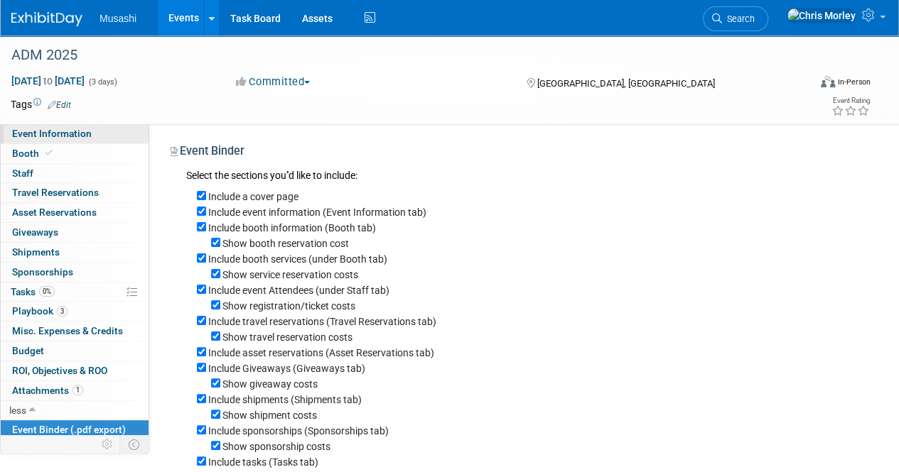
click at [70, 134] on span "Event Information" at bounding box center [52, 133] width 80 height 11
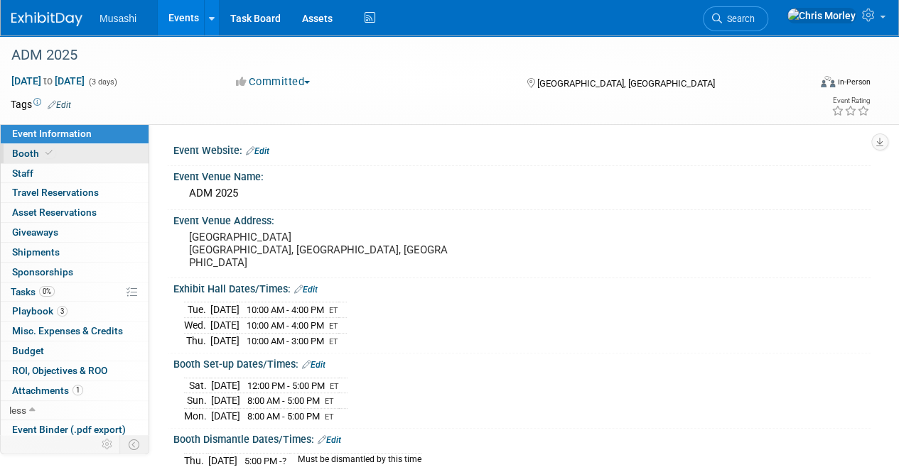
click at [69, 158] on link "Booth" at bounding box center [75, 153] width 148 height 19
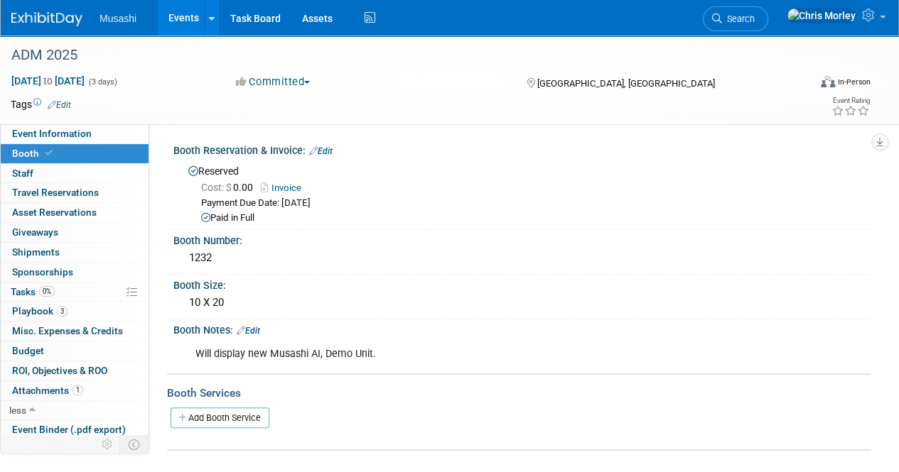
click at [242, 217] on div "Paid in Full" at bounding box center [530, 218] width 659 height 13
click at [330, 154] on link "Edit" at bounding box center [320, 151] width 23 height 10
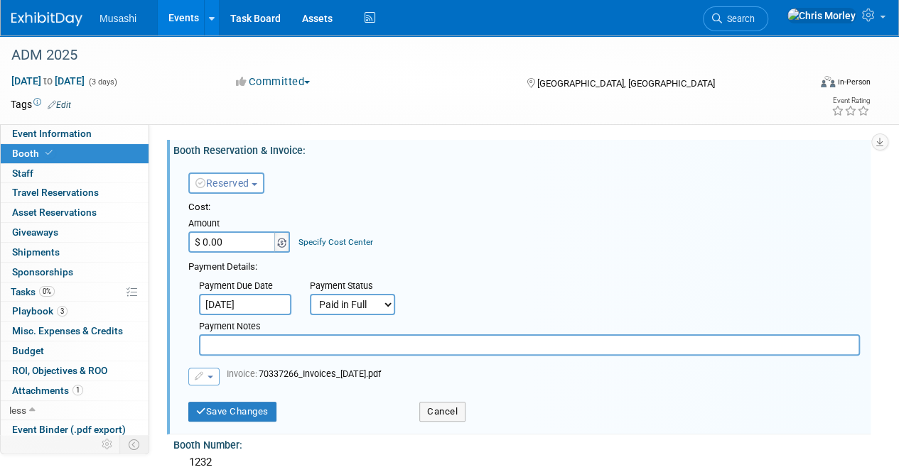
click at [282, 239] on img at bounding box center [281, 243] width 9 height 10
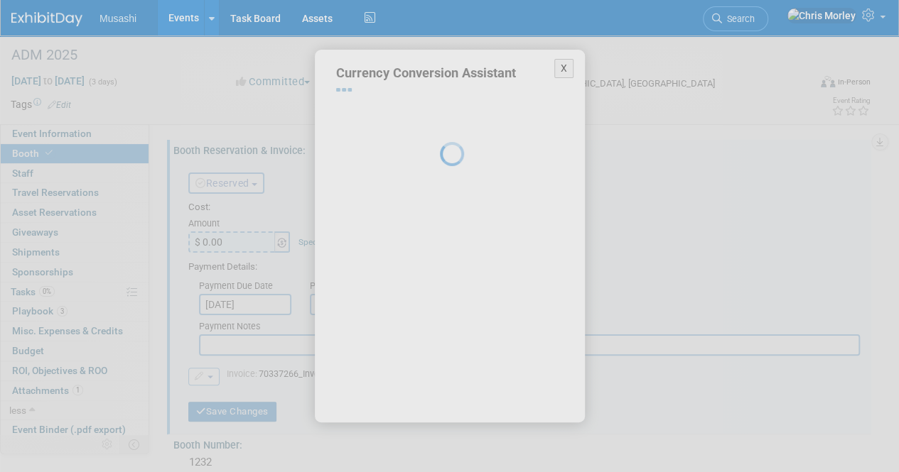
select select "2"
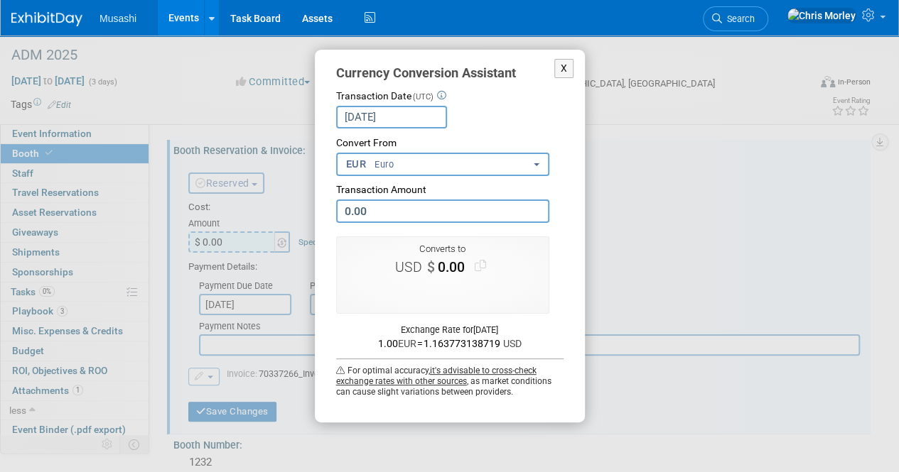
click at [412, 167] on button "EUR Euro" at bounding box center [442, 164] width 213 height 23
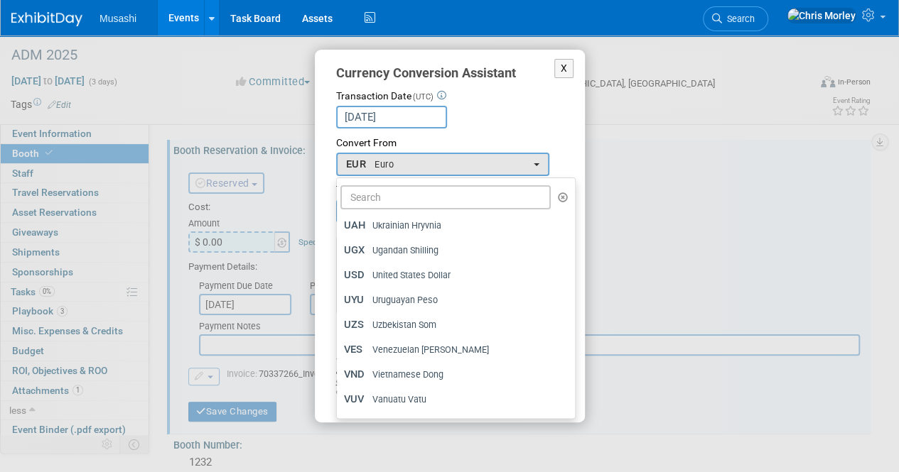
click at [492, 143] on div "Convert From" at bounding box center [449, 143] width 227 height 14
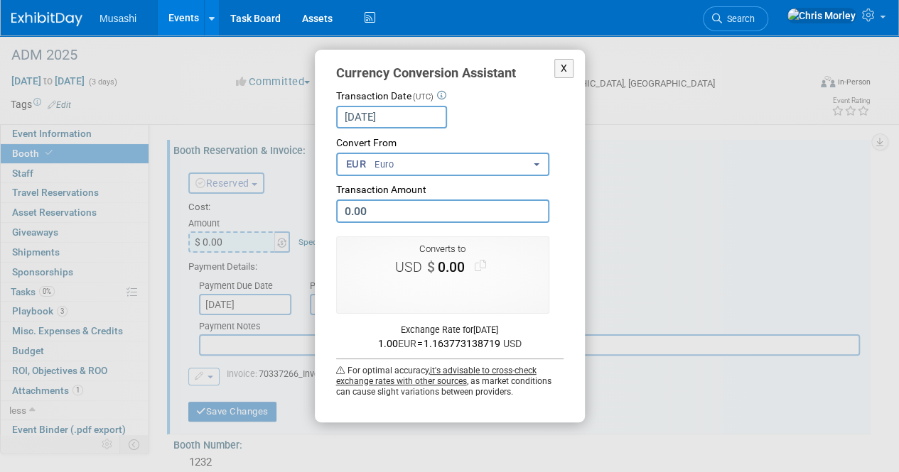
click at [479, 156] on button "EUR Euro" at bounding box center [442, 164] width 213 height 23
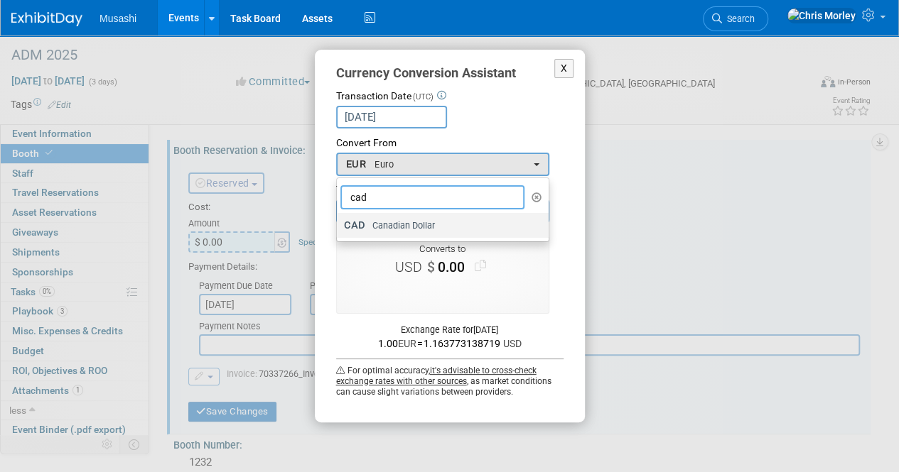
type input "cad"
click at [422, 220] on span "Canadian Dollar" at bounding box center [403, 226] width 63 height 13
click at [339, 221] on input "CAD Canadian Dollar" at bounding box center [334, 225] width 9 height 9
select select "36"
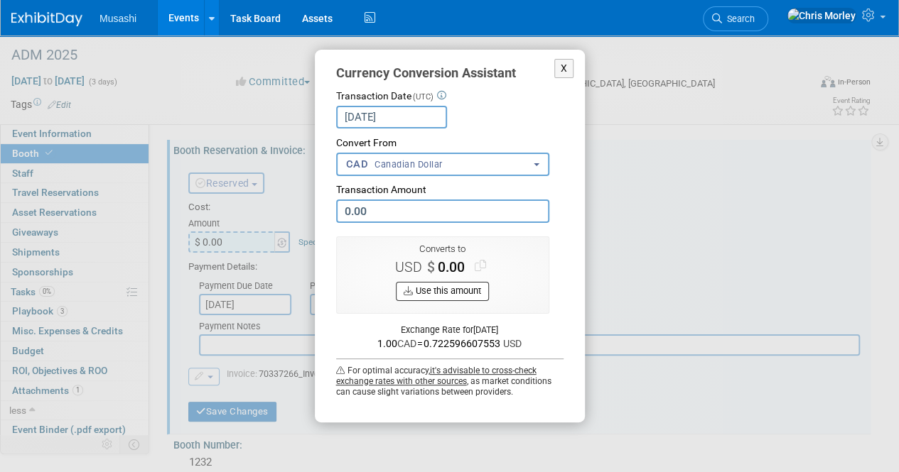
click at [453, 292] on button "Use this amount" at bounding box center [442, 291] width 93 height 19
type input "$ 0.00"
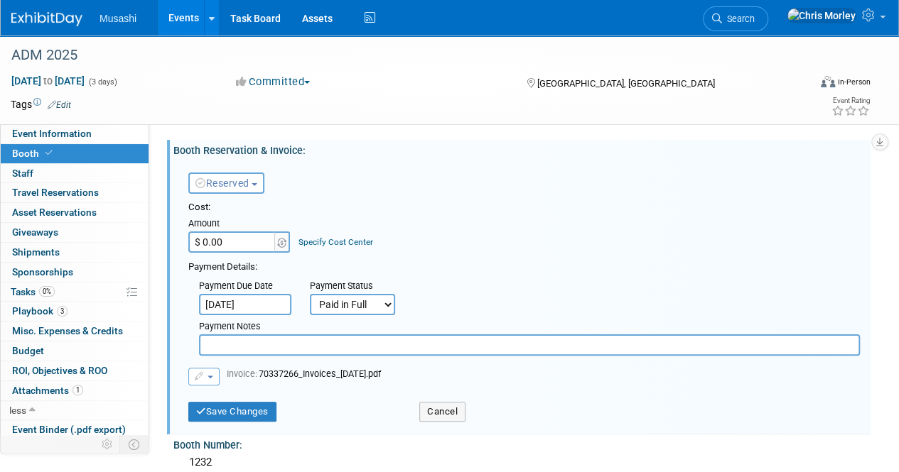
click at [260, 235] on input "$ 0.00" at bounding box center [232, 242] width 89 height 21
click at [290, 239] on td at bounding box center [284, 242] width 14 height 21
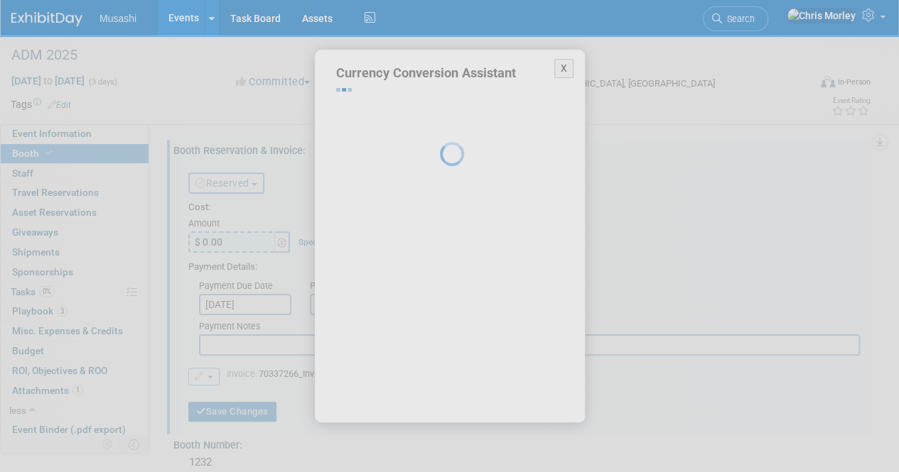
select select "36"
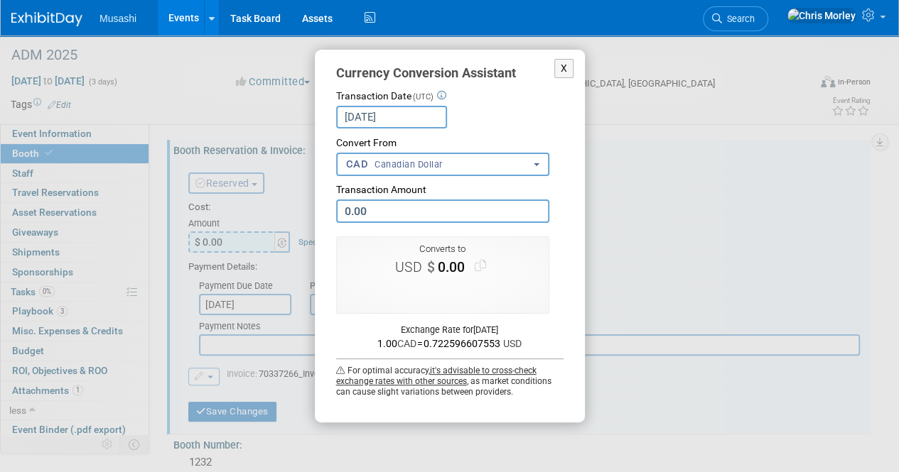
click at [432, 217] on input "0.00" at bounding box center [442, 211] width 213 height 23
type input "8,775.00"
click at [456, 290] on button "Use this amount" at bounding box center [442, 291] width 93 height 19
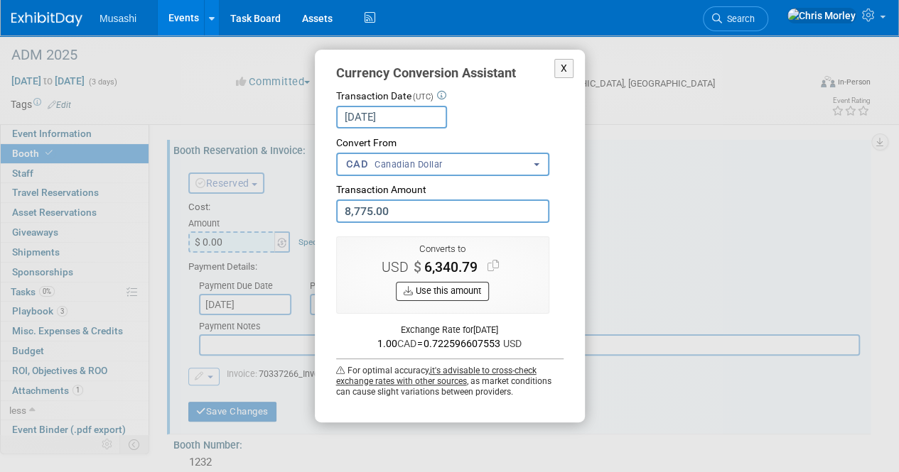
type input "$ 6,340.79"
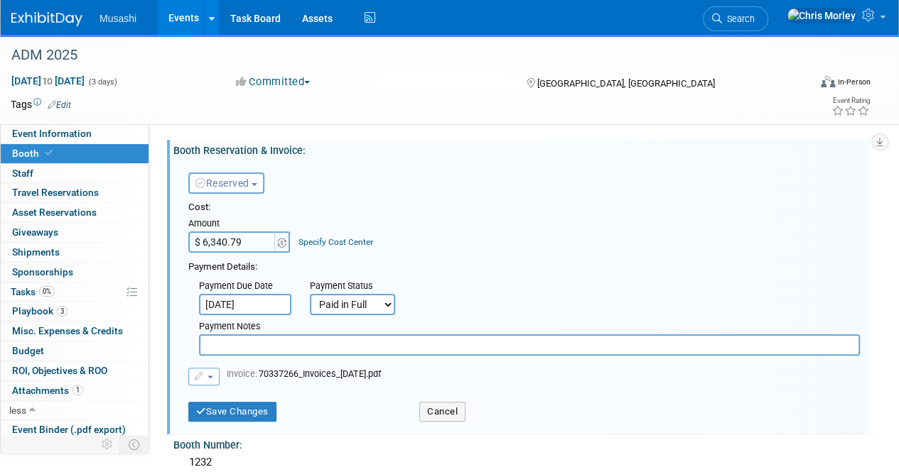
click at [516, 288] on div "Payment Due Date Aug 15, 2025 Payment Status Not Paid Yet Partially Paid Paid i…" at bounding box center [524, 315] width 693 height 82
click at [205, 369] on button "button" at bounding box center [203, 377] width 31 height 18
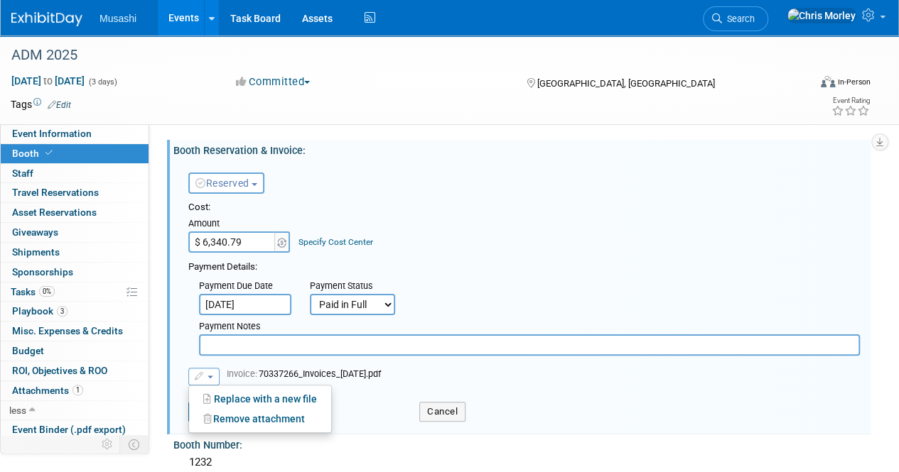
click at [205, 370] on button "button" at bounding box center [203, 377] width 31 height 18
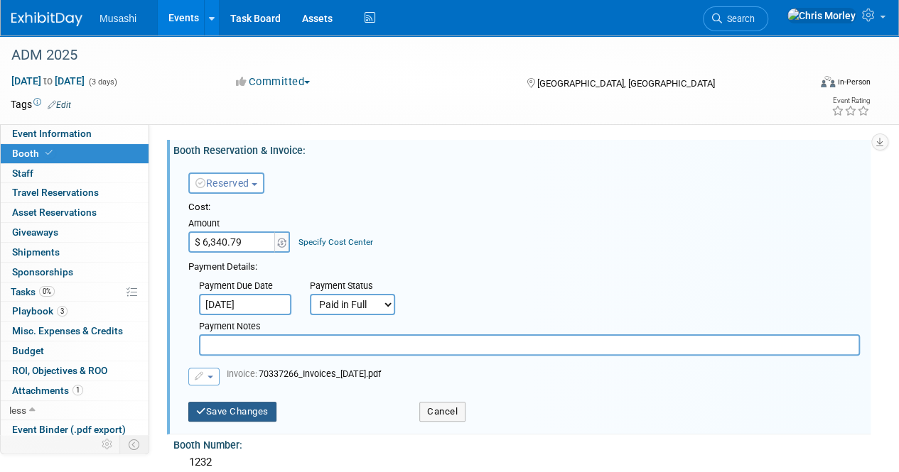
drag, startPoint x: 242, startPoint y: 410, endPoint x: 298, endPoint y: 350, distance: 82.4
click at [298, 350] on form "Reserved Need to Reserve Reserved No Reservation Required Ideally by: Cost:" at bounding box center [523, 294] width 671 height 269
click at [305, 372] on span "Invoice: 70337266_Invoices_19-AUG-2025.pdf" at bounding box center [304, 374] width 154 height 11
click at [308, 375] on span "Invoice: 70337266_Invoices_19-AUG-2025.pdf" at bounding box center [304, 374] width 154 height 11
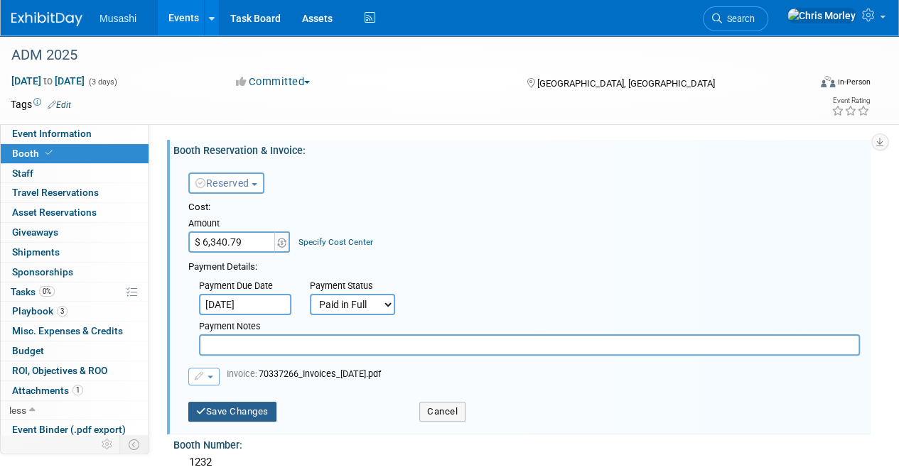
click at [236, 416] on button "Save Changes" at bounding box center [232, 412] width 88 height 20
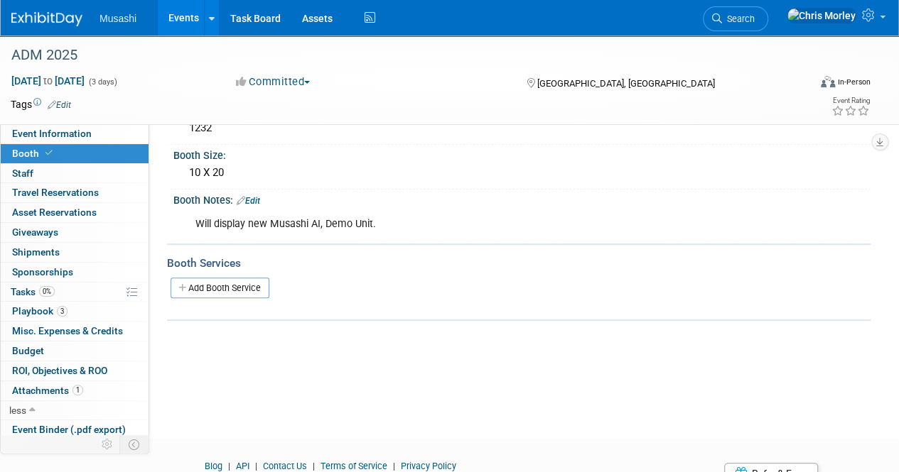
scroll to position [131, 0]
click at [57, 385] on span "Attachments 1" at bounding box center [47, 390] width 71 height 11
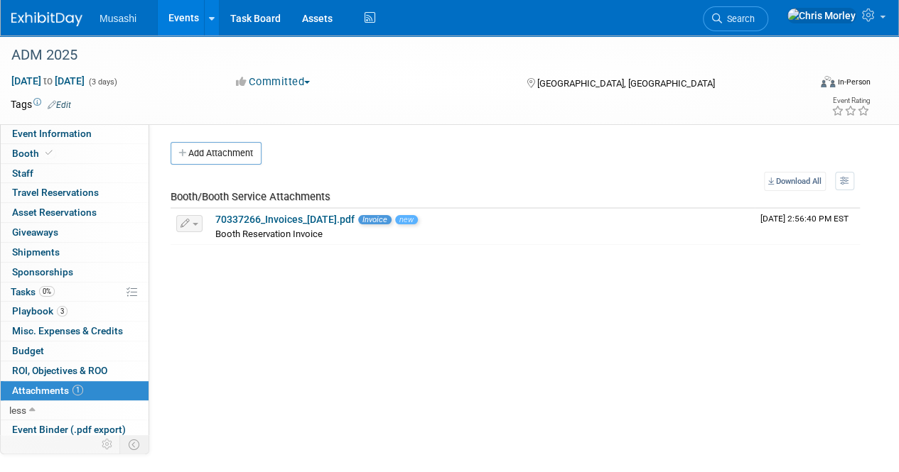
scroll to position [1, 0]
click at [187, 224] on icon "button" at bounding box center [185, 224] width 10 height 9
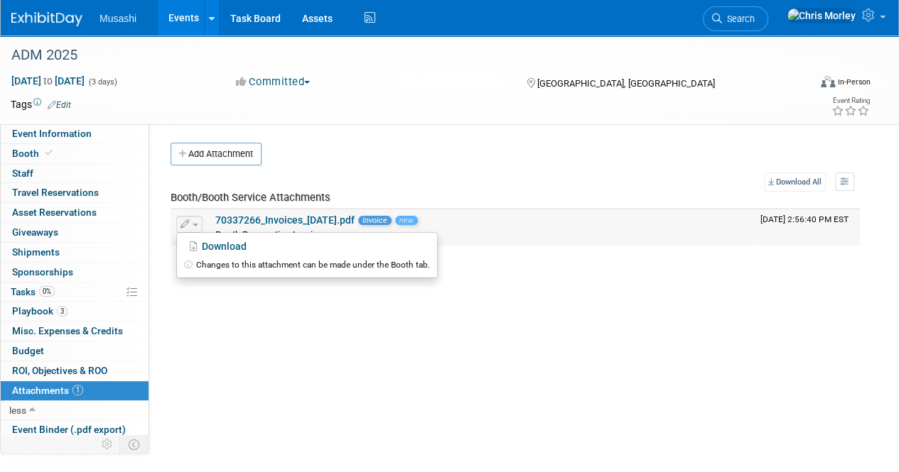
click at [187, 224] on icon "button" at bounding box center [185, 224] width 10 height 9
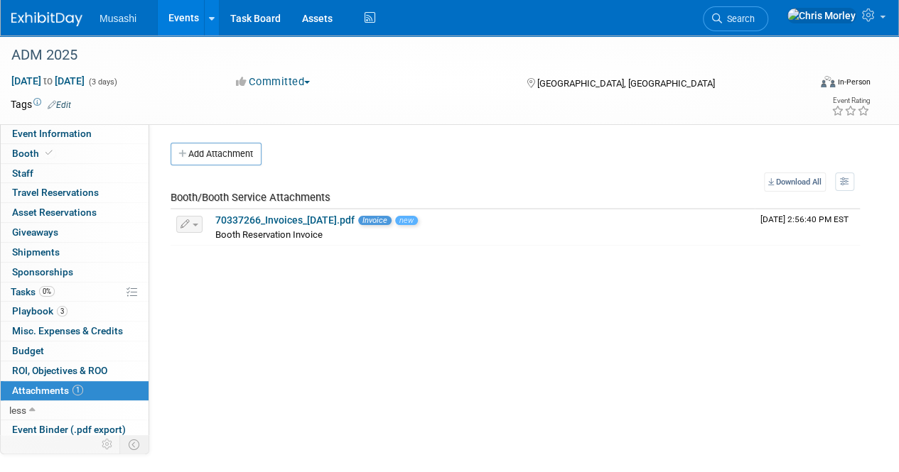
click at [324, 332] on div "Event Website: Edit Event Venue Name: ADM 2025 Edit ET ET ET" at bounding box center [509, 319] width 721 height 391
click at [67, 139] on span "Event Information" at bounding box center [52, 133] width 80 height 11
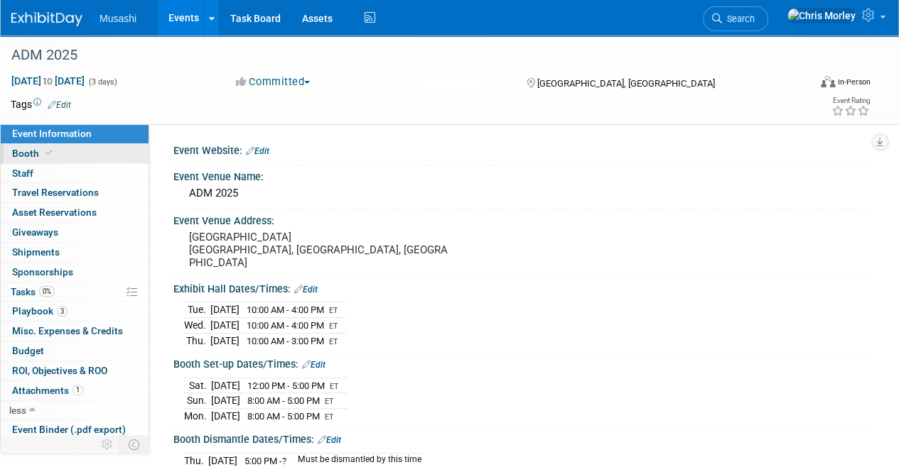
click at [87, 156] on link "Booth" at bounding box center [75, 153] width 148 height 19
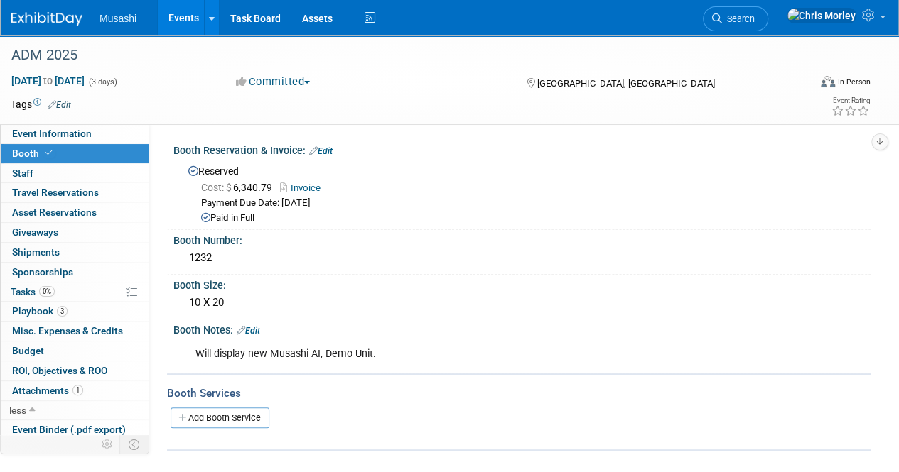
click at [305, 188] on link "Invoice" at bounding box center [304, 188] width 48 height 11
click at [257, 189] on span "Cost: $ 6,340.79" at bounding box center [239, 187] width 77 height 11
click at [327, 156] on link "Edit" at bounding box center [320, 151] width 23 height 10
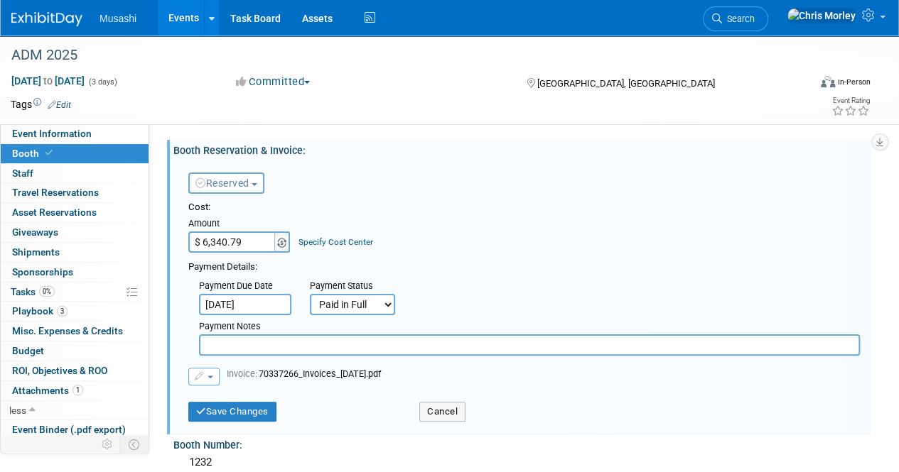
click at [284, 241] on img at bounding box center [281, 243] width 9 height 10
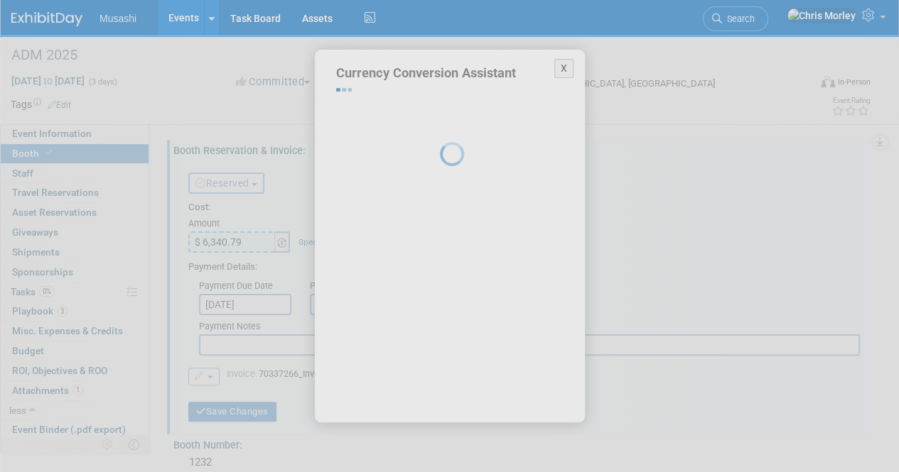
select select "36"
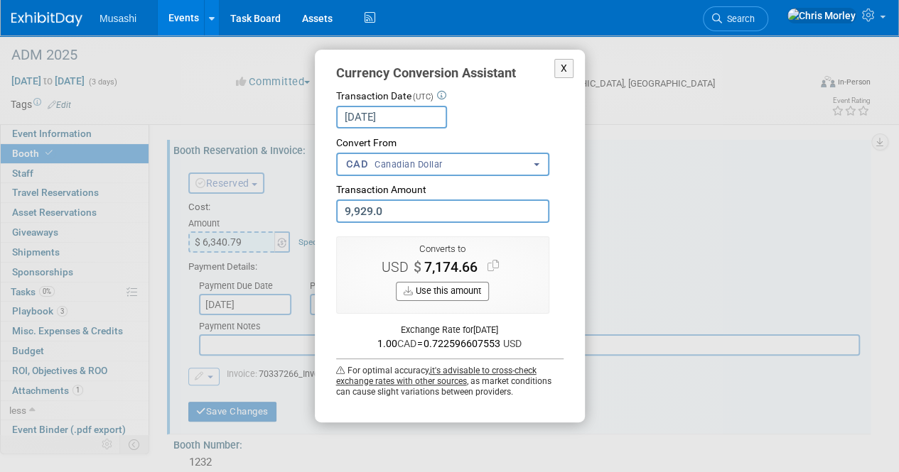
type input "9,929.08"
click at [465, 298] on button "Use this amount" at bounding box center [442, 291] width 93 height 19
type input "$ 7,174.72"
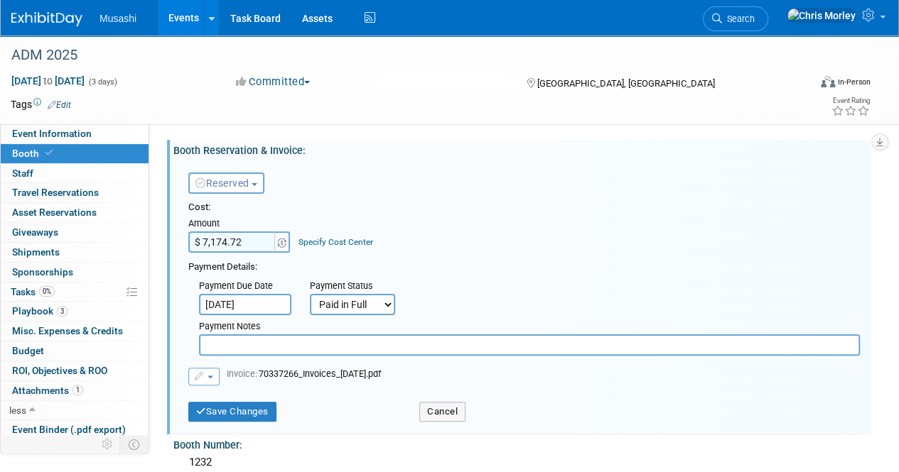
click at [580, 158] on div "Reserved Need to Reserve Reserved No Reservation Required Ideally by:" at bounding box center [521, 293] width 697 height 274
click at [574, 191] on div "Reserved Need to Reserve Reserved No Reservation Required Ideally by:" at bounding box center [524, 180] width 693 height 41
click at [48, 171] on link "0 Staff 0" at bounding box center [75, 173] width 148 height 19
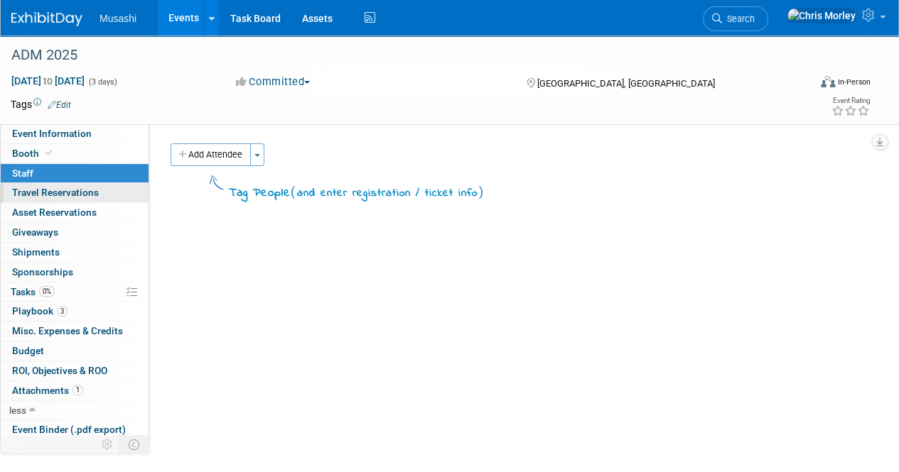
click at [55, 193] on span "Travel Reservations 0" at bounding box center [55, 192] width 87 height 11
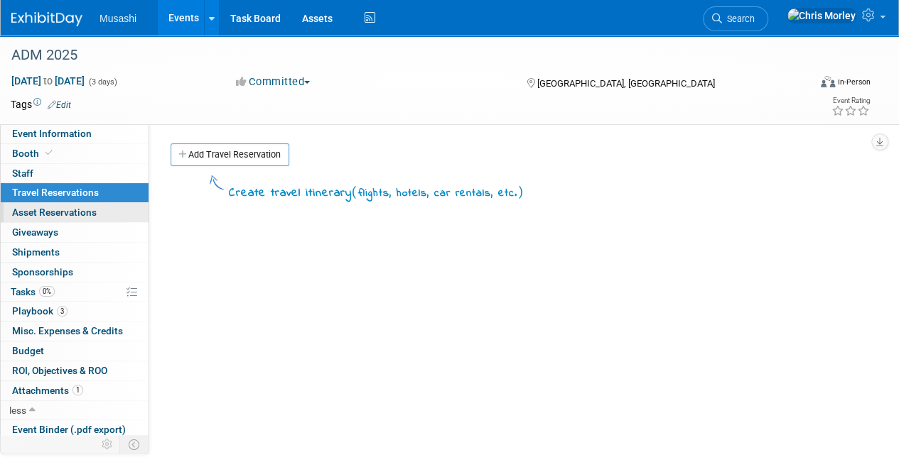
click at [64, 207] on span "Asset Reservations 0" at bounding box center [54, 212] width 85 height 11
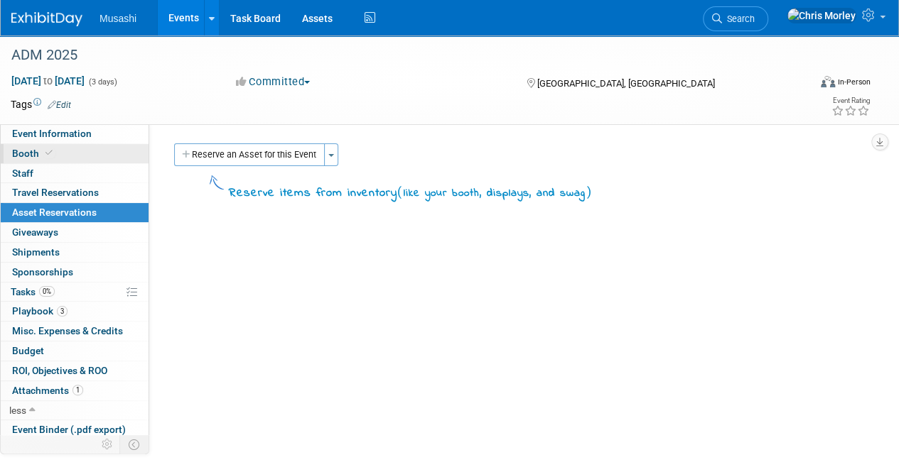
click at [61, 158] on link "Booth" at bounding box center [75, 153] width 148 height 19
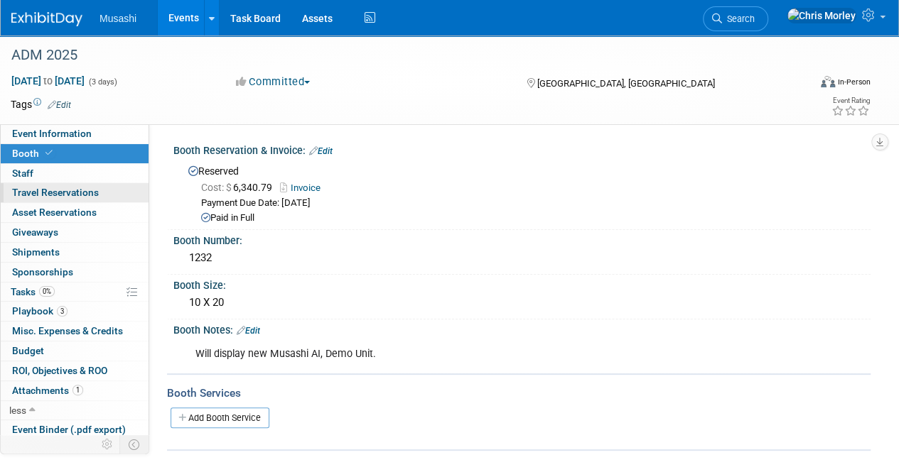
click at [55, 184] on link "0 Travel Reservations 0" at bounding box center [75, 192] width 148 height 19
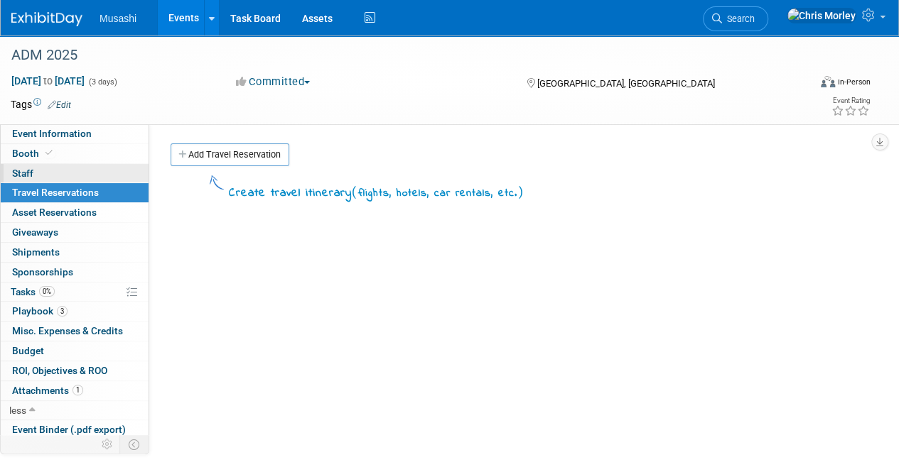
click at [61, 168] on link "0 Staff 0" at bounding box center [75, 173] width 148 height 19
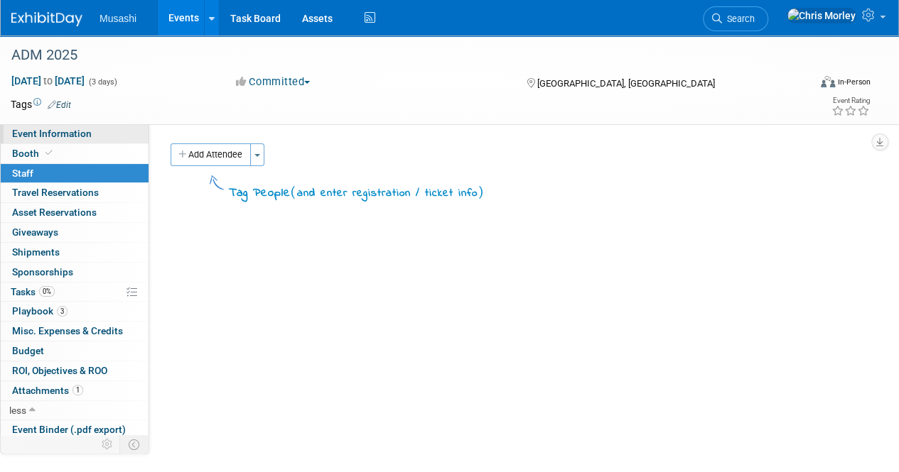
click at [71, 136] on span "Event Information" at bounding box center [52, 133] width 80 height 11
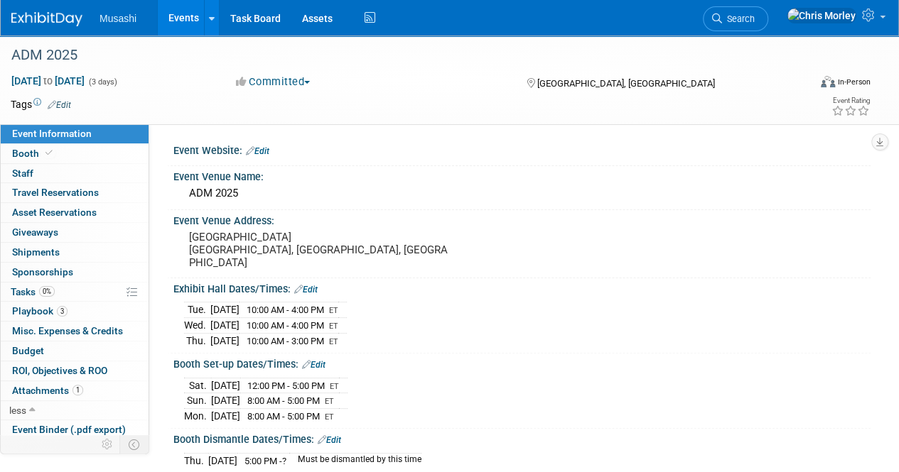
click at [53, 22] on img at bounding box center [46, 19] width 71 height 14
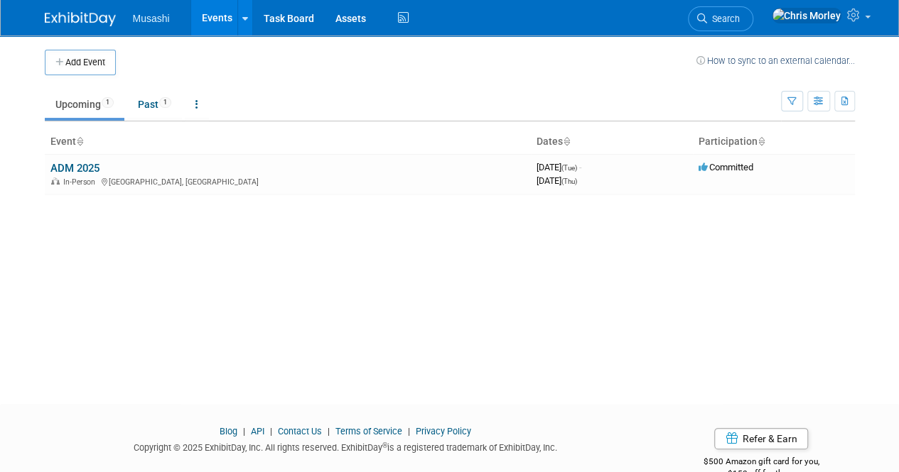
scroll to position [31, 0]
